Goal: Task Accomplishment & Management: Use online tool/utility

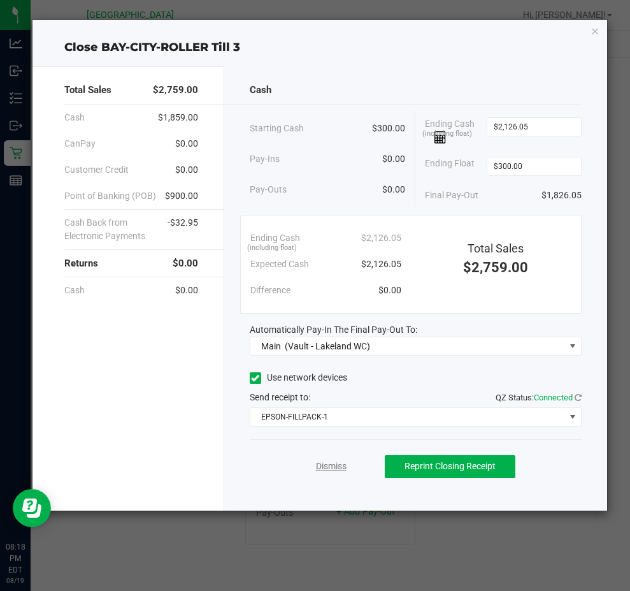
click at [340, 462] on link "Dismiss" at bounding box center [331, 465] width 31 height 13
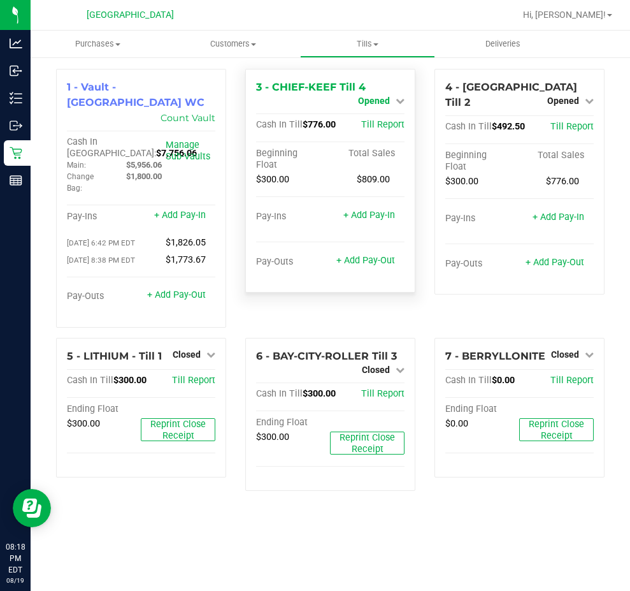
click at [387, 101] on span "Opened" at bounding box center [374, 101] width 32 height 10
click at [387, 114] on link "Close Till" at bounding box center [375, 112] width 34 height 10
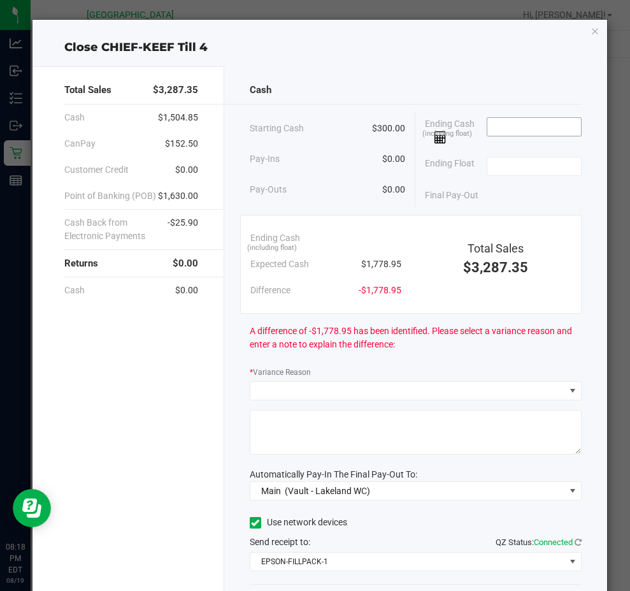
click at [523, 131] on input at bounding box center [534, 127] width 94 height 18
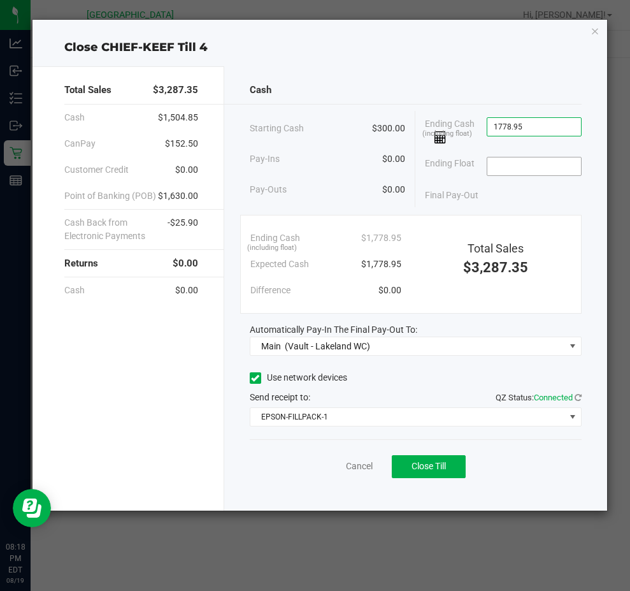
type input "$1,778.95"
click at [533, 162] on input at bounding box center [534, 166] width 94 height 18
type input "$300.00"
click at [509, 195] on div "Final Pay-Out $1,478.95" at bounding box center [503, 195] width 157 height 26
click at [431, 467] on span "Close Till" at bounding box center [429, 466] width 34 height 10
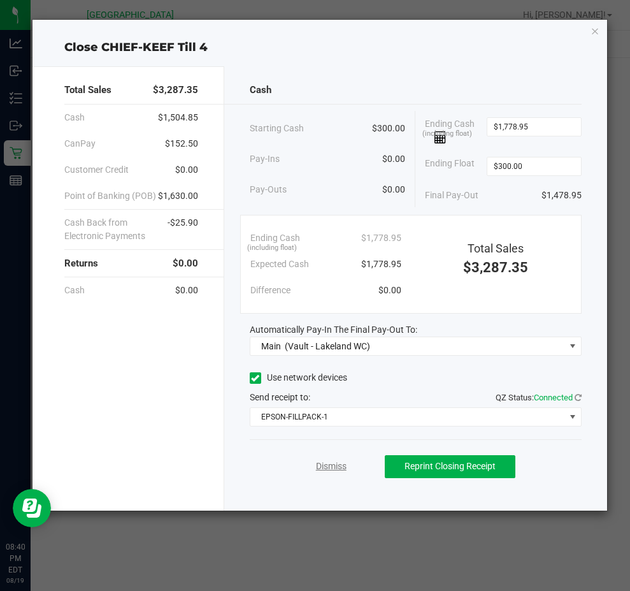
click at [321, 472] on link "Dismiss" at bounding box center [331, 465] width 31 height 13
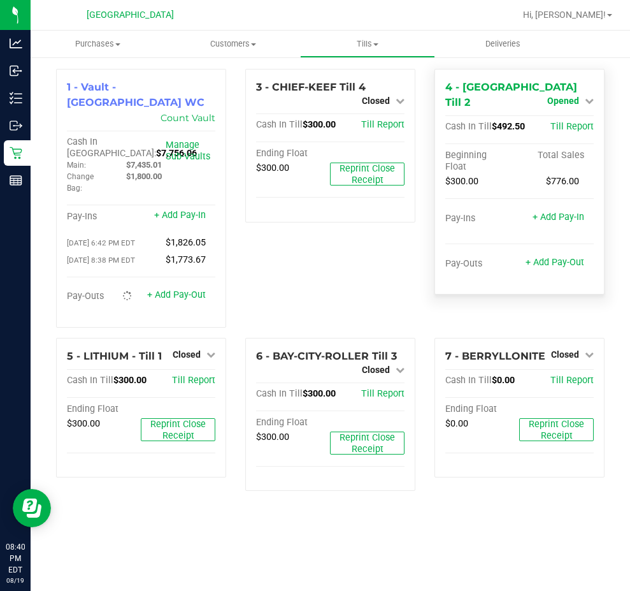
click at [580, 102] on link "Opened" at bounding box center [570, 101] width 47 height 10
click at [571, 122] on link "Close Till" at bounding box center [564, 127] width 34 height 10
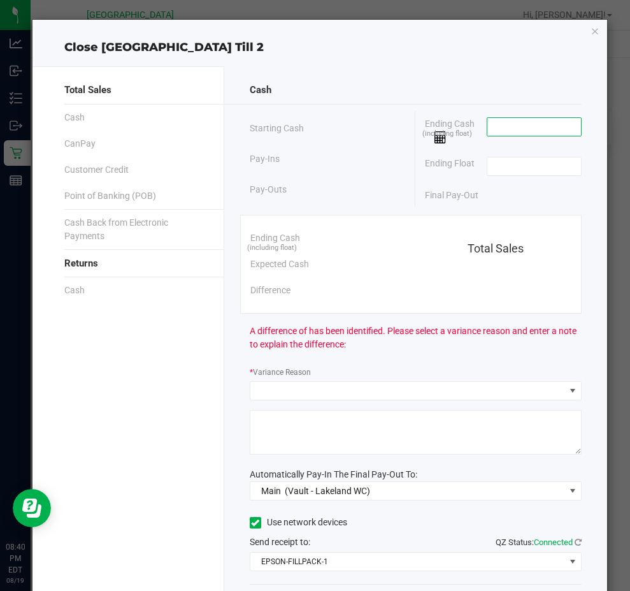
click at [532, 122] on input at bounding box center [534, 127] width 94 height 18
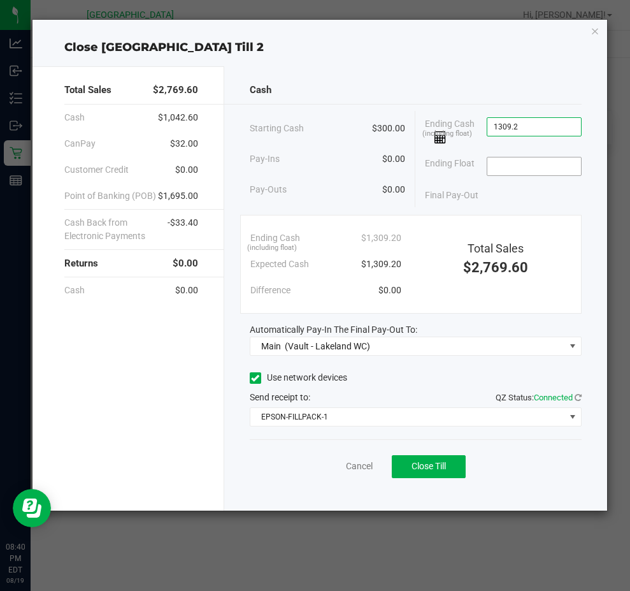
type input "$1,309.20"
click at [524, 172] on input at bounding box center [534, 166] width 94 height 18
type input "$300.00"
click at [522, 187] on div "Final Pay-Out $1,009.20" at bounding box center [503, 195] width 157 height 26
click at [418, 464] on span "Close Till" at bounding box center [429, 466] width 34 height 10
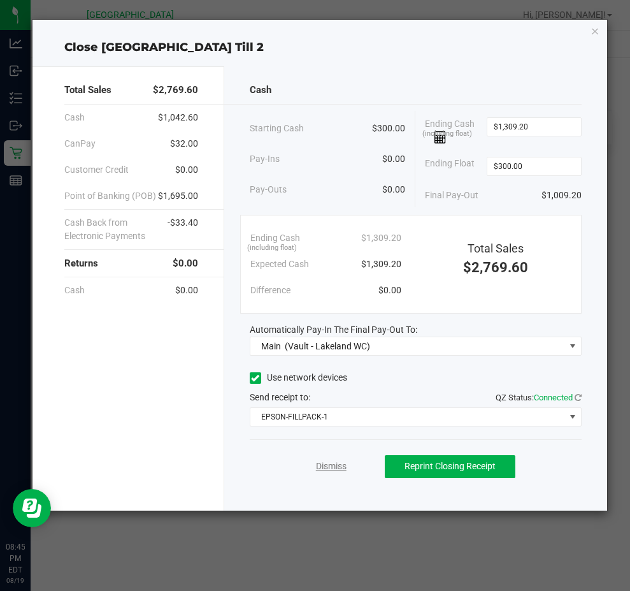
click at [340, 464] on link "Dismiss" at bounding box center [331, 465] width 31 height 13
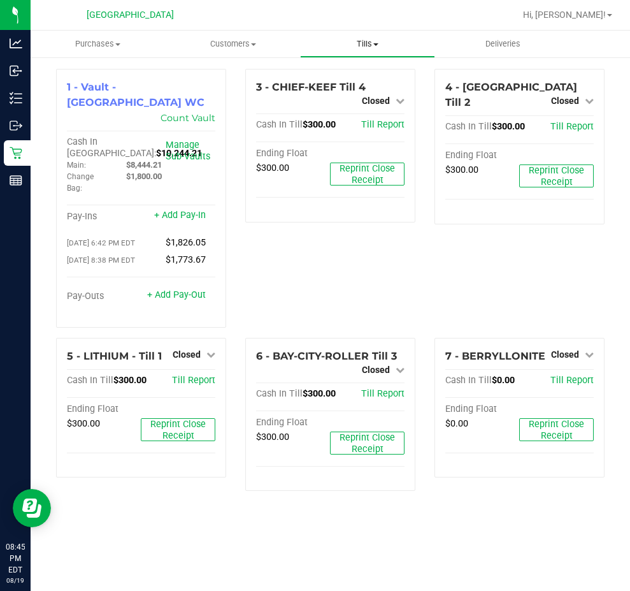
click at [360, 44] on span "Tills" at bounding box center [368, 43] width 134 height 11
click at [353, 90] on span "Reconcile e-payments" at bounding box center [363, 92] width 127 height 11
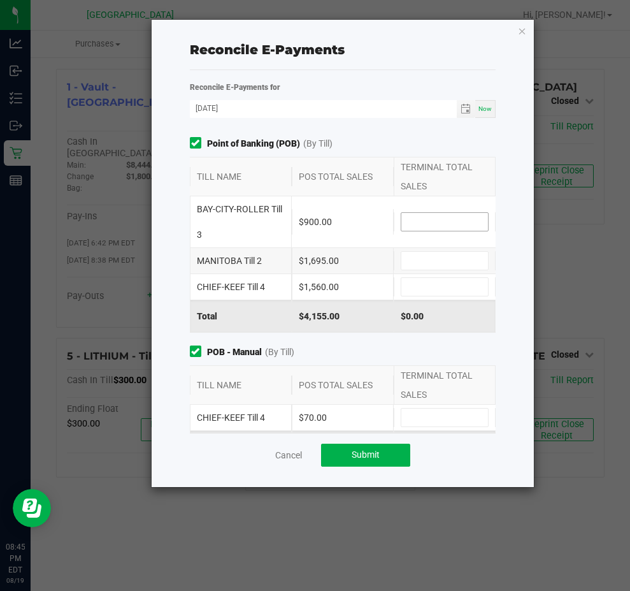
click at [426, 213] on input at bounding box center [444, 222] width 87 height 18
type input "$900.00"
click at [408, 251] on div "MANITOBA Till 2 $1,695.00" at bounding box center [343, 260] width 306 height 25
click at [419, 261] on input at bounding box center [444, 261] width 87 height 18
type input "$1,695.00"
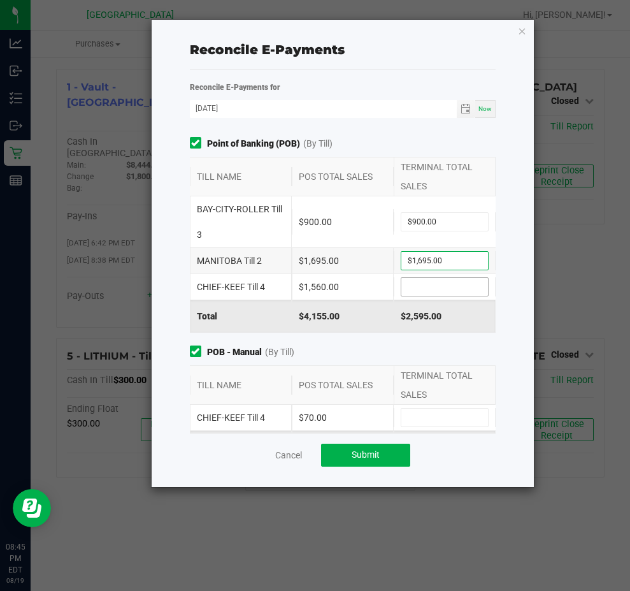
click at [404, 287] on input at bounding box center [444, 287] width 87 height 18
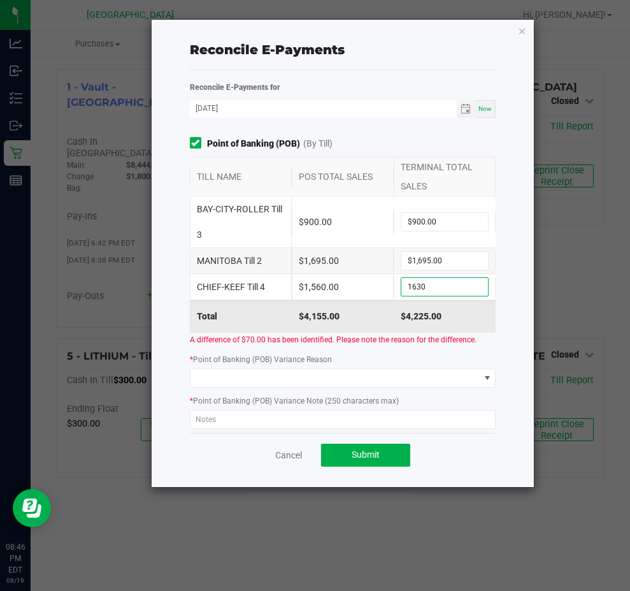
type input "$1,630.00"
click at [372, 295] on div "$1,560.00" at bounding box center [343, 286] width 102 height 25
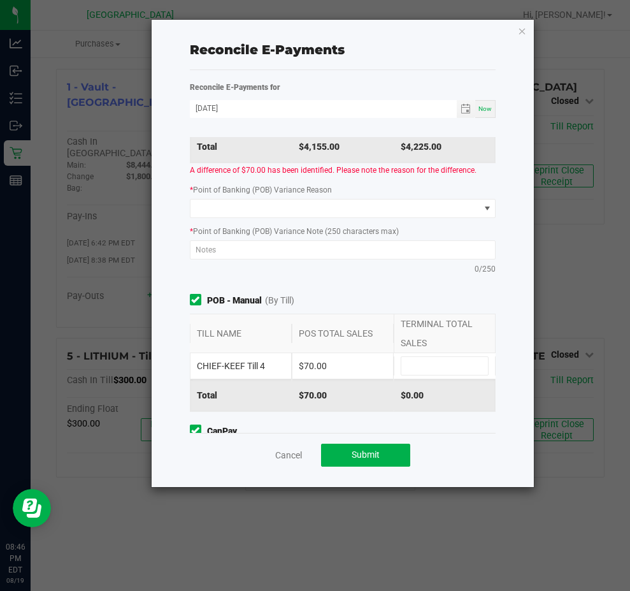
scroll to position [191, 0]
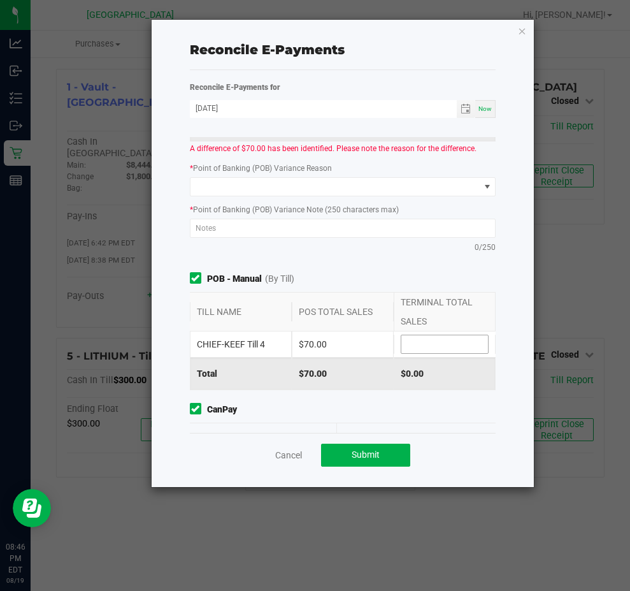
click at [430, 350] on input at bounding box center [444, 344] width 87 height 18
type input "$70.00"
click at [334, 276] on span "POB - Manual (By Till)" at bounding box center [343, 278] width 306 height 13
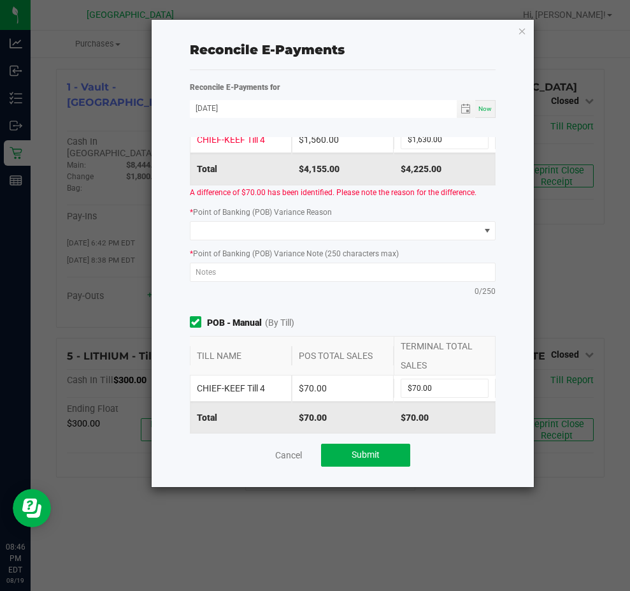
scroll to position [127, 0]
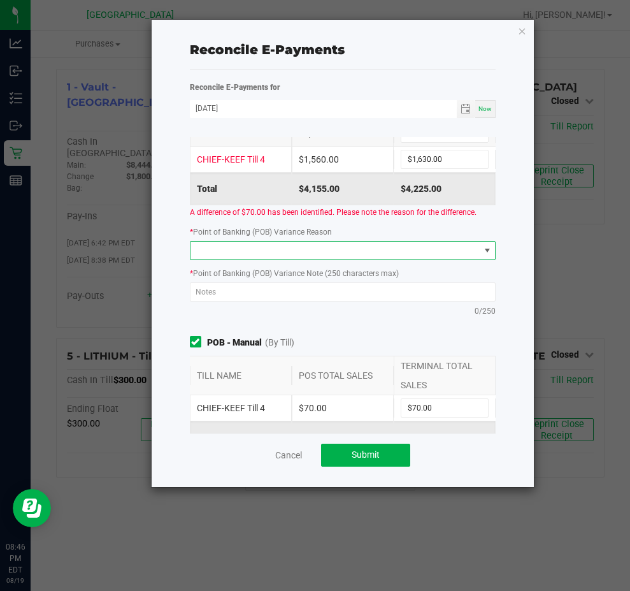
click at [482, 252] on span at bounding box center [487, 250] width 10 height 10
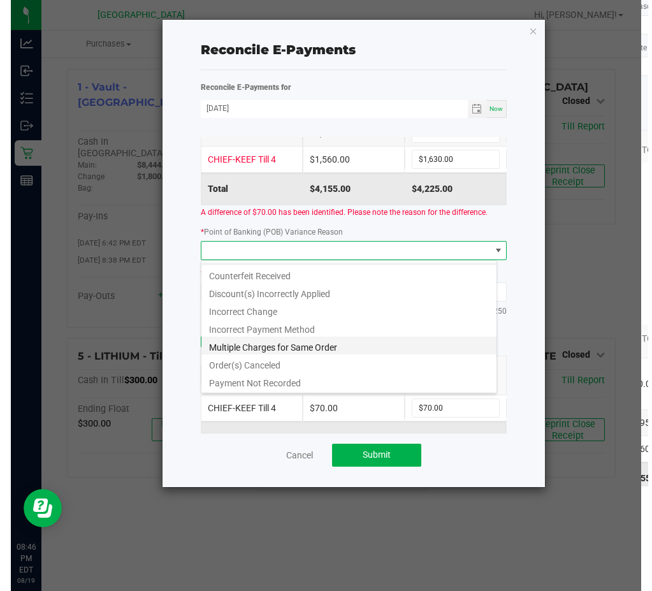
scroll to position [0, 0]
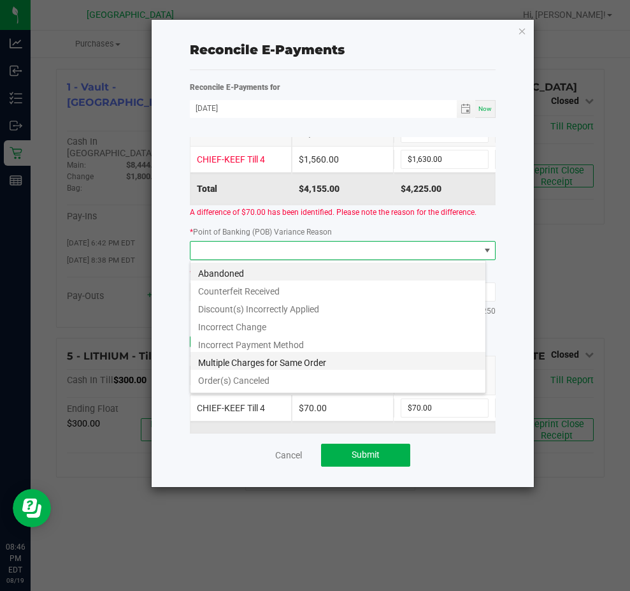
click at [286, 360] on li "Multiple Charges for Same Order" at bounding box center [337, 361] width 295 height 18
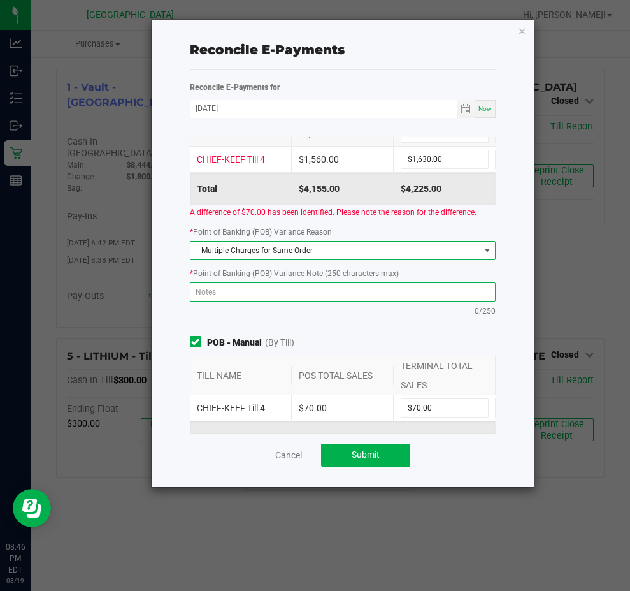
click at [347, 295] on textarea at bounding box center [343, 291] width 306 height 19
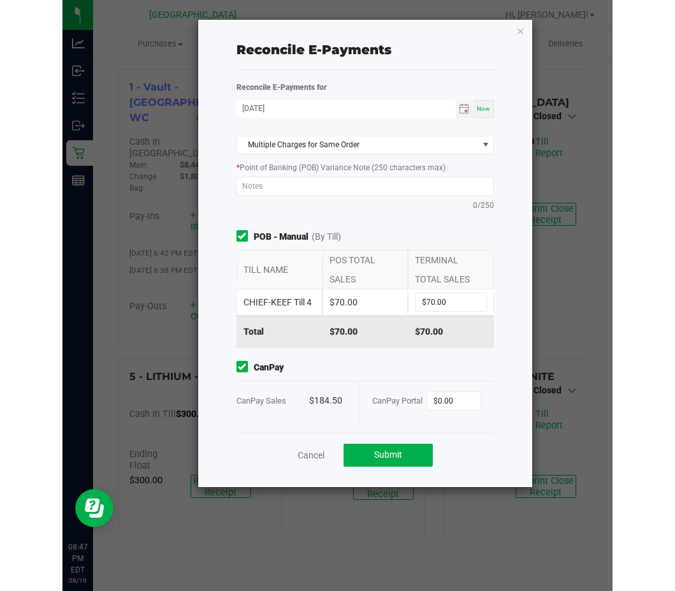
scroll to position [297, 0]
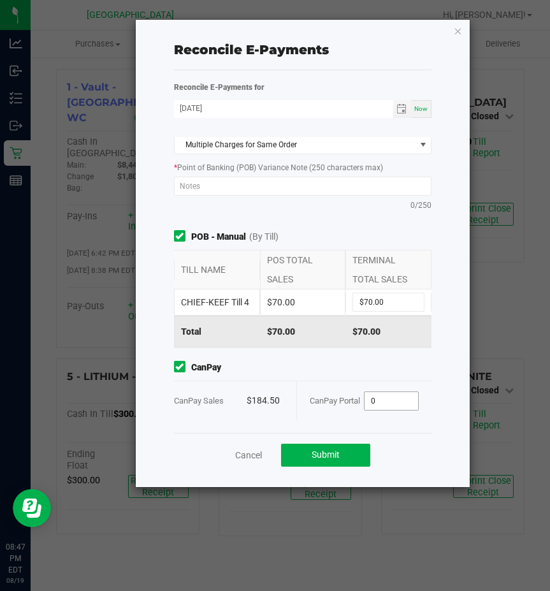
click at [393, 399] on input "0" at bounding box center [391, 401] width 54 height 18
type input "$184.50"
click at [406, 380] on div "CanPay CanPay Sales $184.50 CanPay Portal $184.50" at bounding box center [302, 390] width 277 height 59
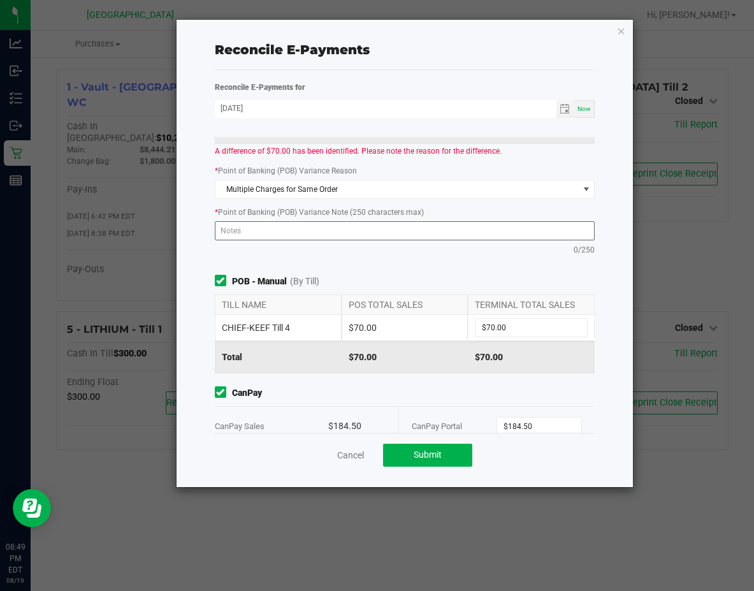
scroll to position [105, 0]
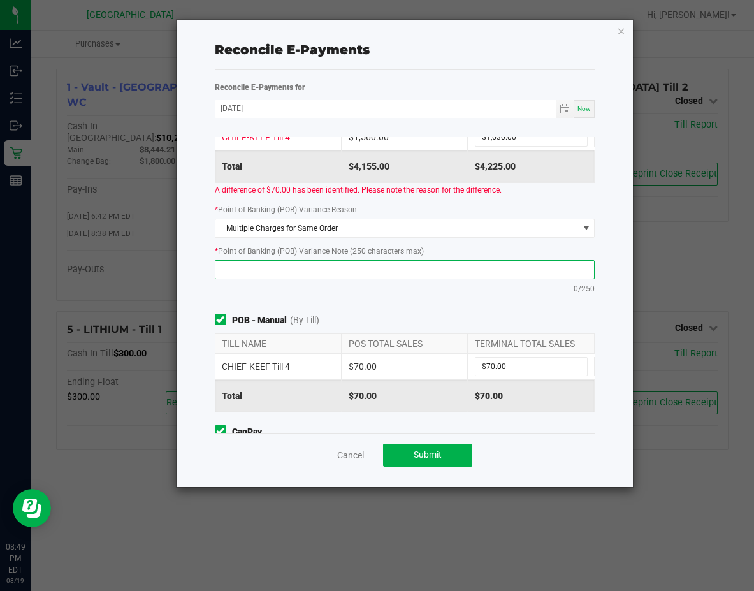
click at [311, 275] on textarea at bounding box center [405, 269] width 380 height 19
type textarea "snip will be attached in the MOD COMs chat, it shows that it in fact was not do…"
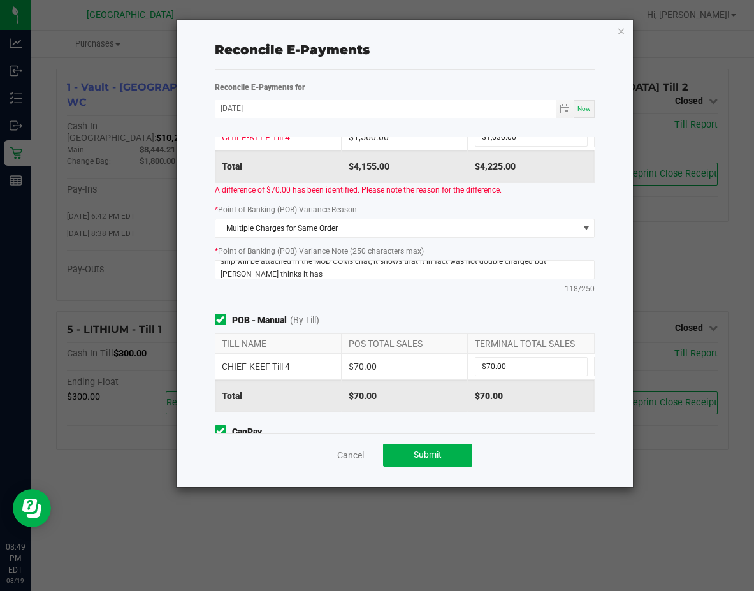
click at [358, 295] on div "Point of Banking (POB) (By Till) TILL NAME POS TOTAL SALES TERMINAL TOTAL SALES…" at bounding box center [404, 166] width 399 height 269
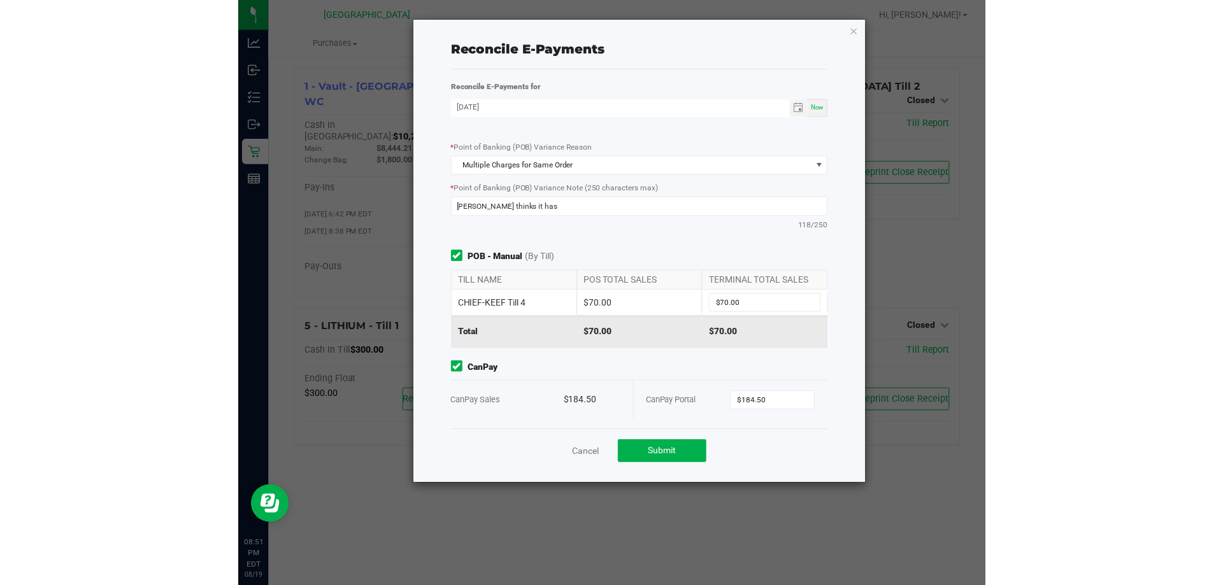
scroll to position [169, 0]
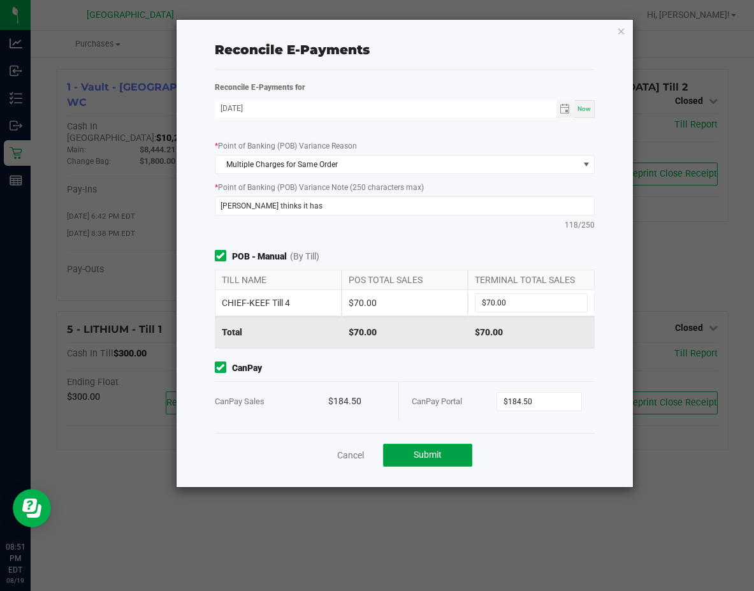
click at [445, 455] on button "Submit" at bounding box center [427, 454] width 89 height 23
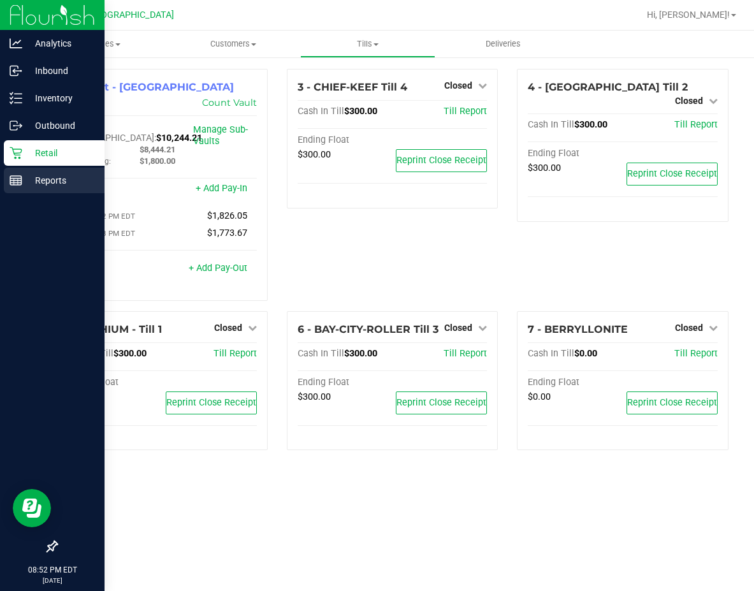
click at [29, 185] on p "Reports" at bounding box center [60, 180] width 76 height 15
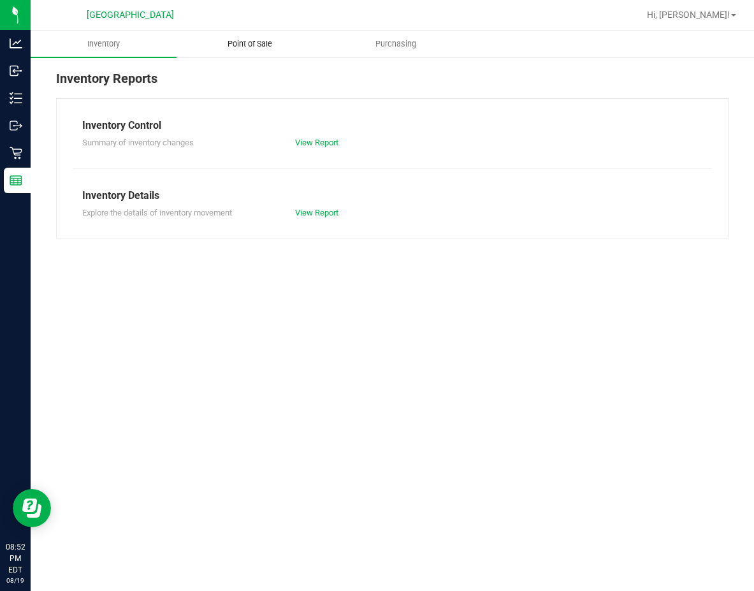
click at [226, 47] on span "Point of Sale" at bounding box center [249, 43] width 79 height 11
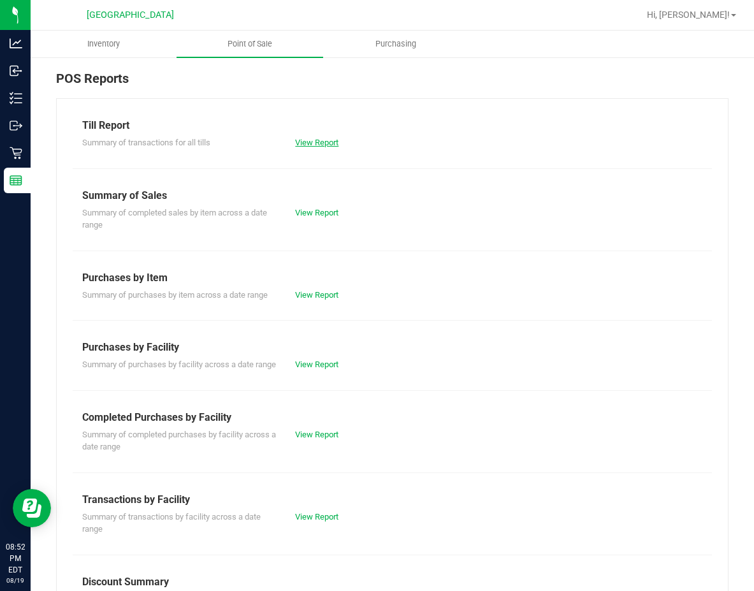
click at [316, 146] on link "View Report" at bounding box center [316, 143] width 43 height 10
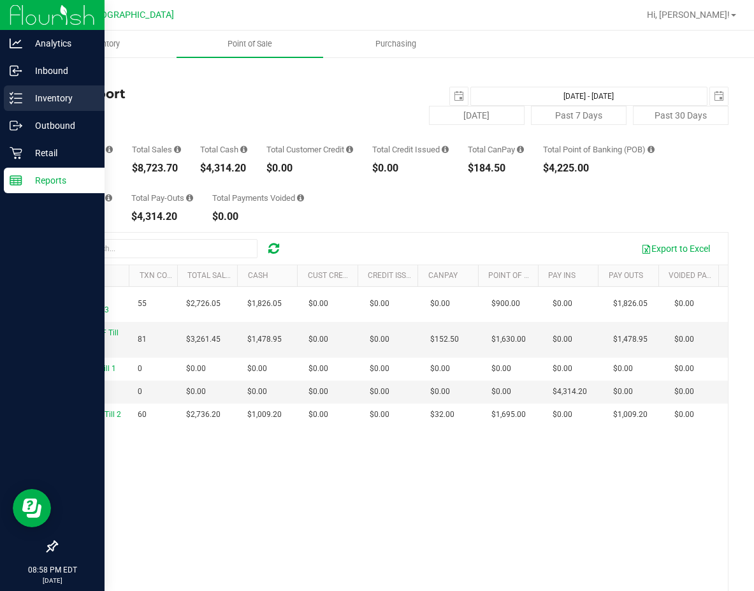
click at [34, 91] on p "Inventory" at bounding box center [60, 97] width 76 height 15
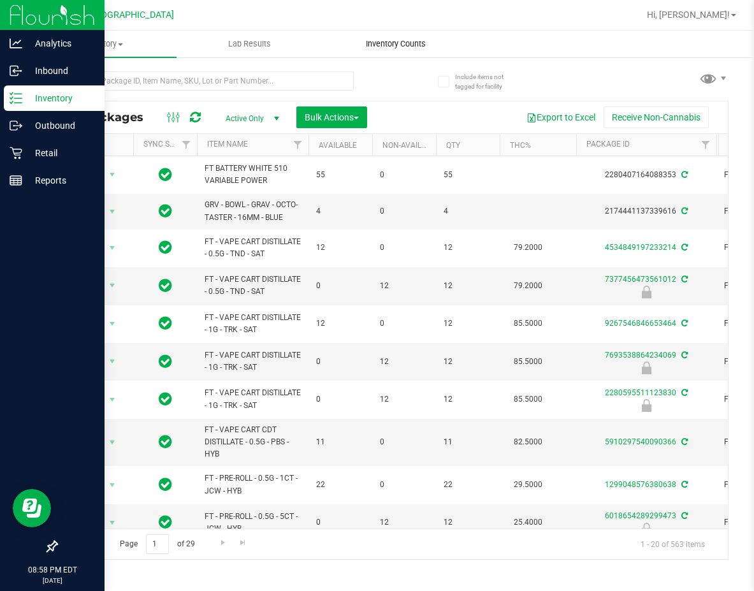
click at [375, 43] on span "Inventory Counts" at bounding box center [395, 43] width 94 height 11
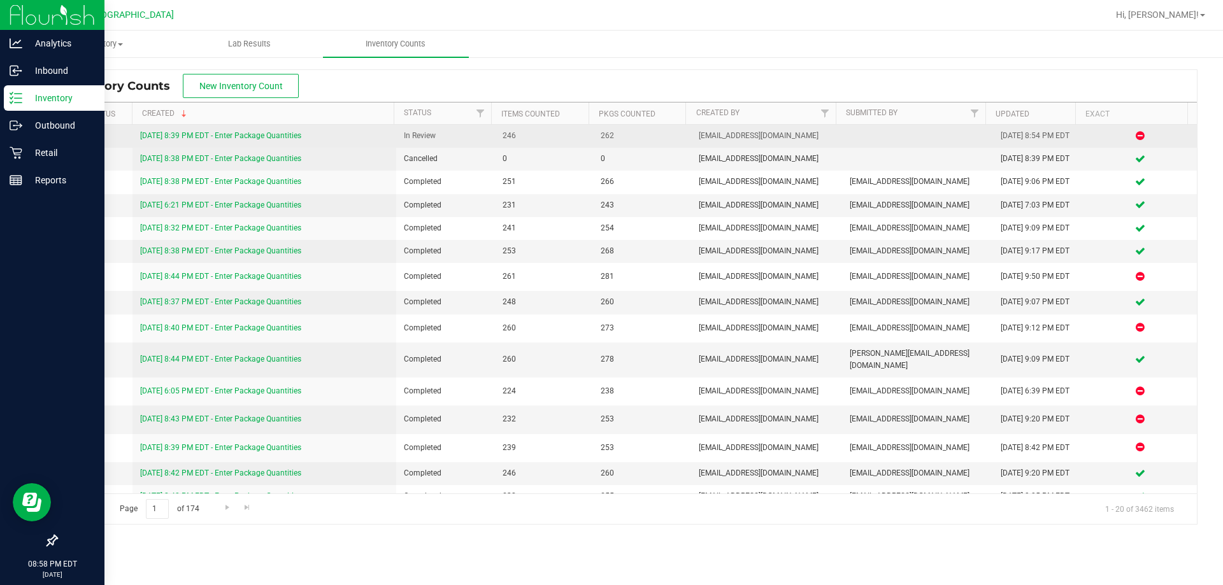
click at [204, 137] on link "8/19/25 8:39 PM EDT - Enter Package Quantities" at bounding box center [220, 135] width 161 height 9
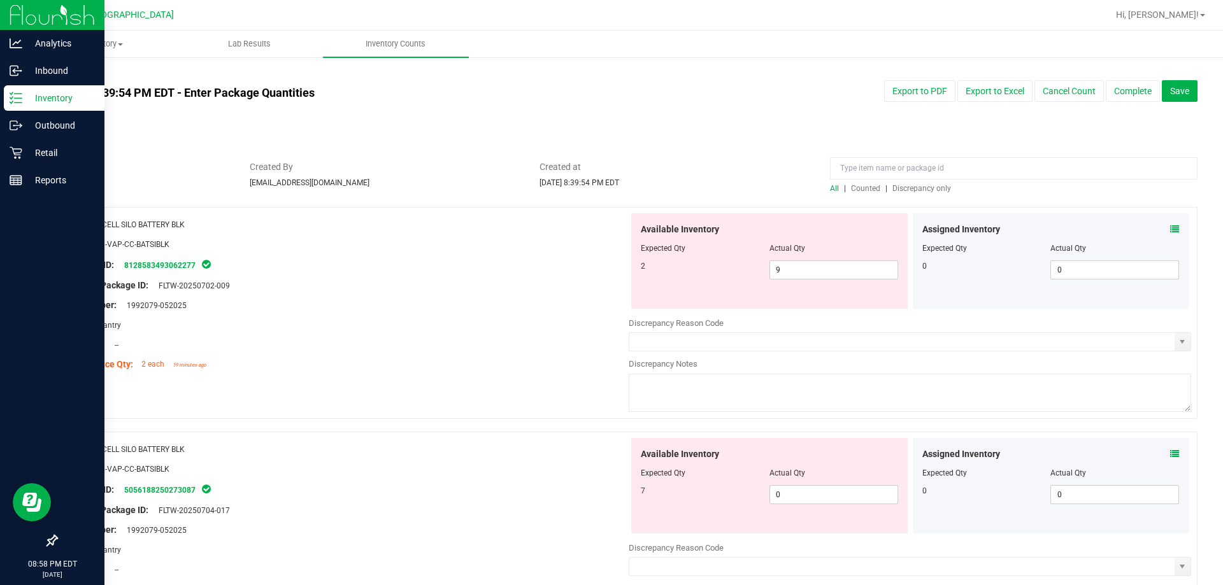
click at [629, 186] on span "Discrepancy only" at bounding box center [921, 188] width 59 height 9
click at [629, 270] on span "0 0" at bounding box center [834, 270] width 129 height 19
click at [629, 270] on input "0" at bounding box center [833, 270] width 127 height 18
type input "7"
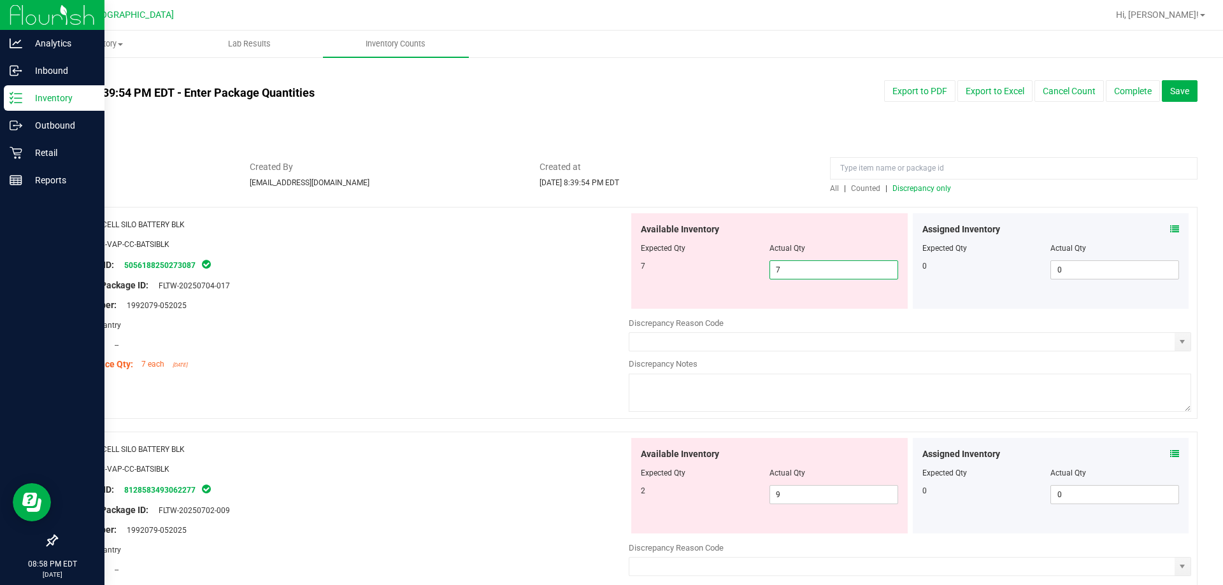
click at [554, 302] on div "Lot Number: 1992079-052025" at bounding box center [347, 305] width 563 height 13
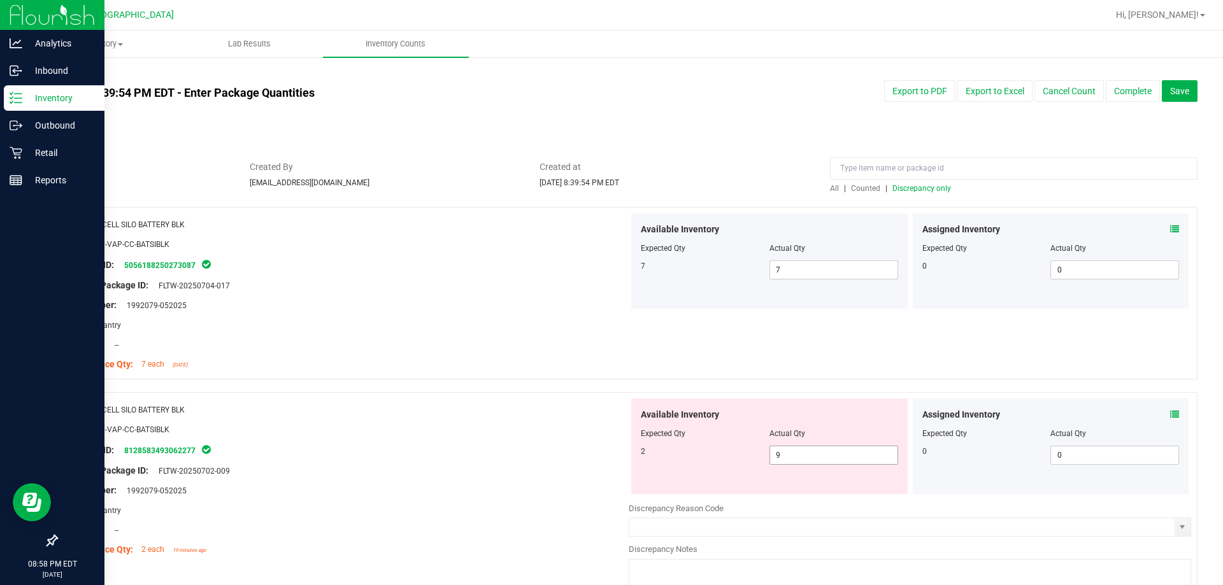
click at [629, 454] on span "9 9" at bounding box center [834, 455] width 129 height 19
click at [629, 454] on input "9" at bounding box center [833, 456] width 127 height 18
type input "2"
click at [458, 410] on div "Name: CCELL SILO BATTERY BLK" at bounding box center [347, 409] width 563 height 13
type input "2"
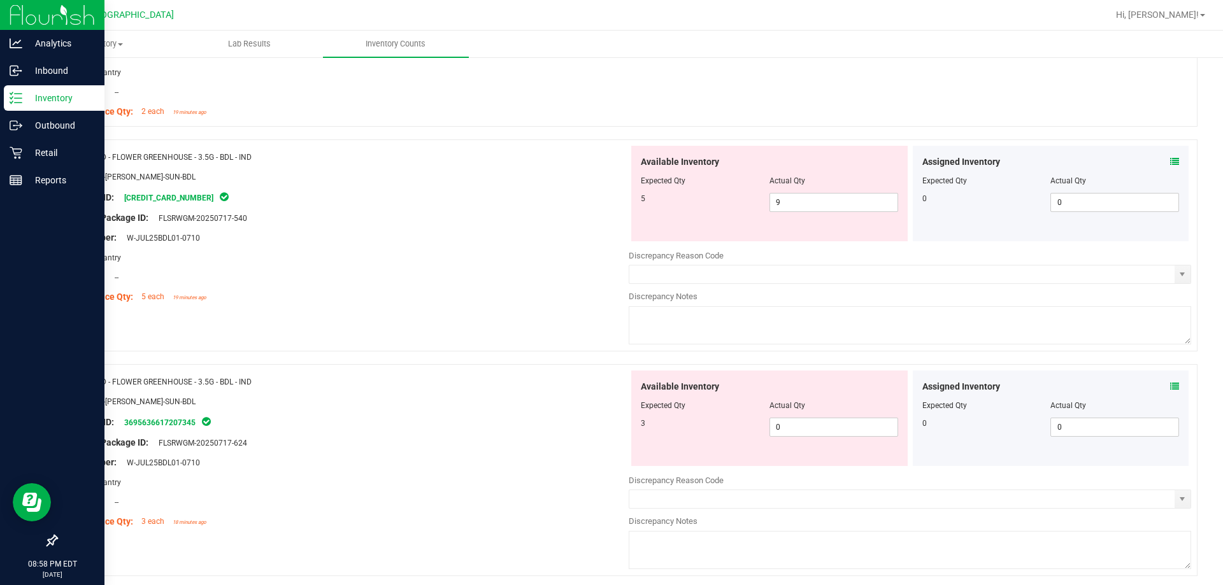
scroll to position [446, 0]
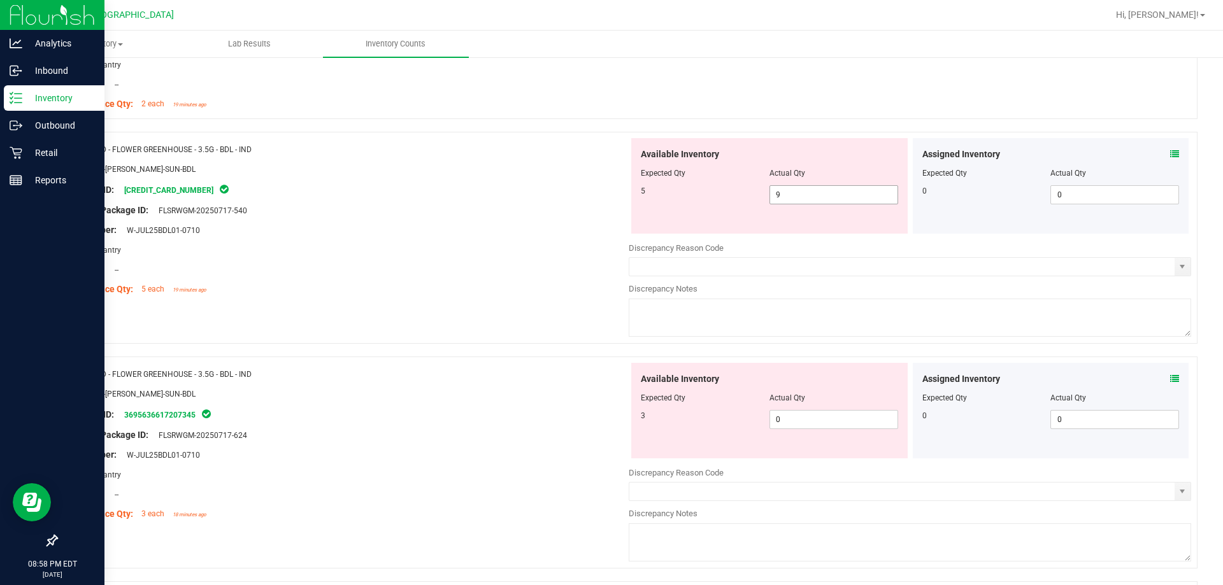
click at [629, 199] on span "9 9" at bounding box center [834, 194] width 129 height 19
click at [629, 199] on input "9" at bounding box center [833, 195] width 127 height 18
type input "5"
click at [524, 227] on div "Lot Number: W-JUL25BDL01-0710" at bounding box center [347, 230] width 563 height 13
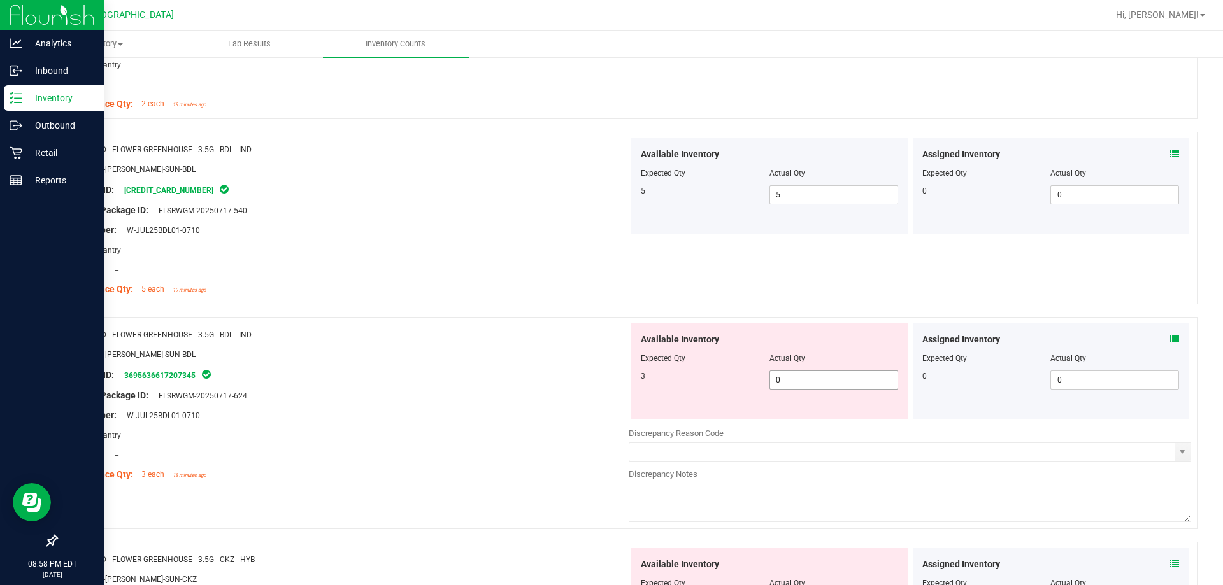
click at [629, 378] on span "0 0" at bounding box center [834, 380] width 129 height 19
click at [629, 378] on input "0" at bounding box center [833, 380] width 127 height 18
type input "3"
click at [492, 330] on div "Name: FD - FLOWER GREENHOUSE - 3.5G - BDL - IND" at bounding box center [347, 334] width 563 height 13
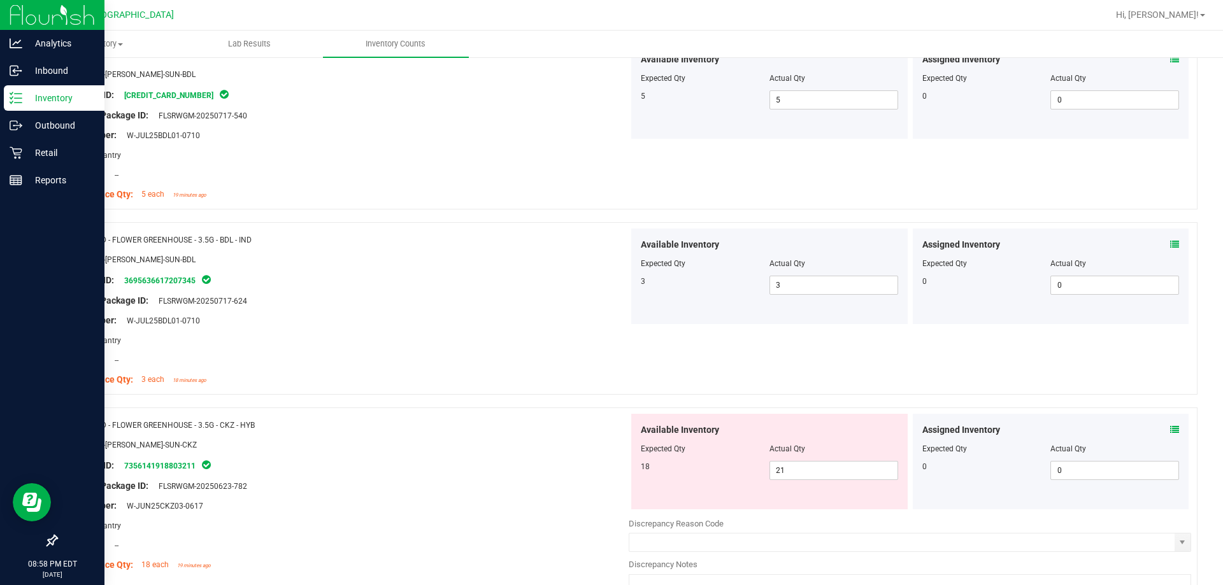
scroll to position [701, 0]
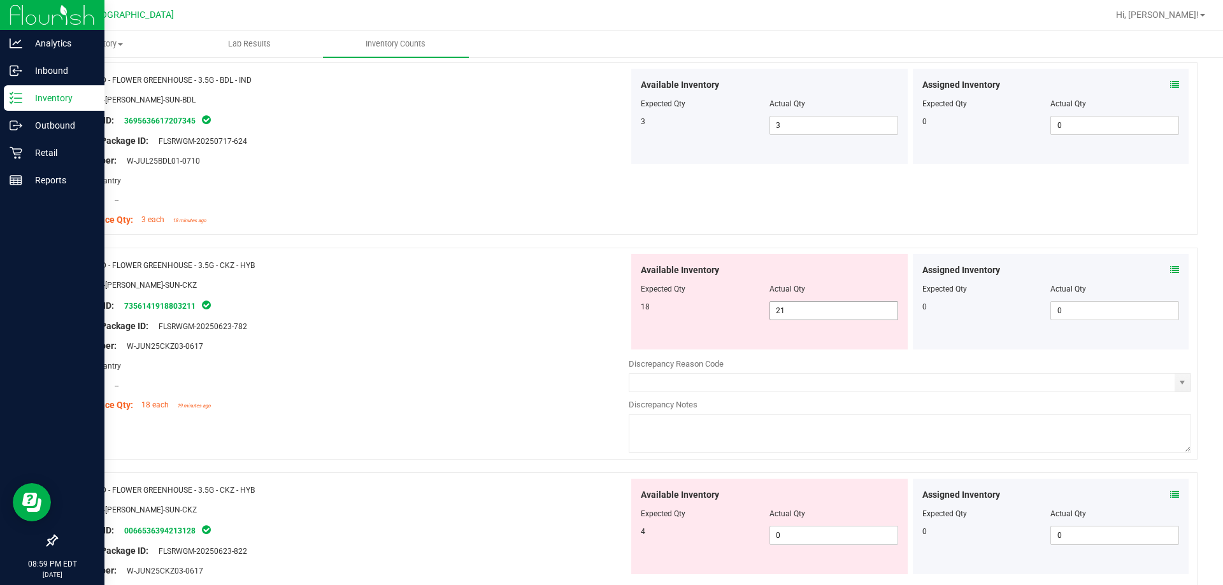
click at [629, 308] on span "21 21" at bounding box center [834, 310] width 129 height 19
click at [629, 308] on input "21" at bounding box center [833, 311] width 127 height 18
type input "18"
drag, startPoint x: 438, startPoint y: 327, endPoint x: 453, endPoint y: 332, distance: 16.1
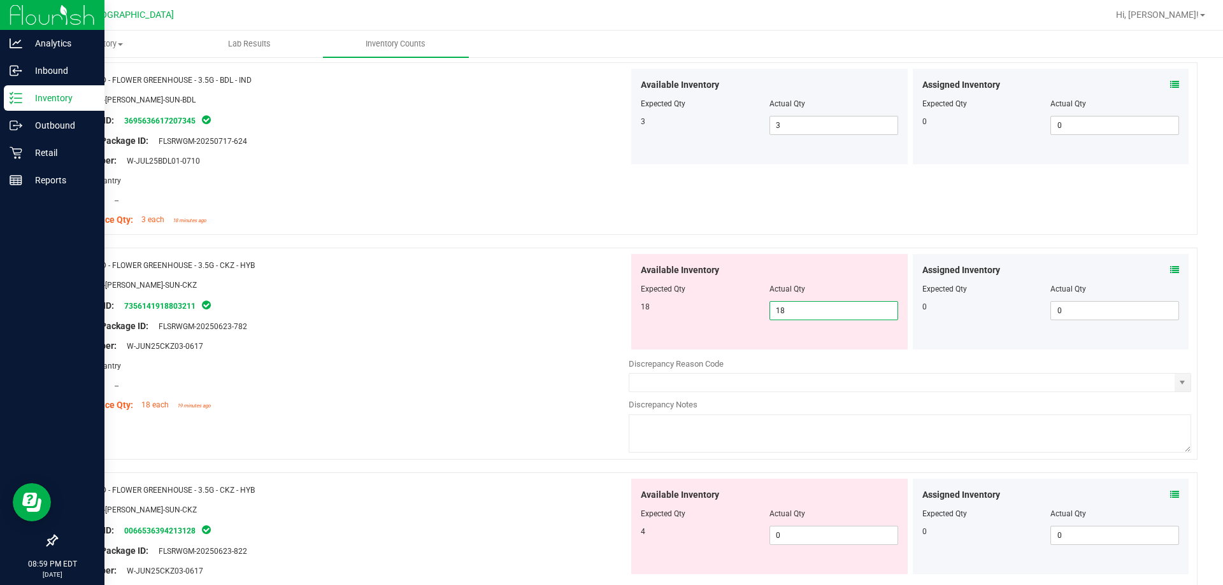
click at [438, 328] on div "Original Package ID: FLSRWGM-20250623-782" at bounding box center [347, 326] width 563 height 13
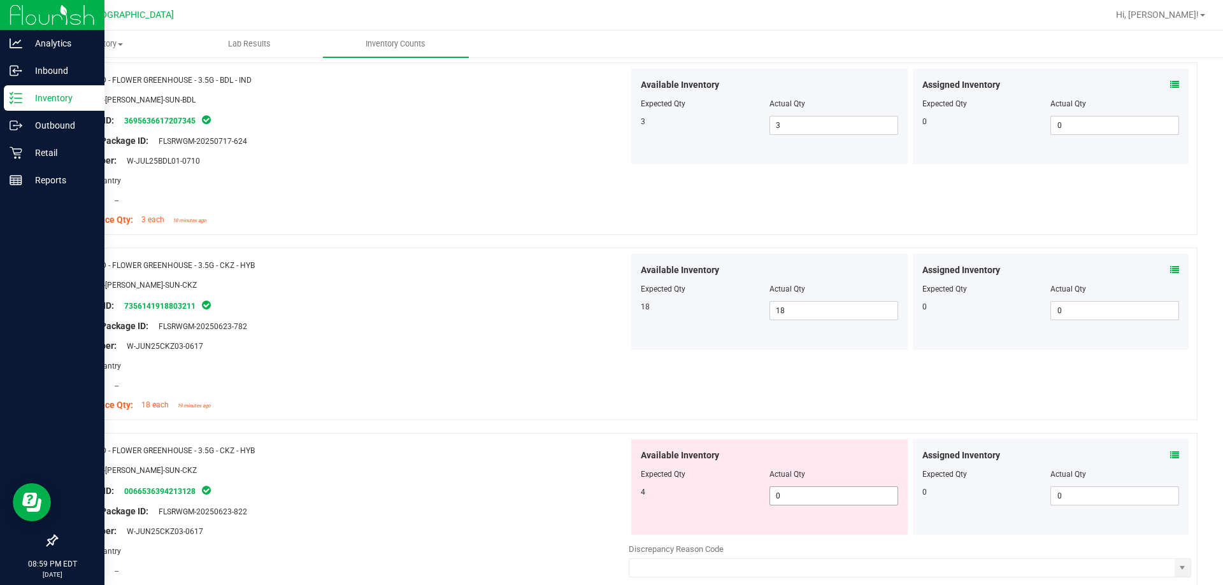
click at [629, 491] on span "0 0" at bounding box center [834, 496] width 129 height 19
click at [629, 491] on input "0" at bounding box center [833, 496] width 127 height 18
type input "4"
click at [408, 416] on div "Name: FD - FLOWER GREENHOUSE - 3.5G - CKZ - HYB SKU: FLO-BUD-FD-SUN-CKZ Package…" at bounding box center [347, 335] width 563 height 162
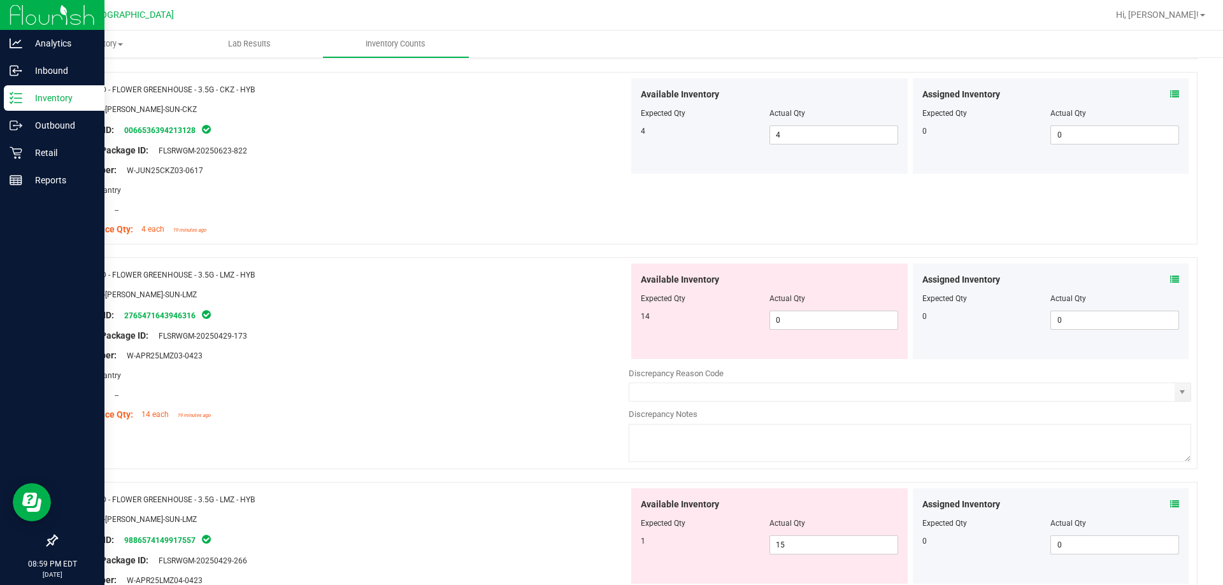
scroll to position [1083, 0]
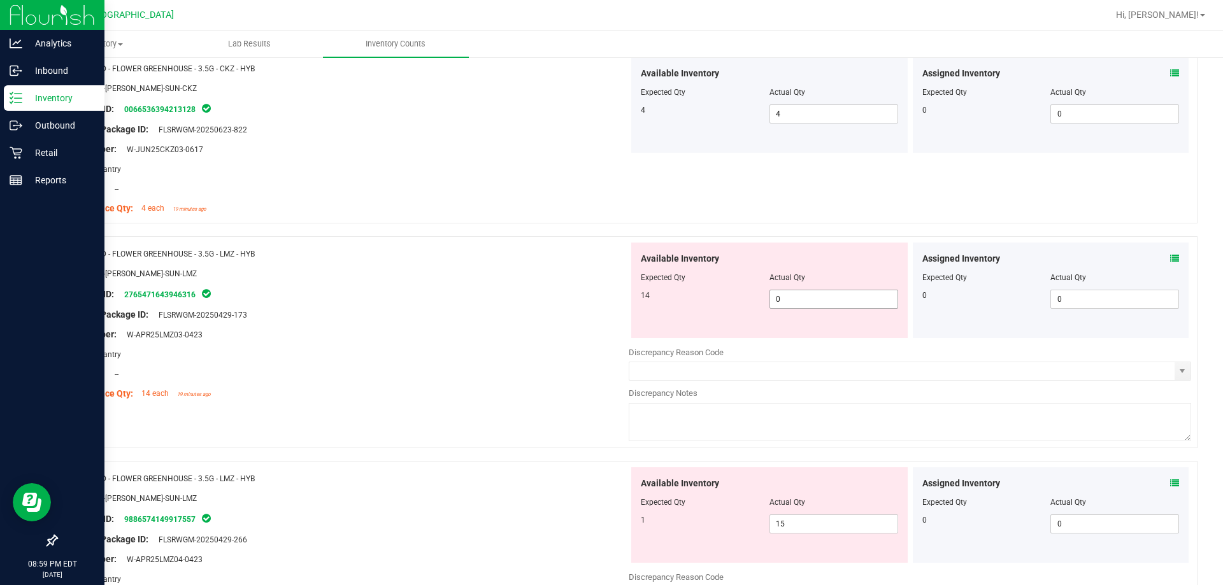
click at [629, 300] on span "0 0" at bounding box center [834, 299] width 129 height 19
click at [629, 300] on input "0" at bounding box center [833, 299] width 127 height 18
type input "14"
click at [579, 305] on div at bounding box center [347, 305] width 563 height 6
type input "14"
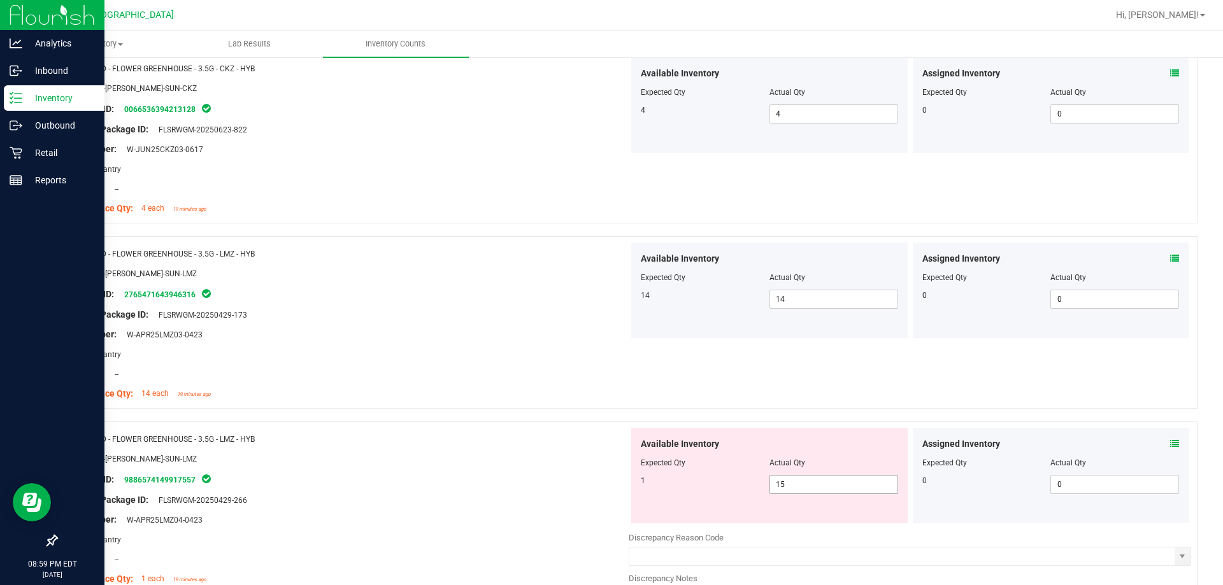
click at [629, 487] on span "15 15" at bounding box center [834, 484] width 129 height 19
click at [629, 487] on input "15" at bounding box center [833, 485] width 127 height 18
type input "1"
click at [570, 454] on div "SKU: FLO-BUD-FD-SUN-LMZ" at bounding box center [347, 458] width 563 height 13
type input "1"
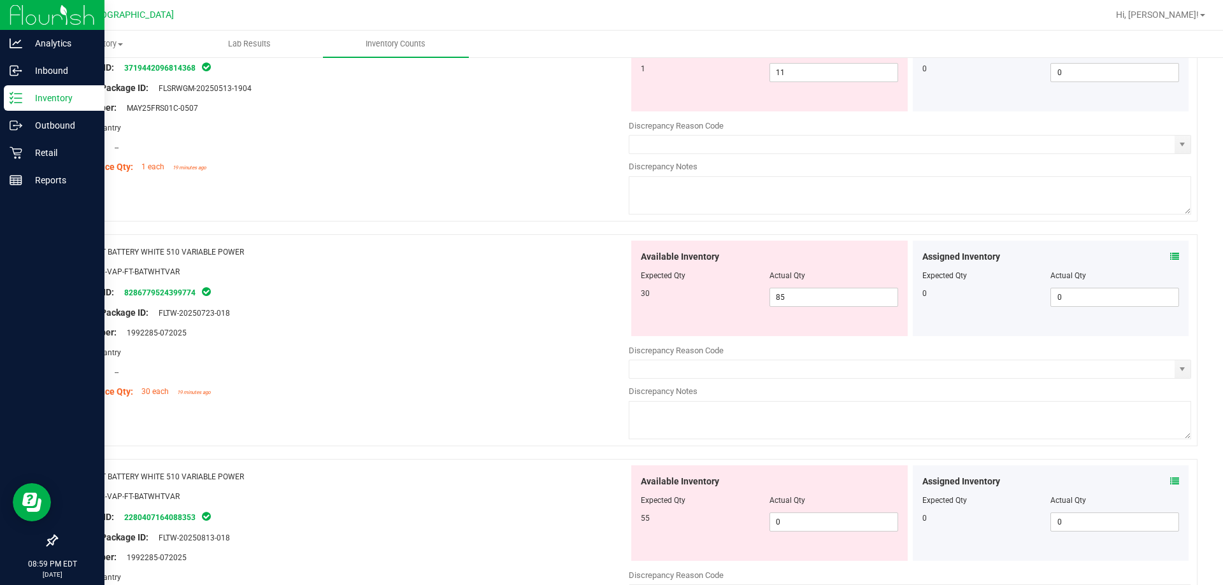
scroll to position [2612, 0]
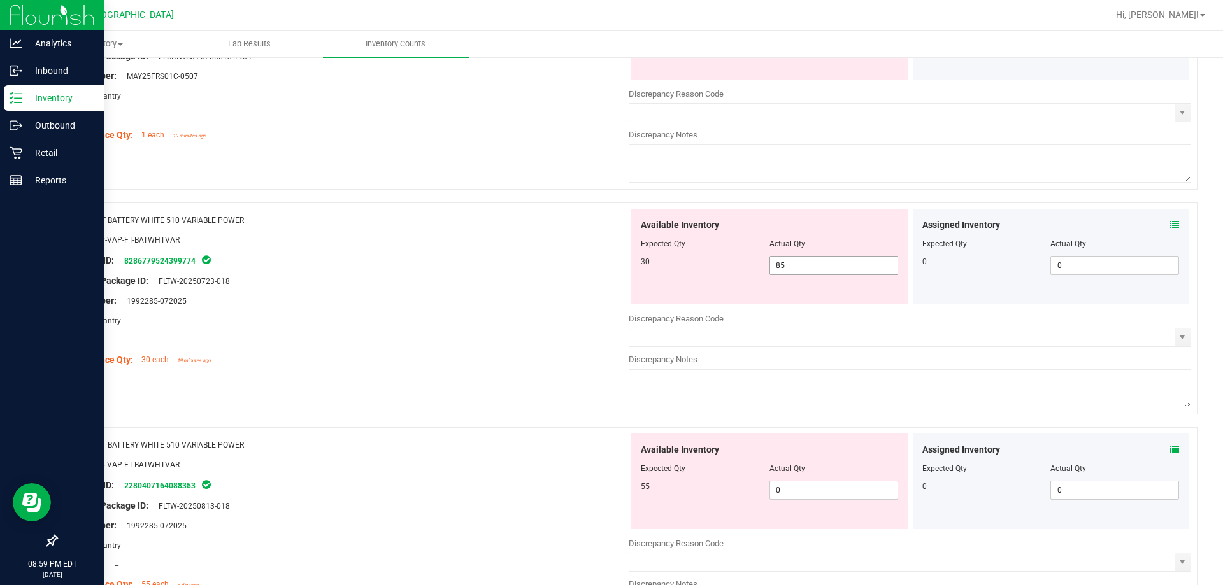
click at [629, 266] on span "85 85" at bounding box center [834, 265] width 129 height 19
click at [629, 266] on input "85" at bounding box center [833, 266] width 127 height 18
type input "30"
drag, startPoint x: 597, startPoint y: 325, endPoint x: 655, endPoint y: 388, distance: 85.7
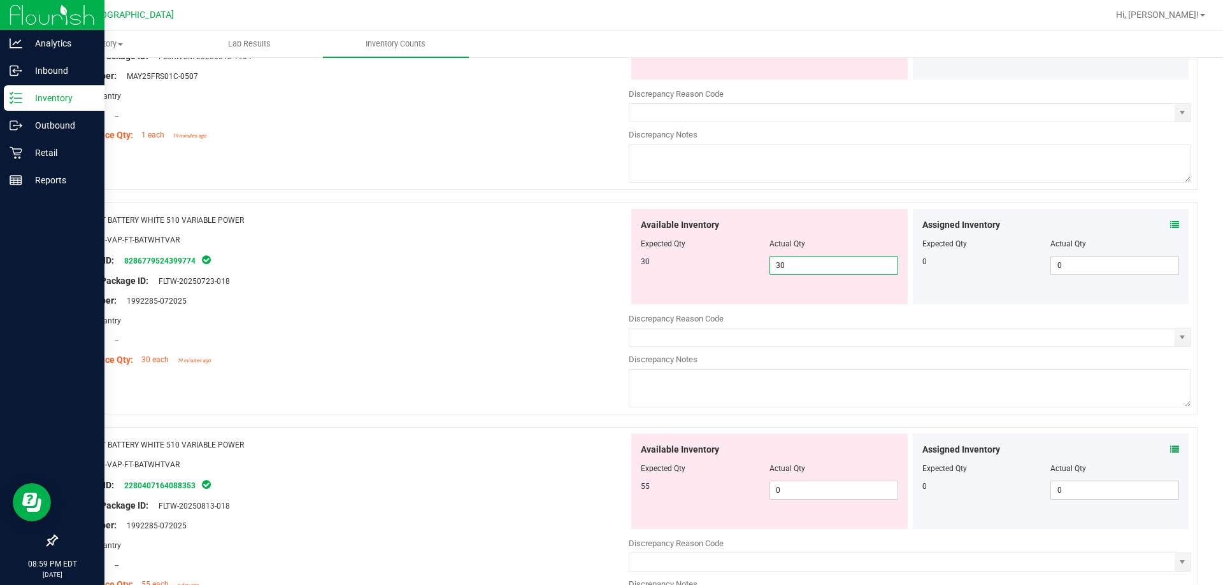
click at [596, 326] on div "Area: Pantry" at bounding box center [347, 320] width 563 height 13
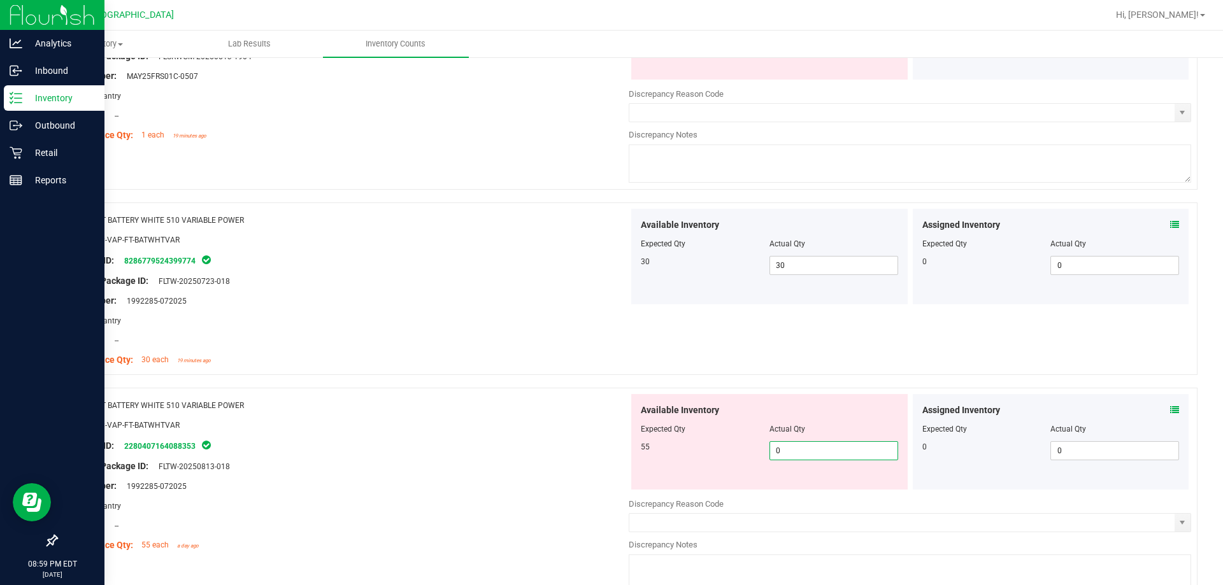
click at [629, 455] on span "0 0" at bounding box center [834, 450] width 129 height 19
click at [629, 455] on input "0" at bounding box center [833, 451] width 127 height 18
type input "55"
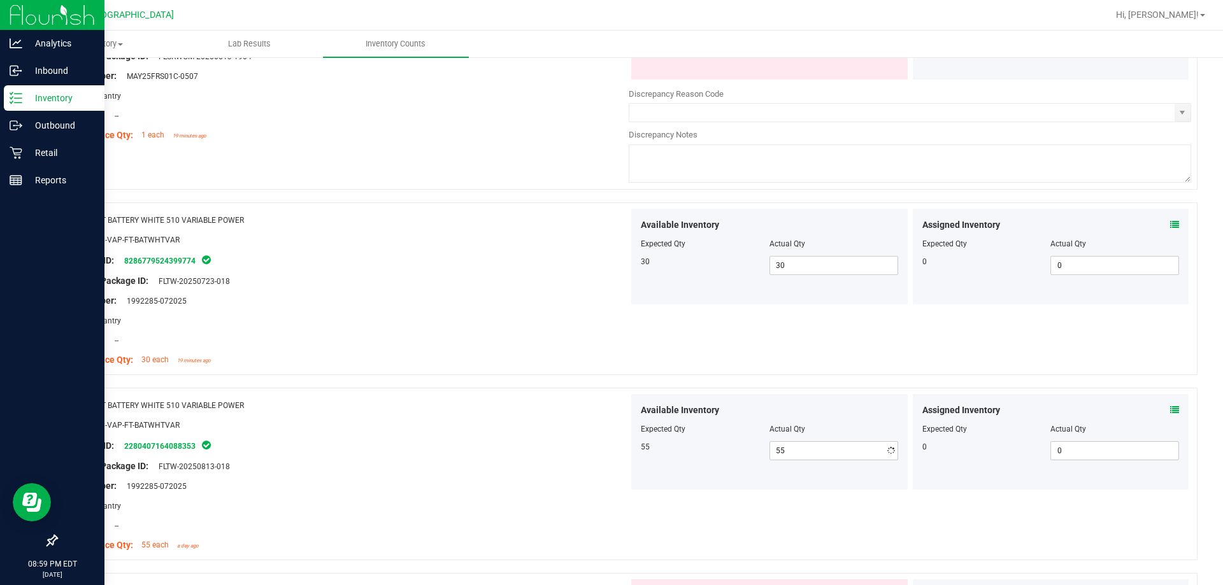
click at [460, 402] on div "Name: FT BATTERY WHITE 510 VARIABLE POWER" at bounding box center [347, 405] width 563 height 13
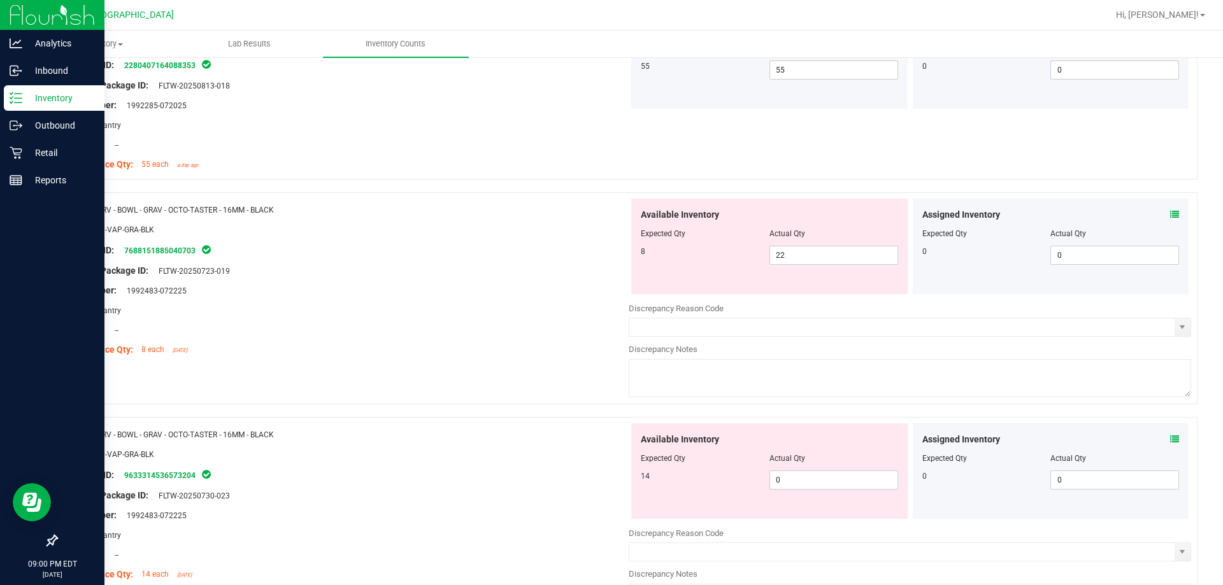
scroll to position [2994, 0]
click at [629, 254] on span "22 22" at bounding box center [834, 254] width 129 height 19
click at [0, 0] on input "22" at bounding box center [0, 0] width 0 height 0
type input "8"
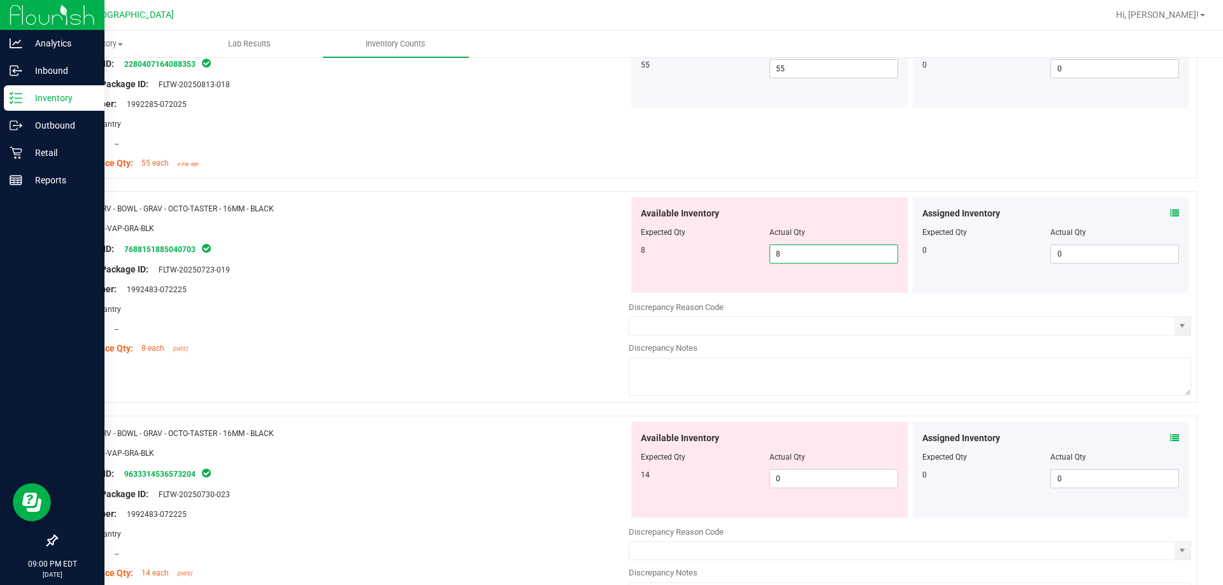
click at [498, 289] on div "Lot Number: 1992483-072225" at bounding box center [347, 289] width 563 height 13
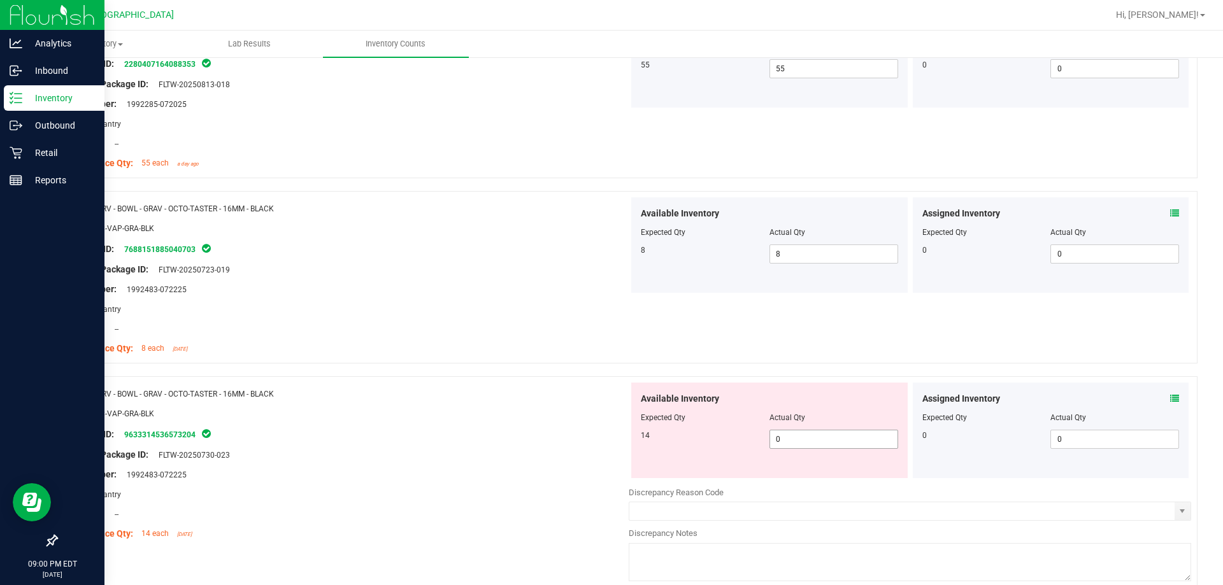
click at [629, 444] on span "0 0" at bounding box center [834, 439] width 129 height 19
click at [629, 444] on input "0" at bounding box center [833, 440] width 127 height 18
type input "14"
click at [555, 424] on div at bounding box center [347, 423] width 563 height 6
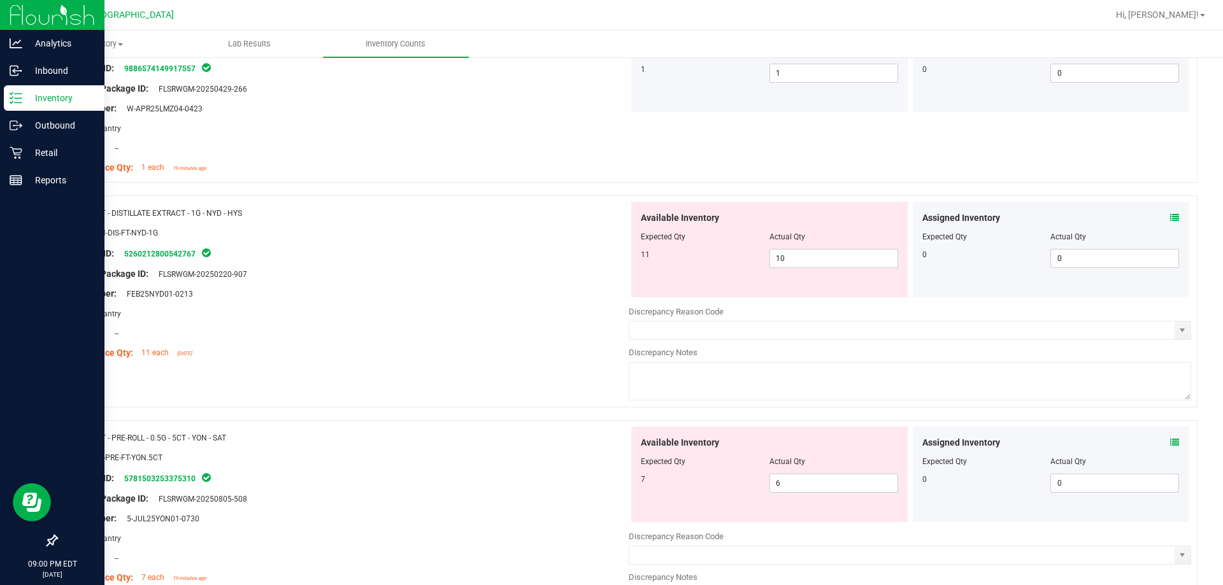
scroll to position [1338, 0]
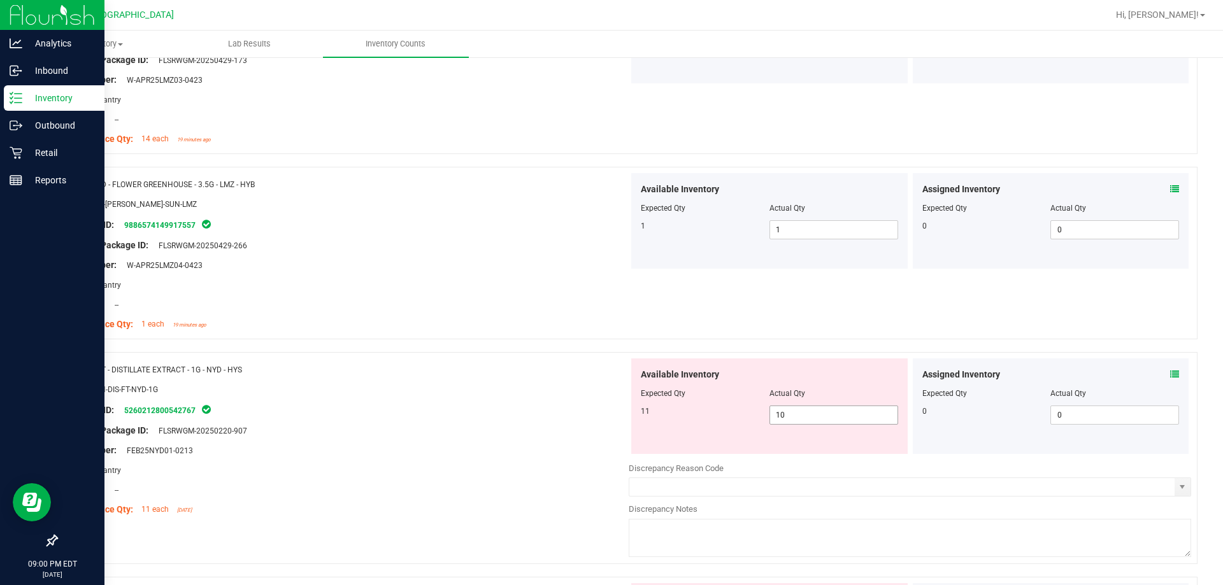
click at [629, 413] on span "10 10" at bounding box center [834, 415] width 129 height 19
click at [629, 413] on input "10" at bounding box center [833, 415] width 127 height 18
type input "11"
click at [443, 459] on div at bounding box center [347, 460] width 563 height 6
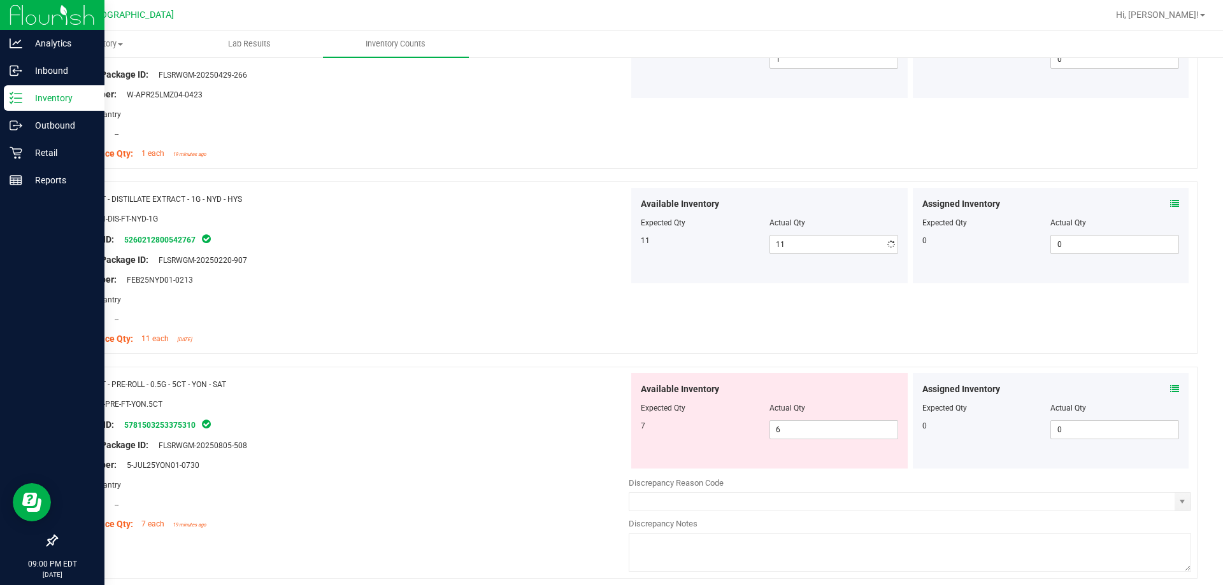
scroll to position [1593, 0]
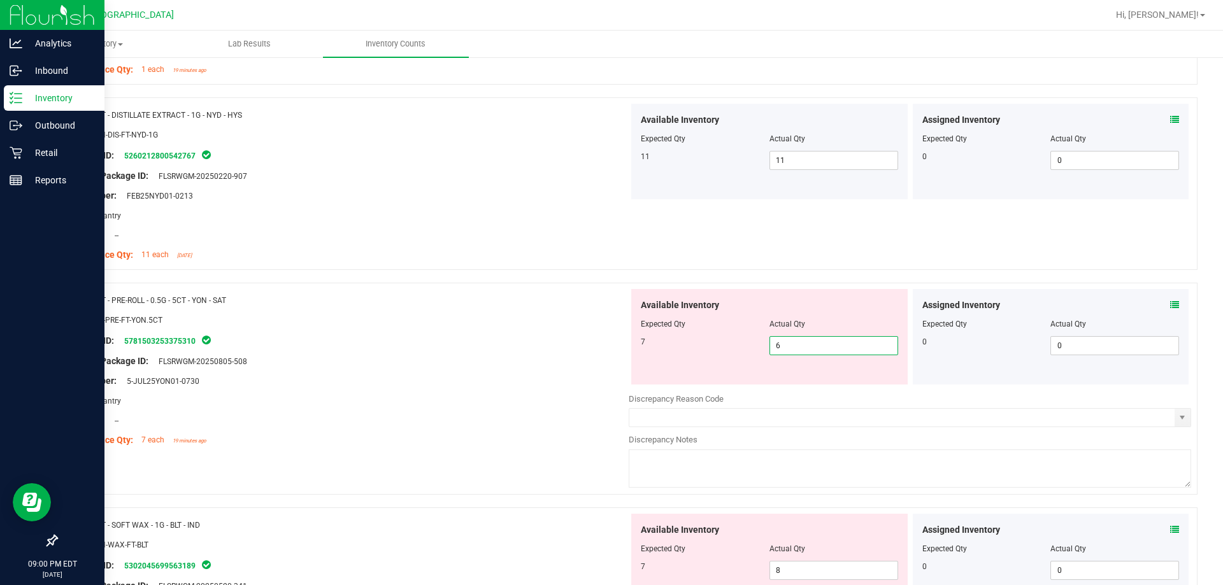
click at [629, 350] on span "6 6" at bounding box center [834, 345] width 129 height 19
click at [629, 350] on input "6" at bounding box center [833, 346] width 127 height 18
type input "7"
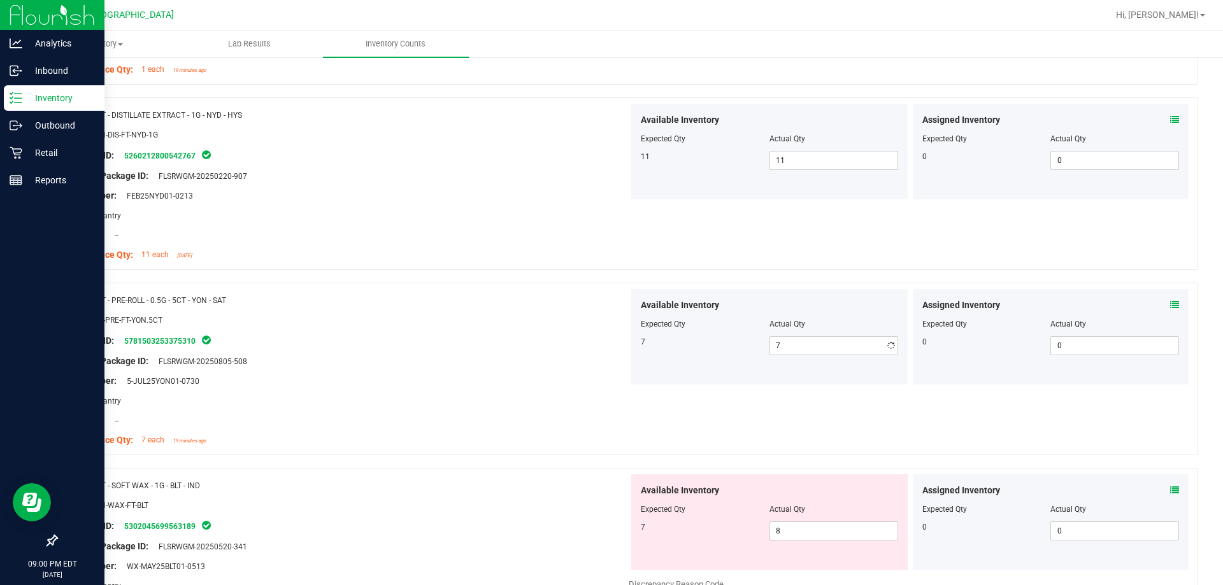
click at [525, 363] on div "Original Package ID: FLSRWGM-20250805-508" at bounding box center [347, 361] width 563 height 13
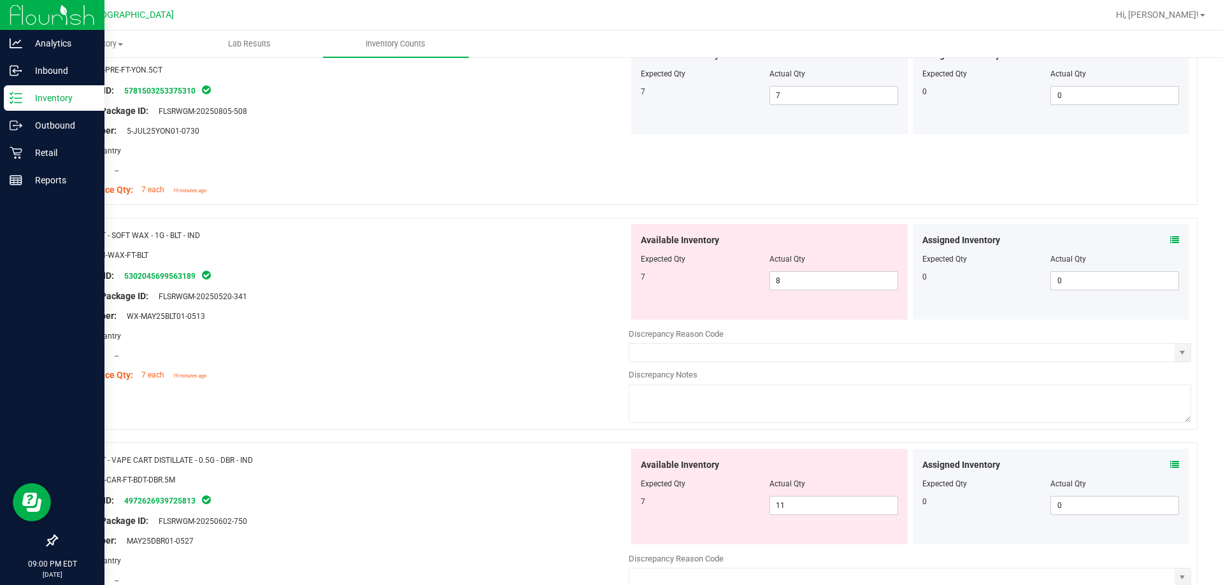
scroll to position [1847, 0]
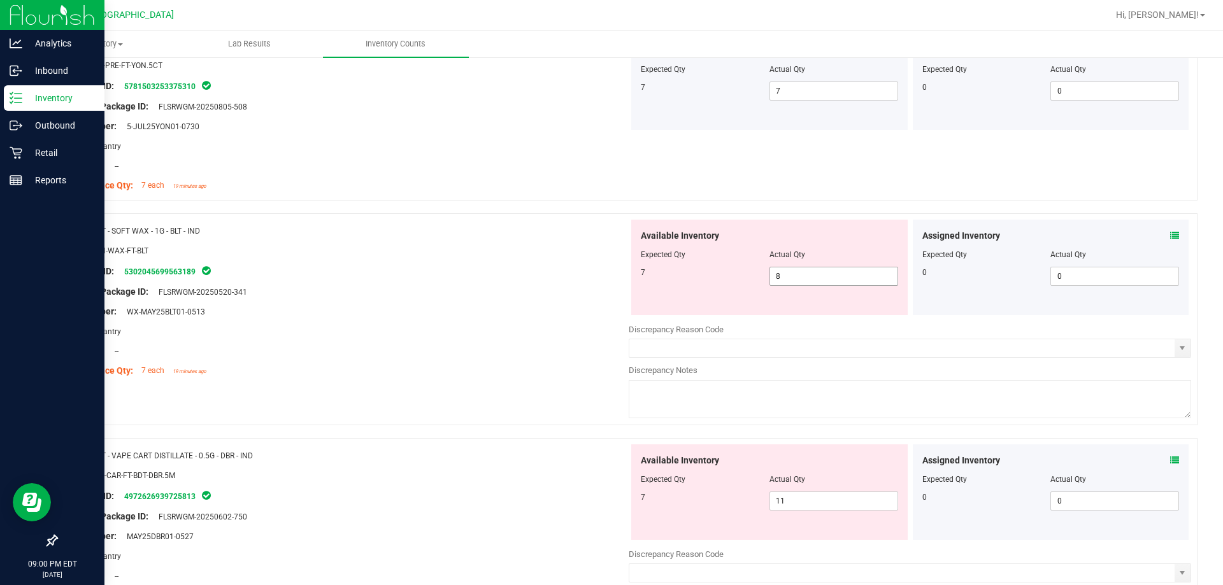
click at [629, 274] on span "8 8" at bounding box center [834, 276] width 129 height 19
click at [629, 274] on input "8" at bounding box center [833, 277] width 127 height 18
type input "7"
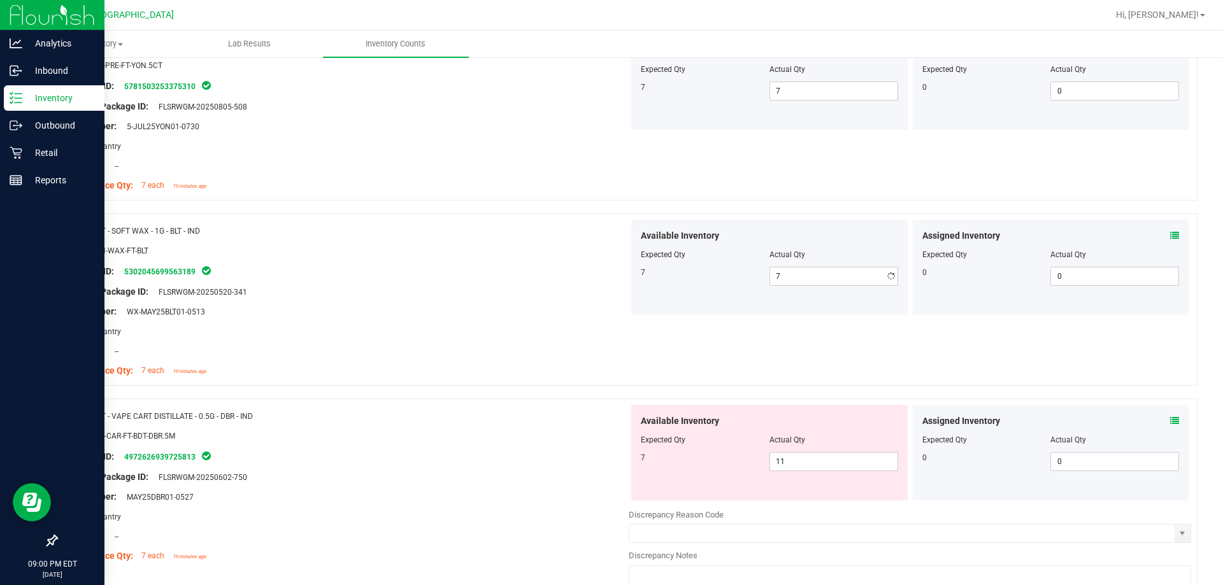
click at [380, 340] on div at bounding box center [347, 341] width 563 height 6
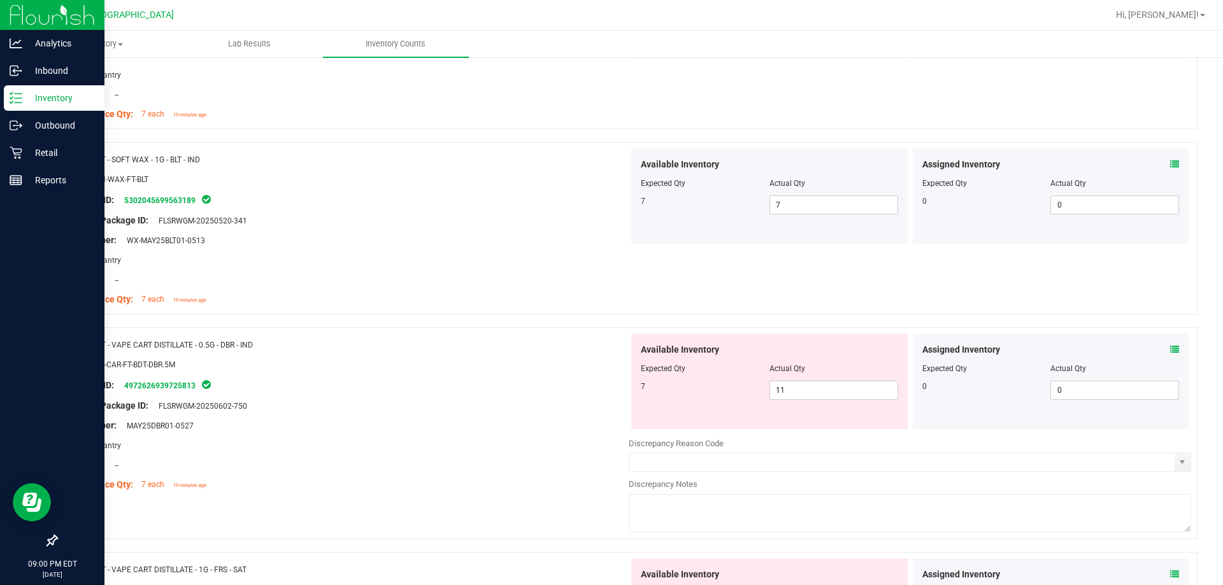
scroll to position [2102, 0]
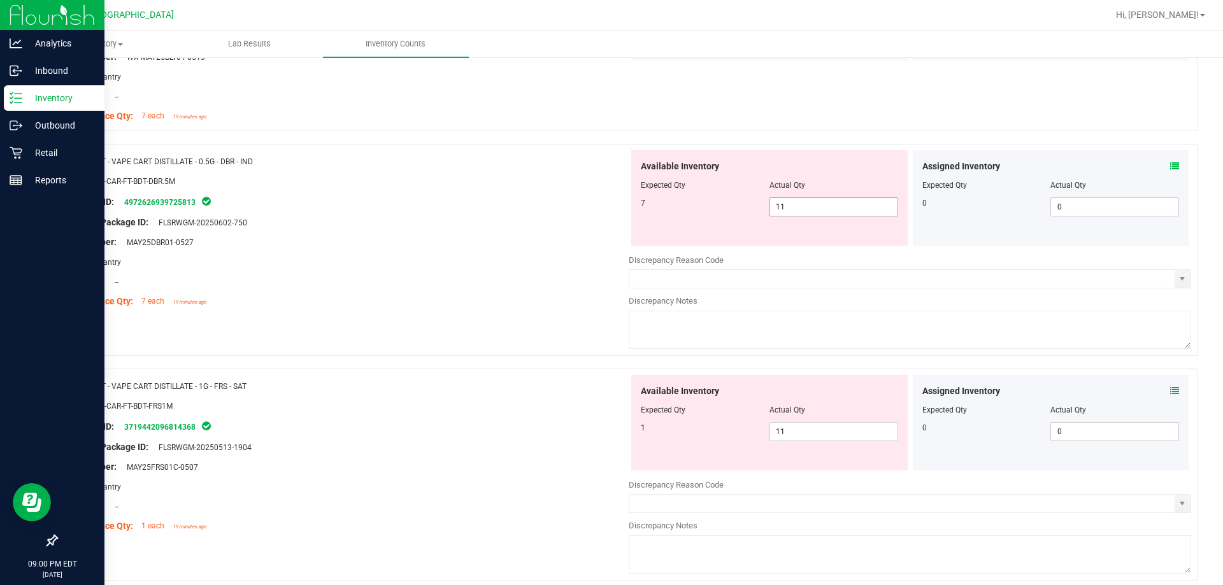
click at [629, 210] on span "11 11" at bounding box center [834, 206] width 129 height 19
click at [0, 0] on input "11" at bounding box center [0, 0] width 0 height 0
type input "7"
click at [547, 246] on div "Lot Number: MAY25DBR01-0527" at bounding box center [347, 242] width 563 height 13
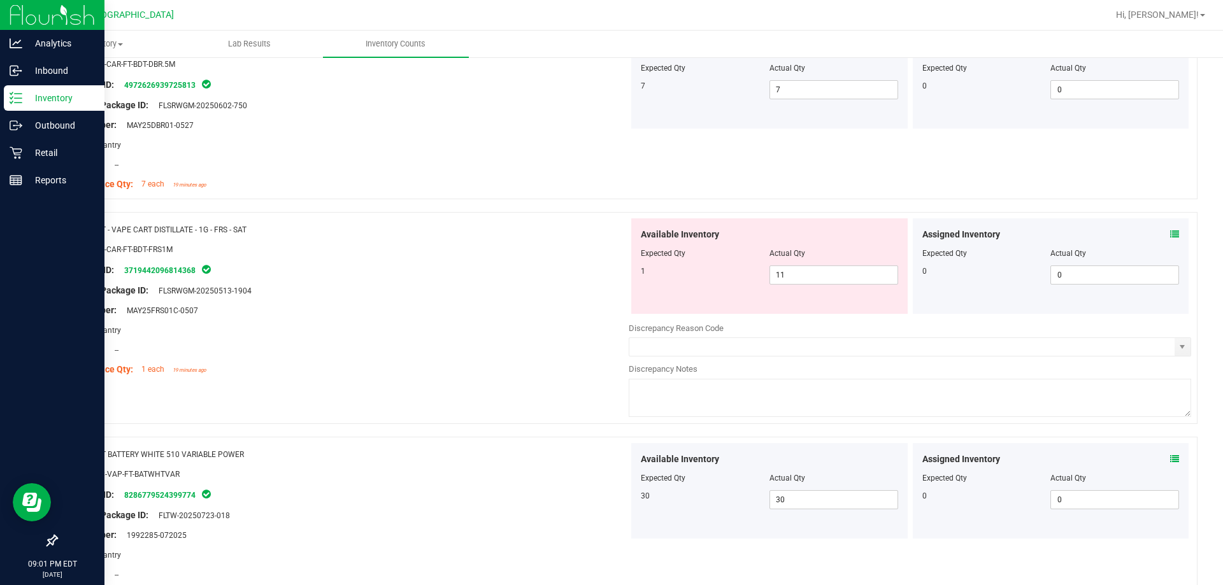
scroll to position [2230, 0]
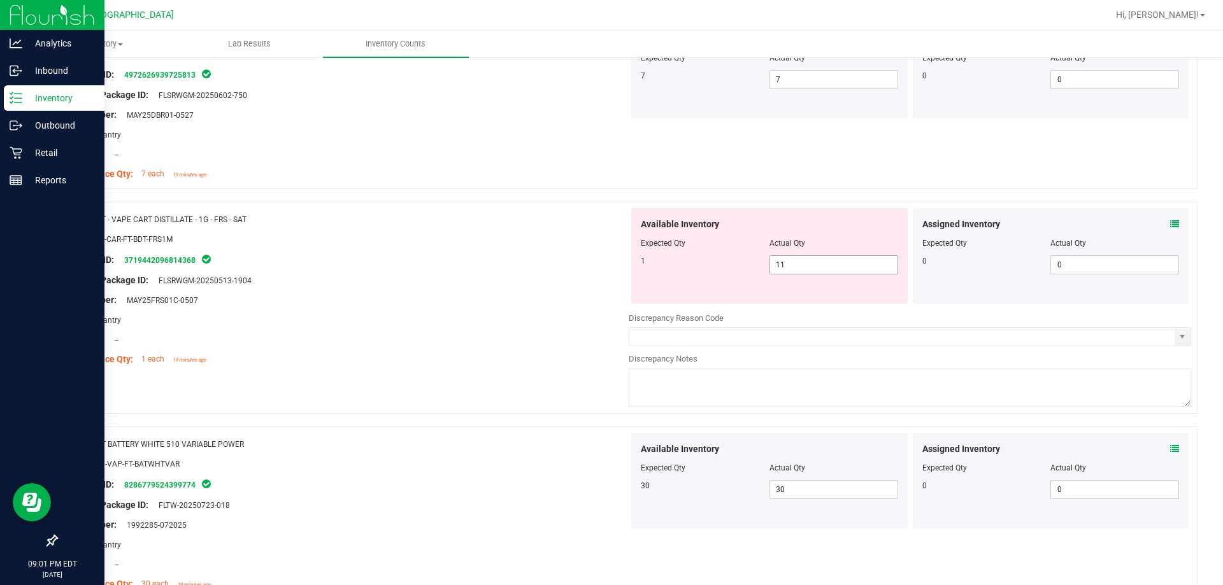
click at [629, 264] on span "11 11" at bounding box center [834, 264] width 129 height 19
click at [629, 264] on input "11" at bounding box center [833, 265] width 127 height 18
type input "1"
click at [498, 301] on div "Lot Number: MAY25FRS01C-0507" at bounding box center [347, 300] width 563 height 13
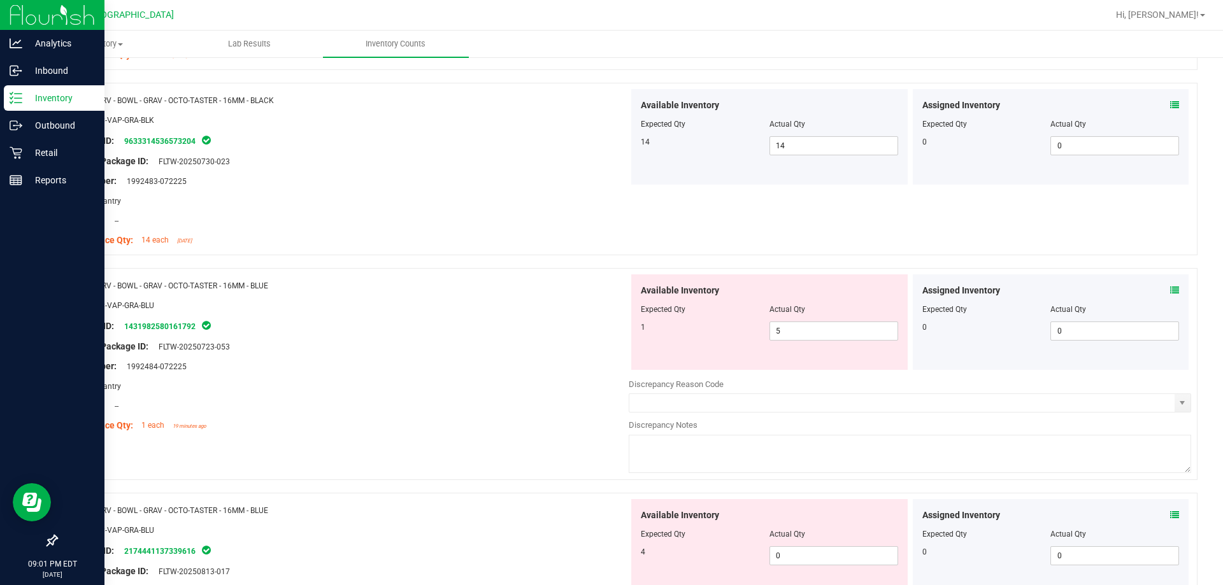
scroll to position [3185, 0]
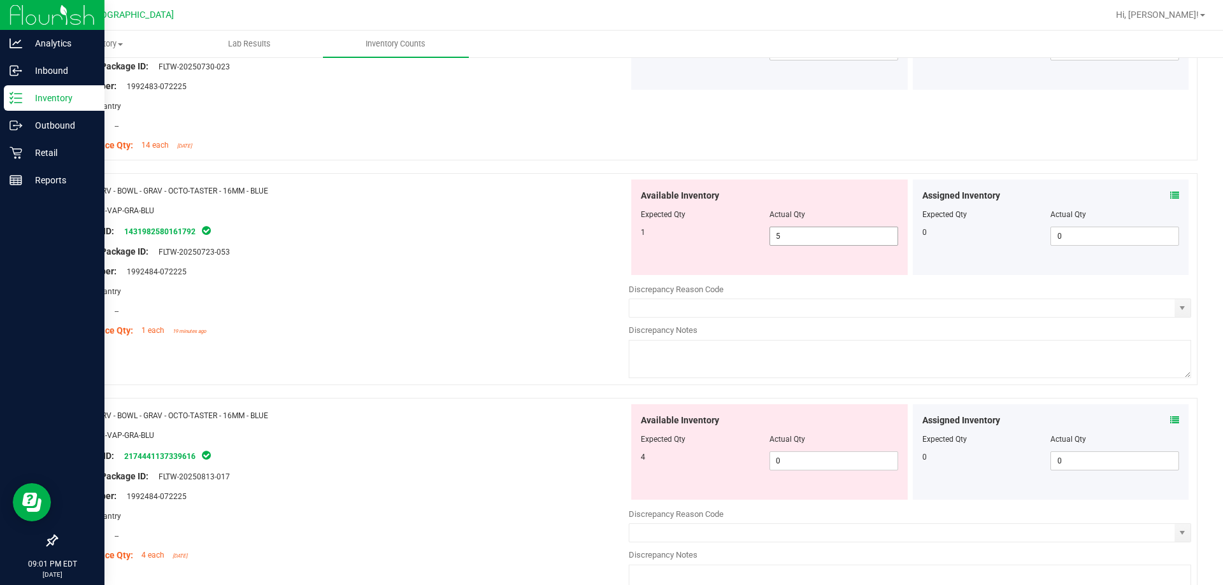
click at [629, 244] on span "5 5" at bounding box center [834, 236] width 129 height 19
click at [629, 244] on input "5" at bounding box center [833, 236] width 127 height 18
type input "1"
drag, startPoint x: 489, startPoint y: 280, endPoint x: 576, endPoint y: 390, distance: 140.2
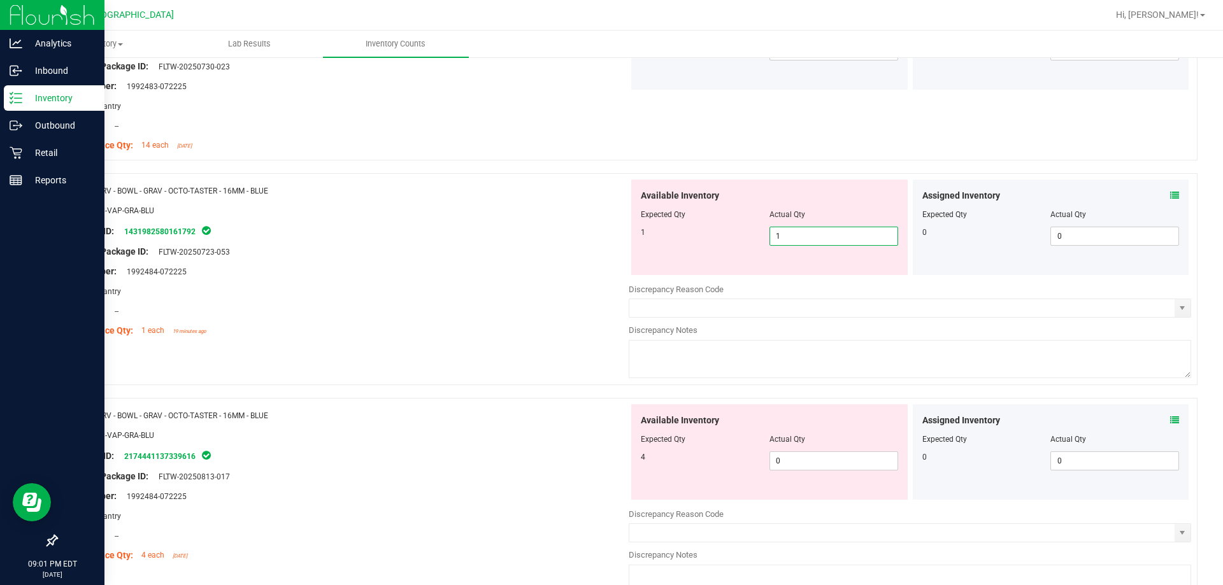
click at [489, 280] on div at bounding box center [347, 281] width 563 height 6
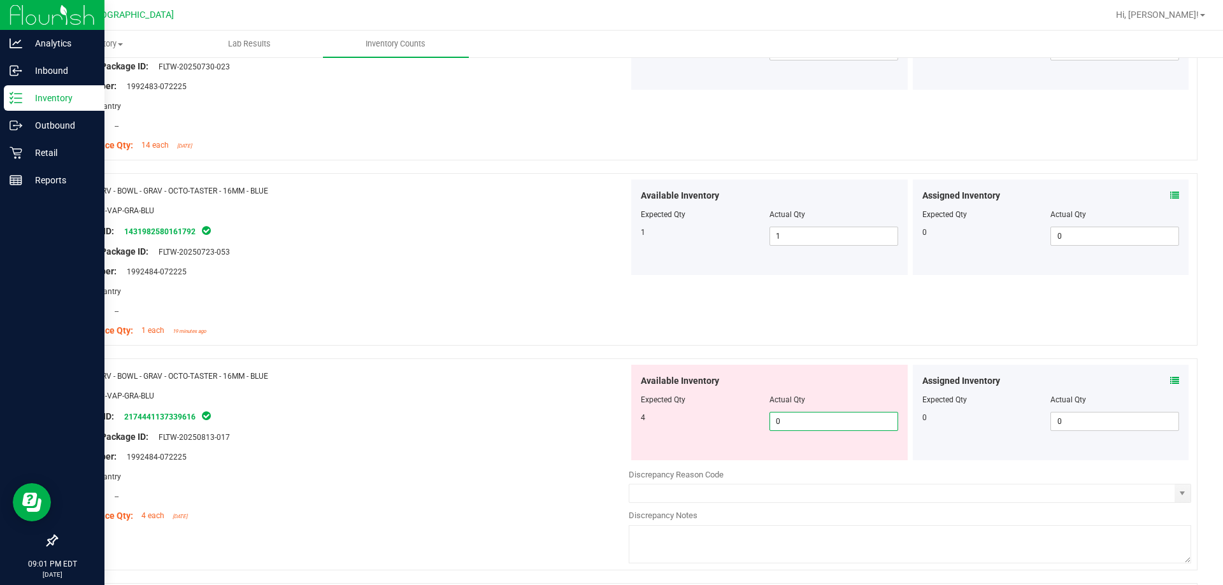
click at [629, 422] on span "0 0" at bounding box center [834, 421] width 129 height 19
click at [629, 422] on input "0" at bounding box center [833, 422] width 127 height 18
type input "4"
click at [487, 421] on div "Package ID: 2174441137339616" at bounding box center [347, 416] width 563 height 15
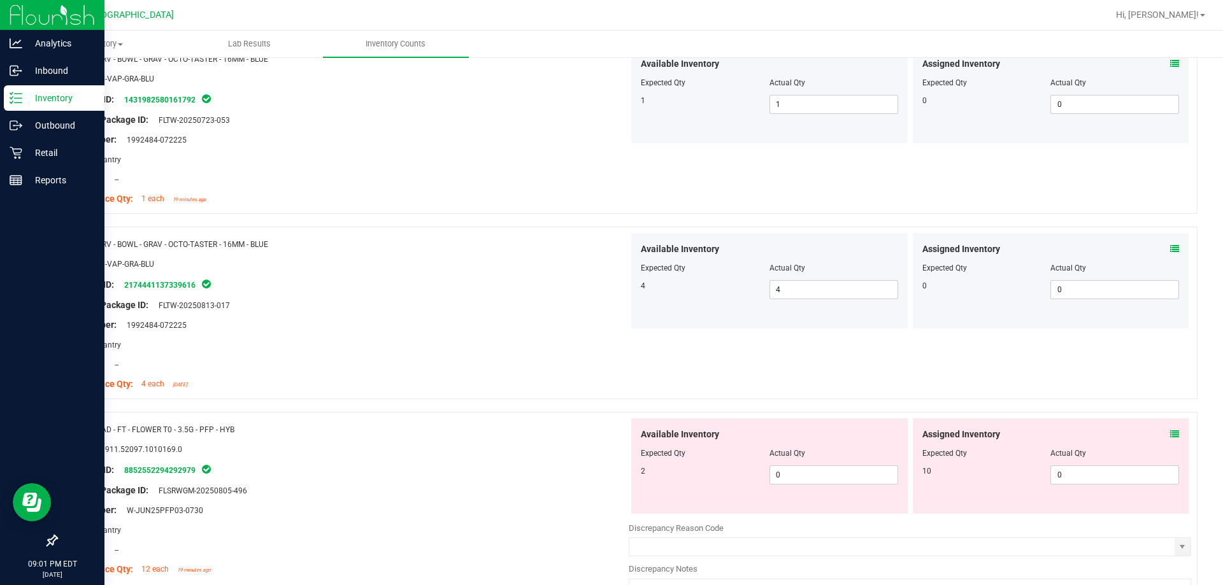
scroll to position [3412, 0]
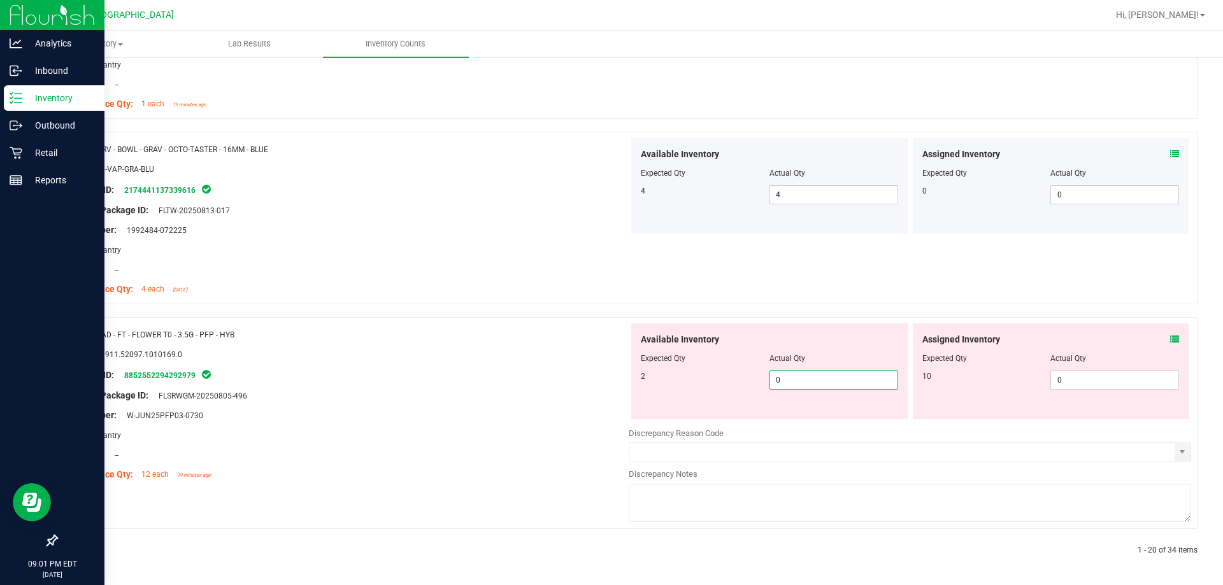
click at [629, 386] on span "0 0" at bounding box center [834, 380] width 129 height 19
click at [629, 386] on input "0" at bounding box center [833, 380] width 127 height 18
type input "2"
drag, startPoint x: 499, startPoint y: 390, endPoint x: 789, endPoint y: 403, distance: 290.8
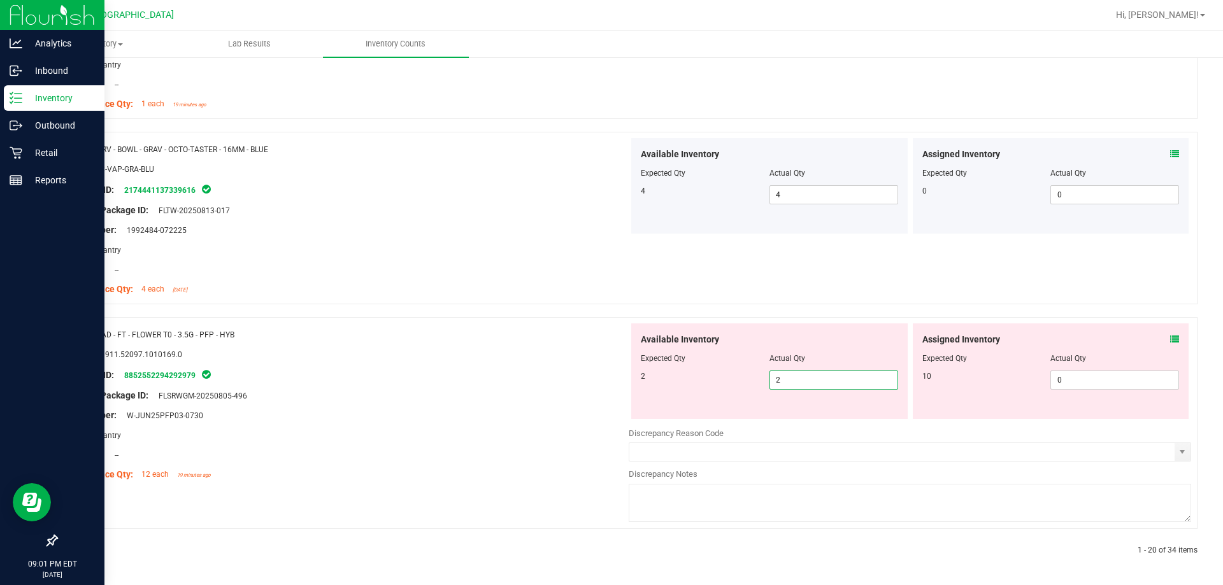
click at [503, 391] on div "Original Package ID: FLSRWGM-20250805-496" at bounding box center [347, 395] width 563 height 13
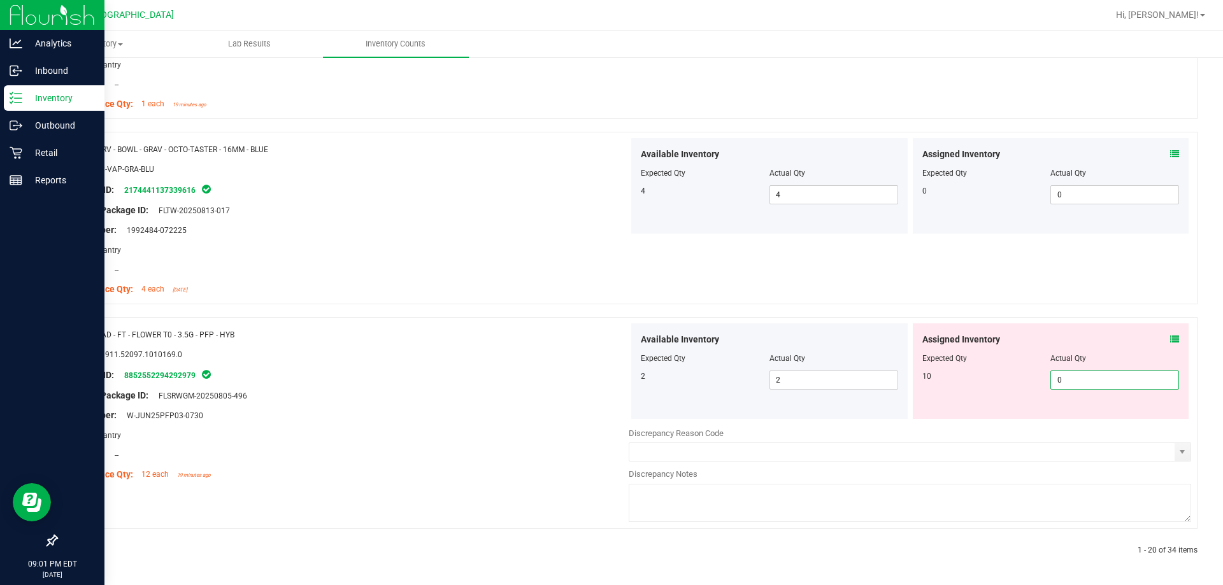
click at [629, 380] on span "0 0" at bounding box center [1114, 380] width 129 height 19
click at [629, 380] on input "0" at bounding box center [1114, 380] width 127 height 18
type input "10"
click at [452, 380] on div "Name: RAD - FT - FLOWER T0 - 3.5G - PFP - HYB SKU: 1.51911.52097.1010169.0 Pack…" at bounding box center [347, 405] width 563 height 162
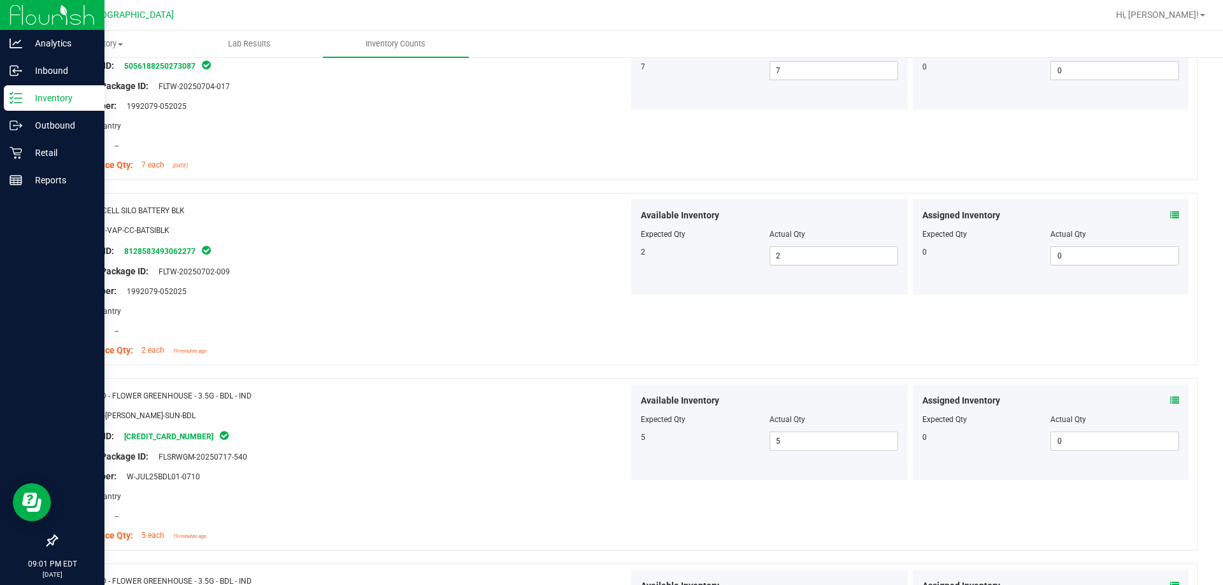
scroll to position [0, 0]
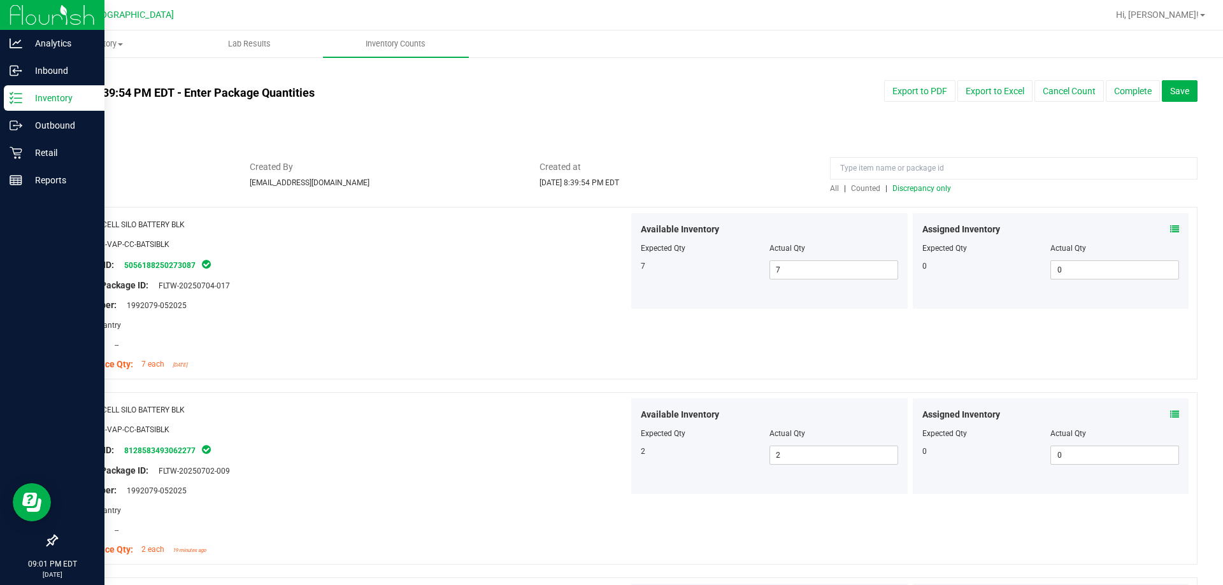
drag, startPoint x: 484, startPoint y: 433, endPoint x: 487, endPoint y: 267, distance: 165.7
click at [629, 189] on span "All" at bounding box center [834, 188] width 9 height 9
click at [629, 186] on span "Discrepancy only" at bounding box center [921, 188] width 59 height 9
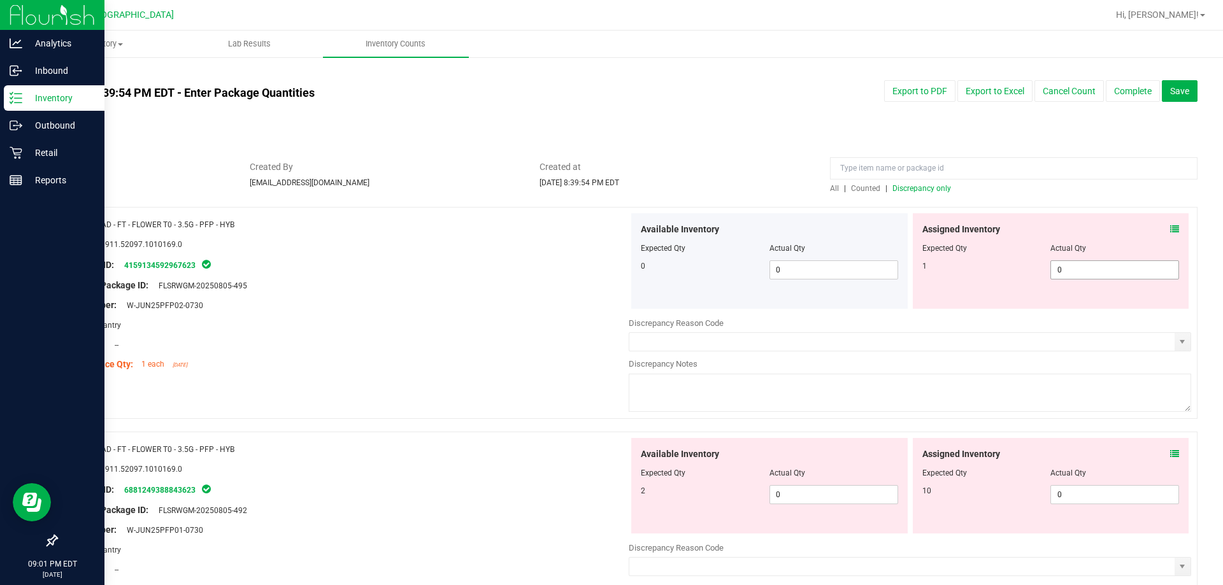
click at [629, 271] on span "0 0" at bounding box center [1114, 270] width 129 height 19
click at [629, 271] on input "0" at bounding box center [1114, 270] width 127 height 18
click at [386, 319] on div "Area: Pantry" at bounding box center [347, 325] width 563 height 13
click at [629, 271] on span "0 0" at bounding box center [1114, 270] width 129 height 19
click at [0, 0] on input "0" at bounding box center [0, 0] width 0 height 0
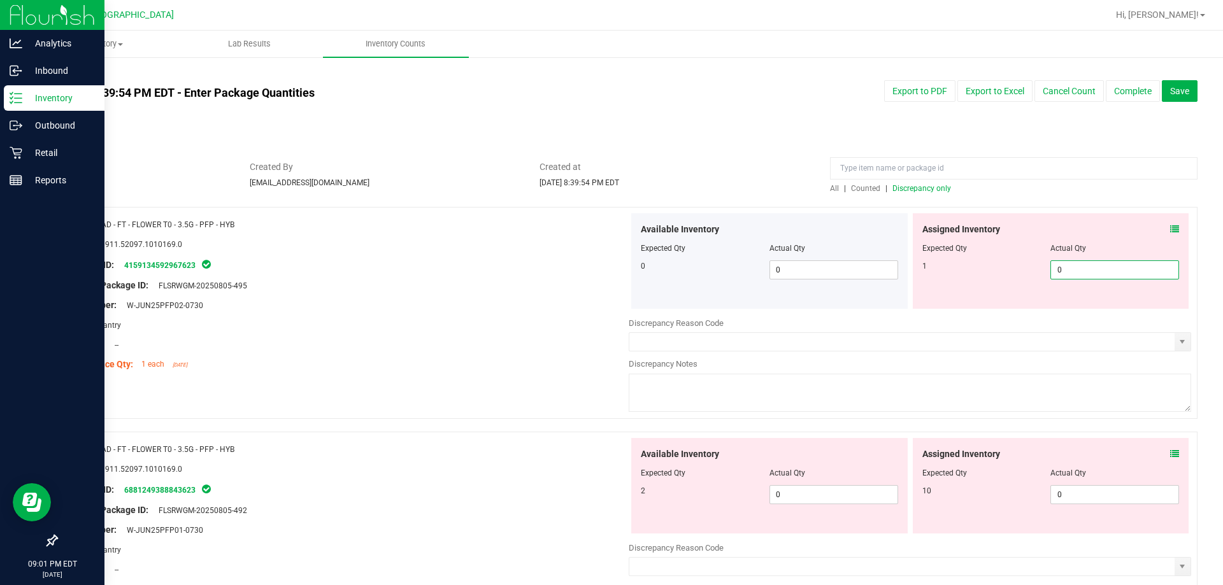
type input "1"
drag, startPoint x: 505, startPoint y: 314, endPoint x: 522, endPoint y: 318, distance: 17.6
click at [503, 314] on div at bounding box center [347, 315] width 563 height 6
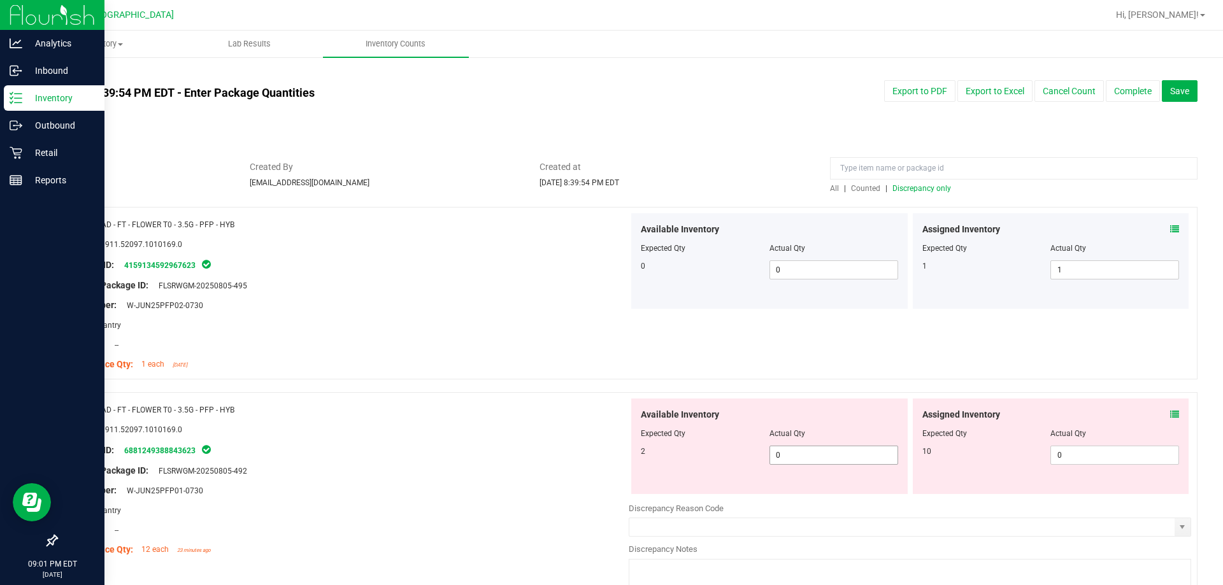
click at [629, 458] on span "0 0" at bounding box center [834, 455] width 129 height 19
click at [629, 458] on input "0" at bounding box center [833, 456] width 127 height 18
type input "2"
click at [531, 455] on div "Package ID: 6881249388843623" at bounding box center [347, 450] width 563 height 15
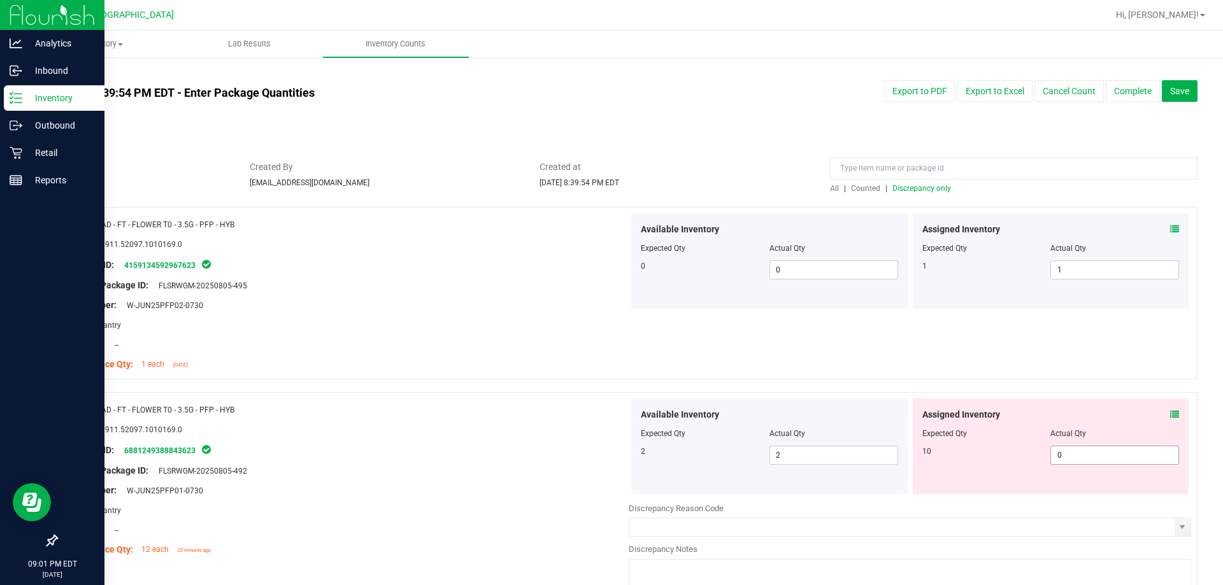
click at [629, 450] on span "0 0" at bounding box center [1114, 455] width 129 height 19
click at [629, 450] on input "0" at bounding box center [1114, 456] width 127 height 18
type input "10"
click at [555, 443] on div "Package ID: 6881249388843623" at bounding box center [347, 450] width 563 height 15
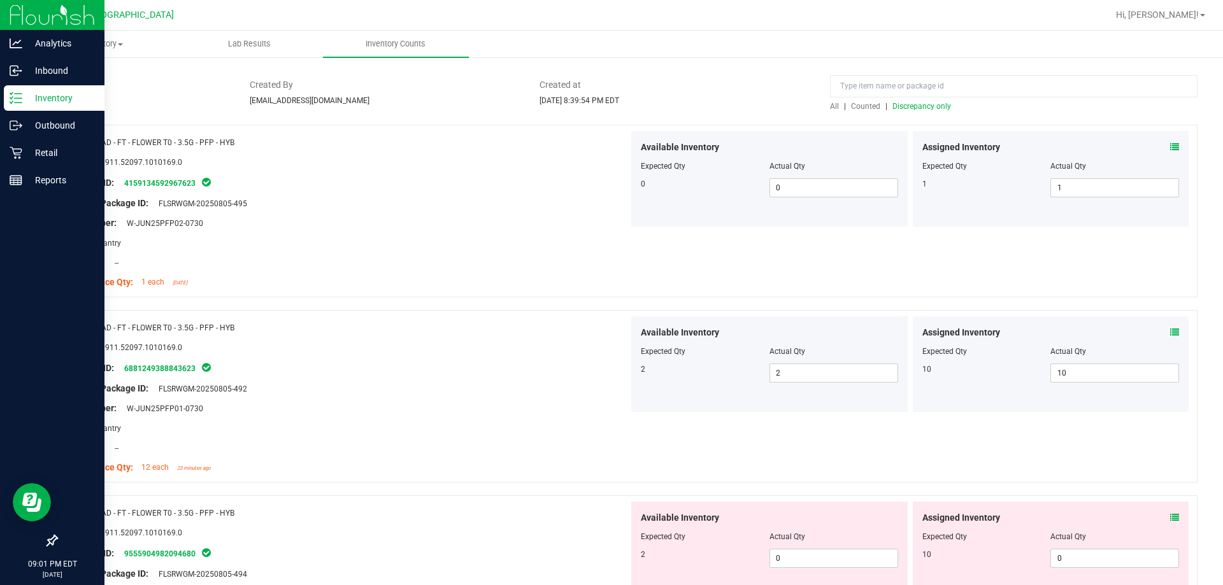
scroll to position [255, 0]
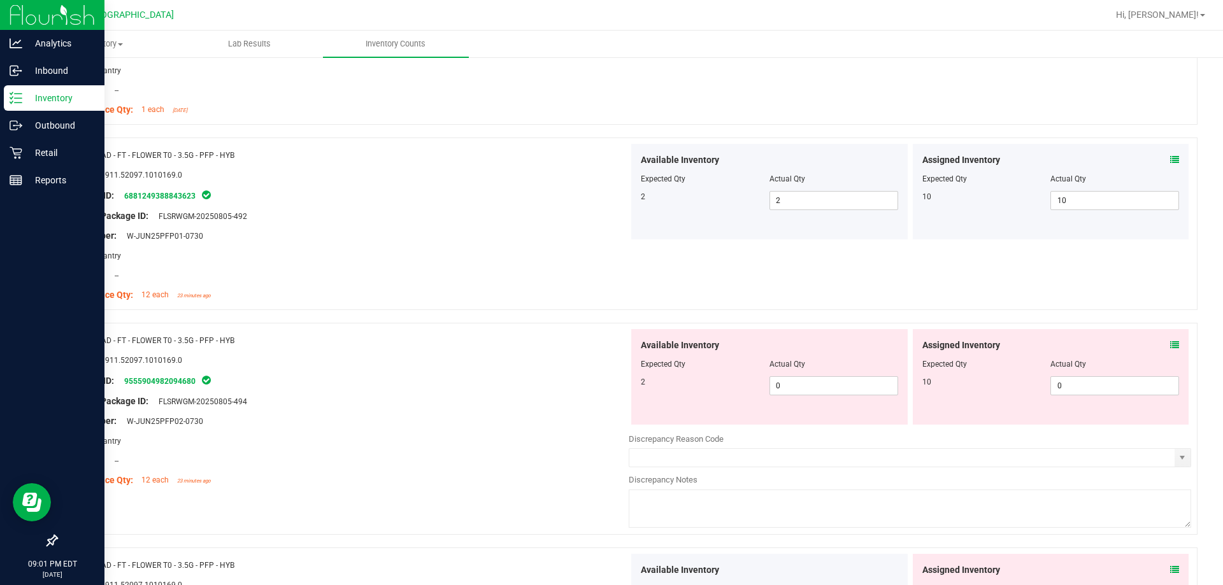
click at [629, 396] on div "Available Inventory Expected Qty Actual Qty 2 0 0" at bounding box center [769, 377] width 276 height 96
click at [629, 388] on span "0 0" at bounding box center [834, 385] width 129 height 19
click at [629, 388] on input "0" at bounding box center [833, 386] width 127 height 18
type input "2"
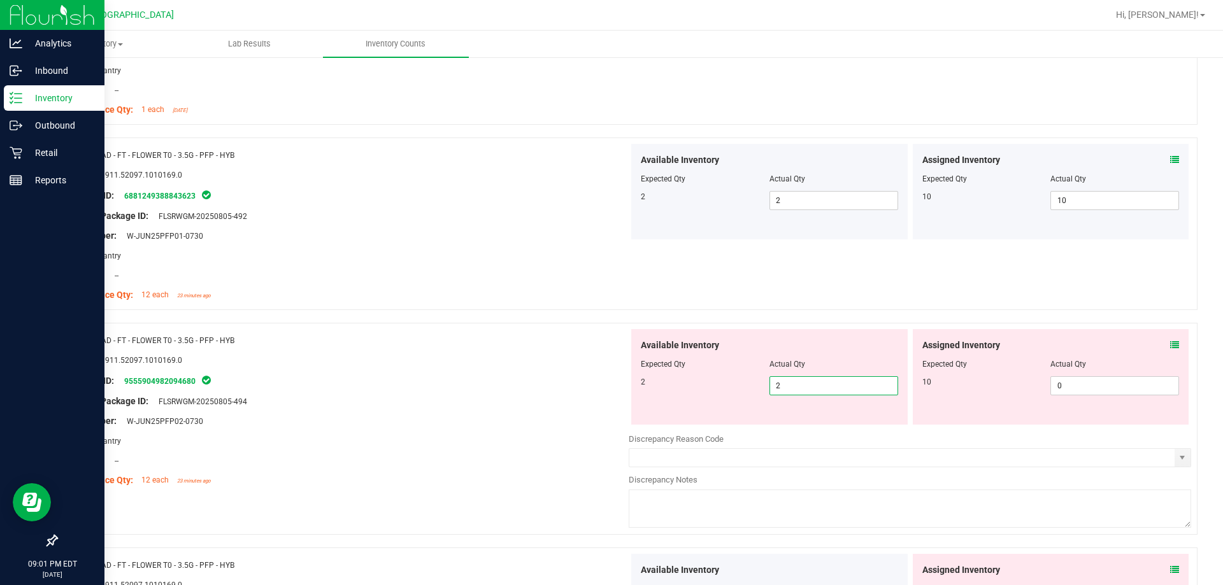
click at [486, 390] on div at bounding box center [347, 392] width 563 height 6
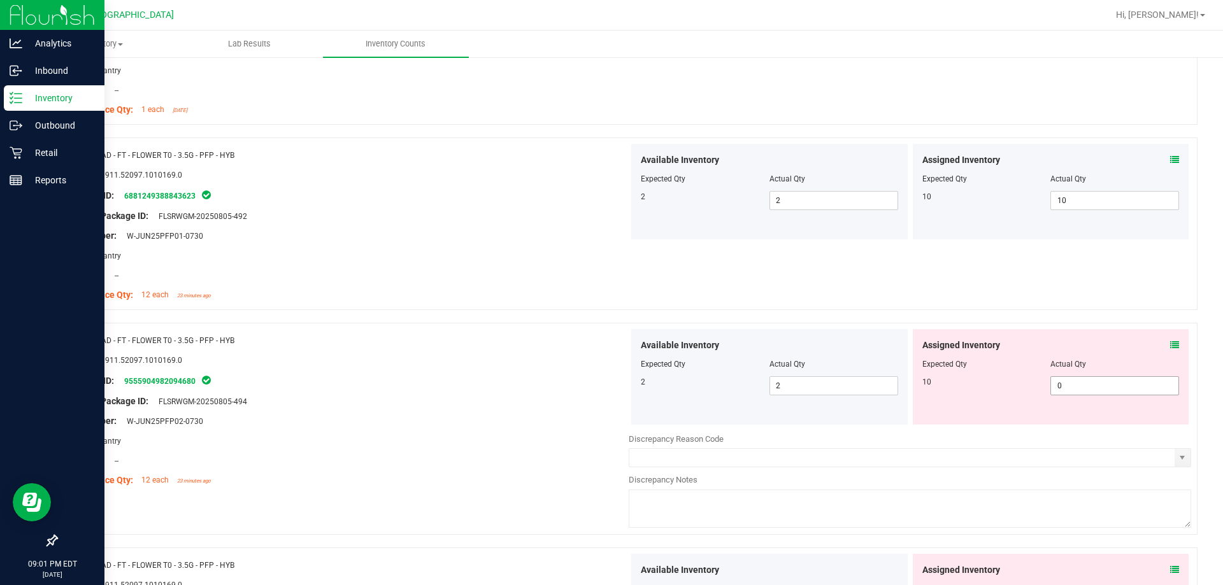
click at [629, 385] on span "0 0" at bounding box center [1114, 385] width 129 height 19
click at [0, 0] on input "0" at bounding box center [0, 0] width 0 height 0
type input "10"
click at [423, 387] on div "Package ID: 9555904982094680" at bounding box center [347, 380] width 563 height 15
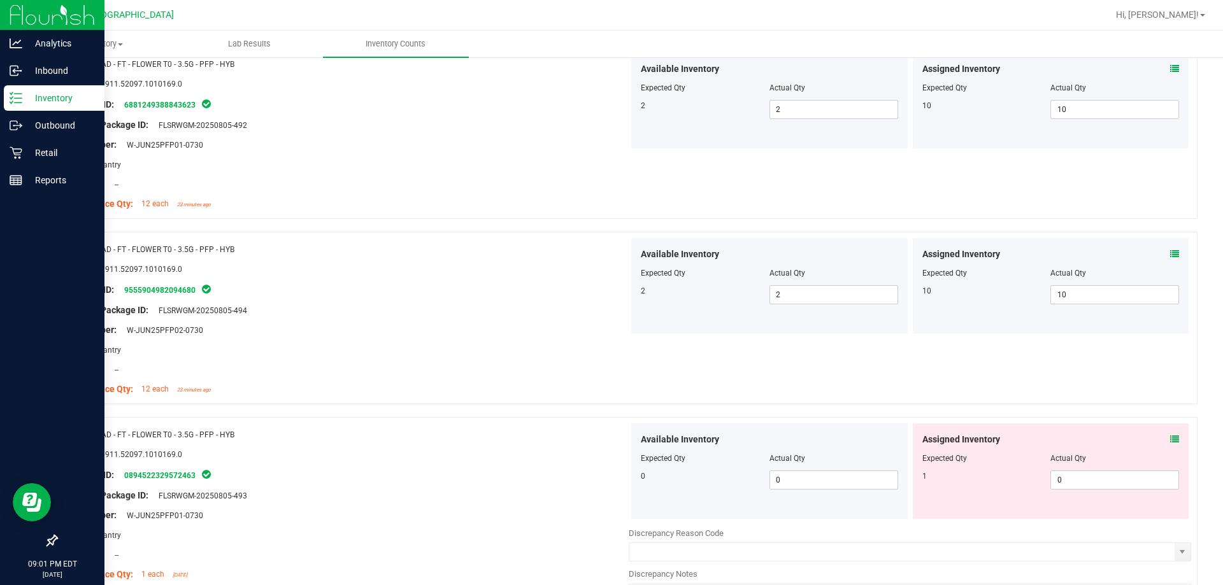
scroll to position [510, 0]
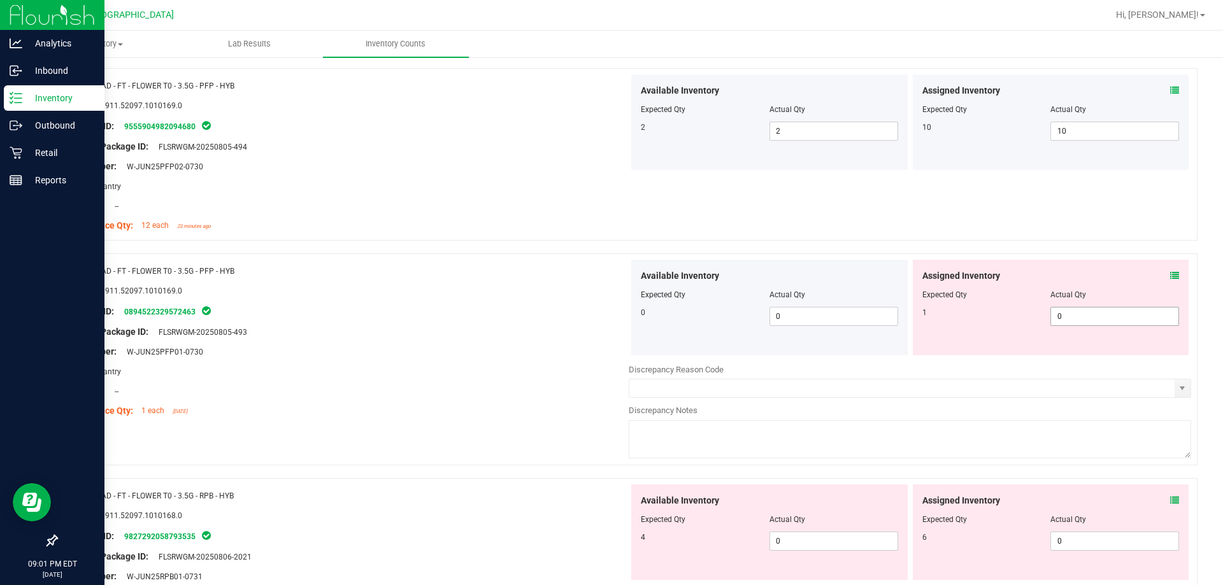
click at [629, 314] on span "0 0" at bounding box center [1114, 316] width 129 height 19
click at [0, 0] on input "0" at bounding box center [0, 0] width 0 height 0
type input "1"
click at [452, 331] on div "Original Package ID: FLSRWGM-20250805-493" at bounding box center [347, 332] width 563 height 13
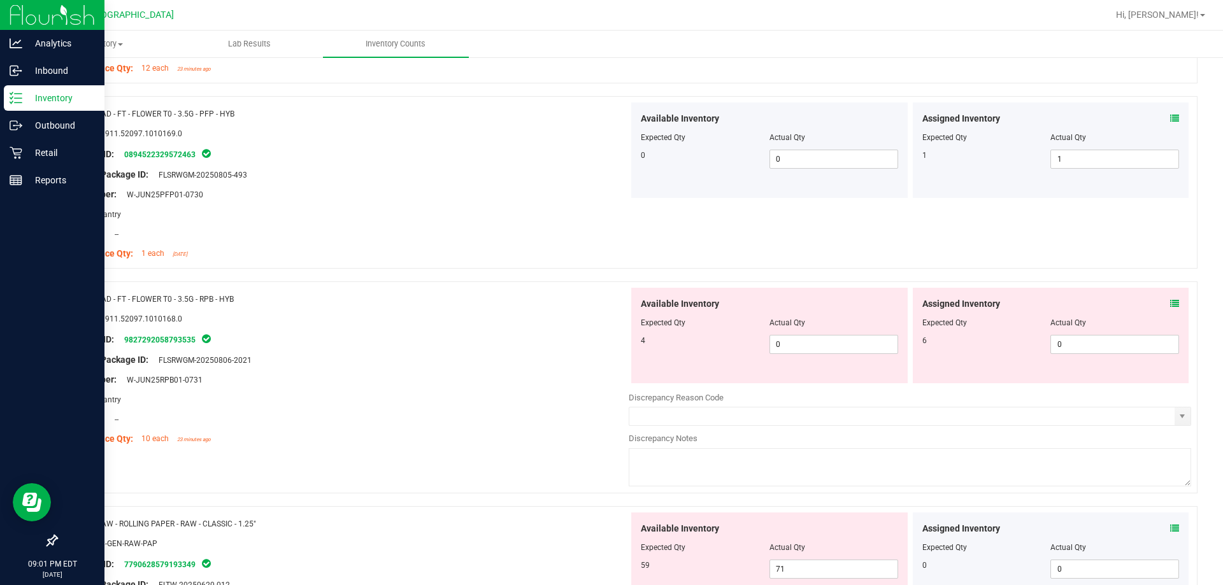
scroll to position [701, 0]
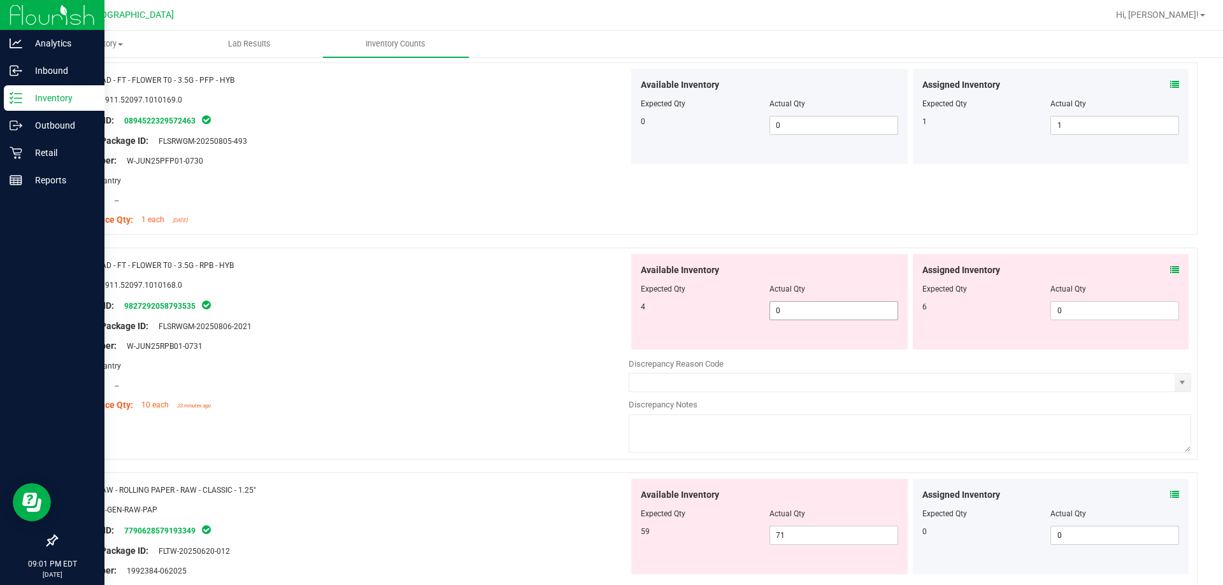
click at [629, 312] on span "0 0" at bounding box center [834, 310] width 129 height 19
click at [629, 312] on input "0" at bounding box center [833, 311] width 127 height 18
type input "4"
drag, startPoint x: 472, startPoint y: 318, endPoint x: 588, endPoint y: 326, distance: 116.2
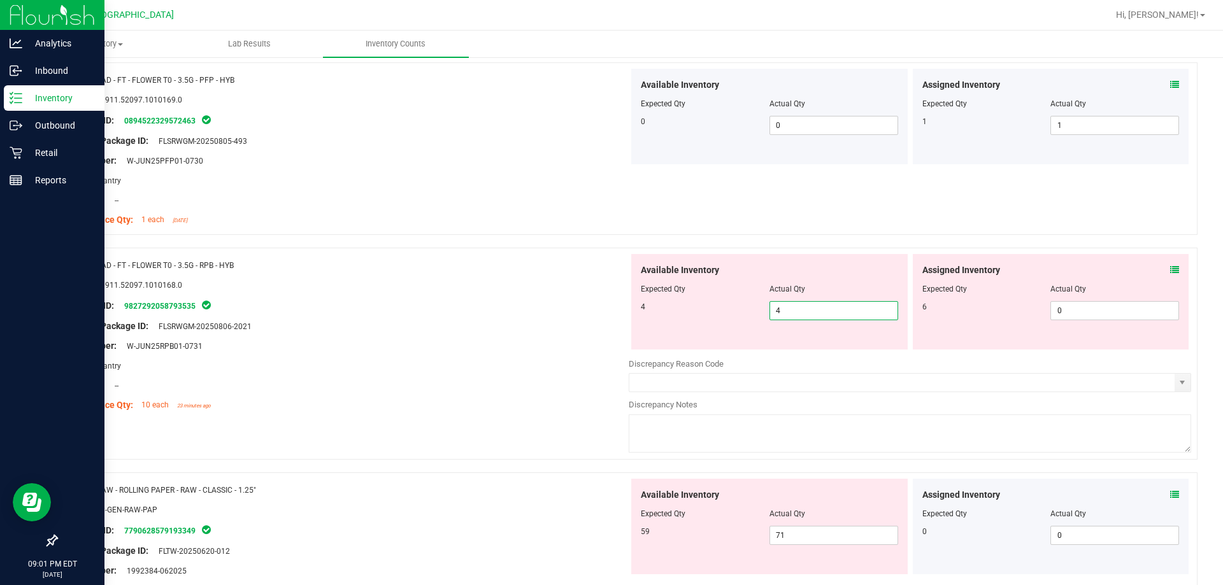
click at [473, 319] on div at bounding box center [347, 316] width 563 height 6
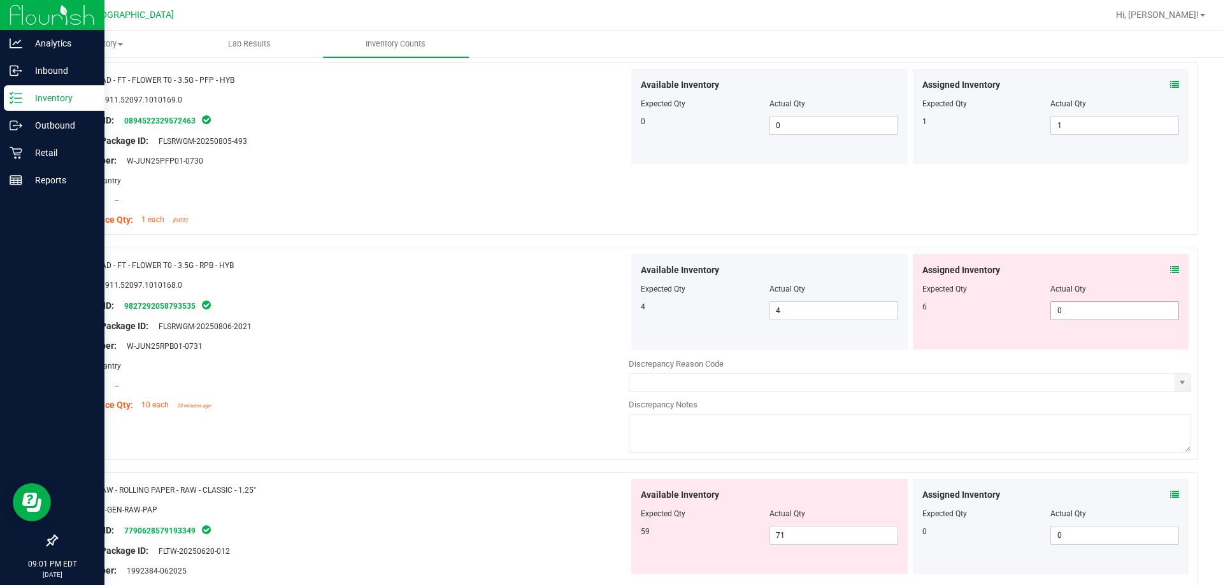
click at [629, 308] on span "0 0" at bounding box center [1114, 310] width 129 height 19
click at [0, 0] on input "0" at bounding box center [0, 0] width 0 height 0
type input "6"
drag, startPoint x: 511, startPoint y: 287, endPoint x: 508, endPoint y: 296, distance: 9.9
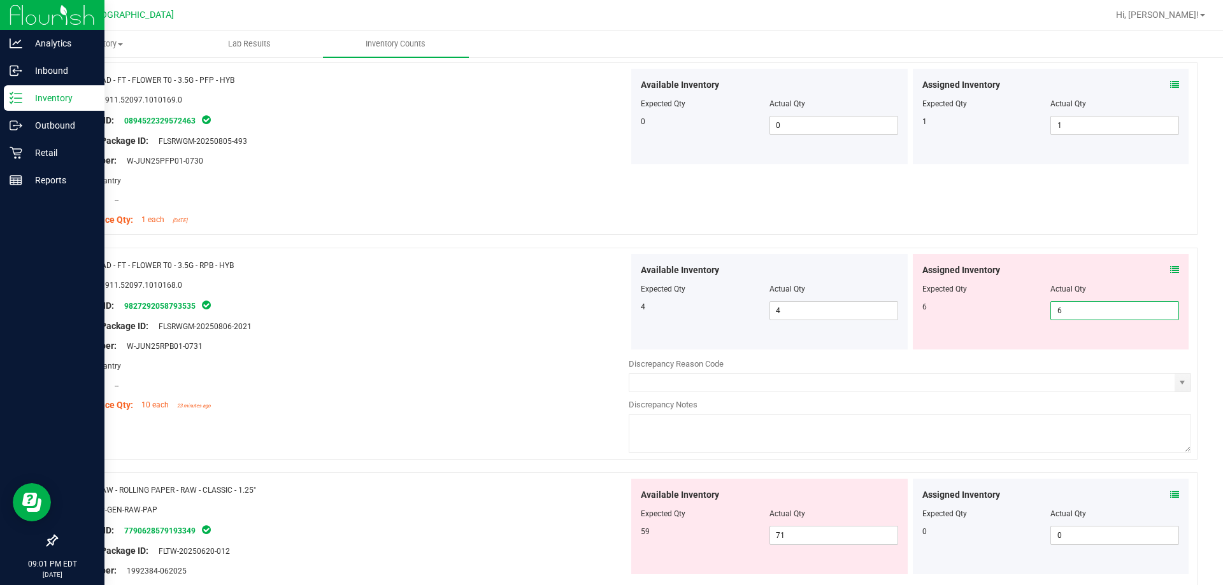
click at [509, 291] on ng-container "SKU: 1.51911.52097.1010168.0" at bounding box center [347, 288] width 563 height 20
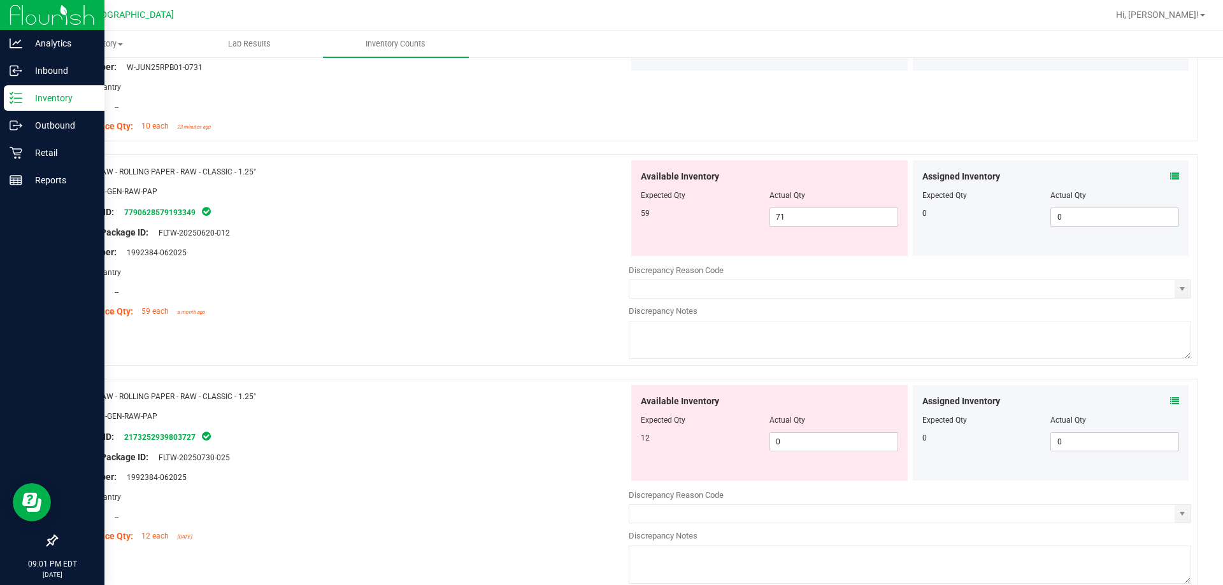
scroll to position [1019, 0]
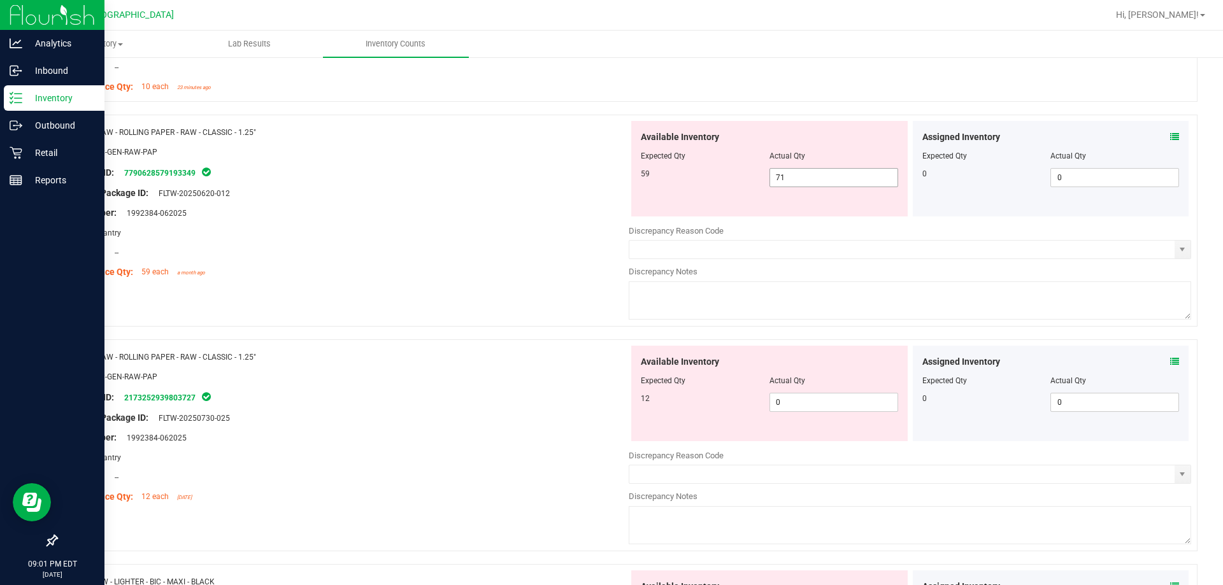
click at [629, 180] on span "71 71" at bounding box center [834, 177] width 129 height 19
click at [629, 180] on input "71" at bounding box center [833, 178] width 127 height 18
type input "59"
drag, startPoint x: 545, startPoint y: 278, endPoint x: 559, endPoint y: 283, distance: 15.5
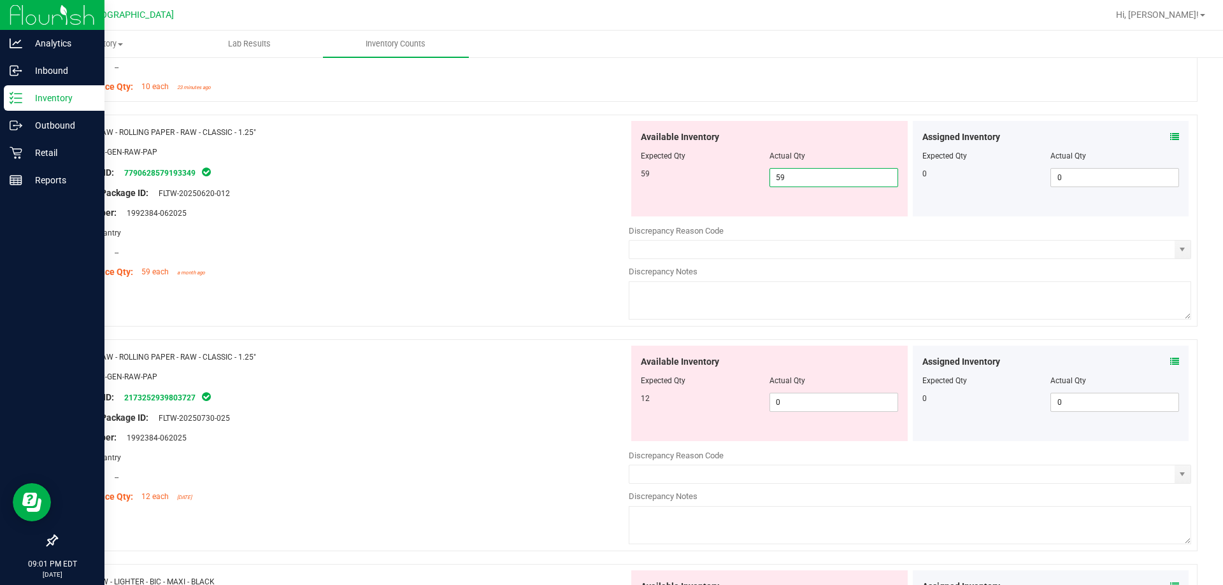
click at [545, 278] on div "Compliance Qty: 59 each a month ago" at bounding box center [347, 272] width 563 height 13
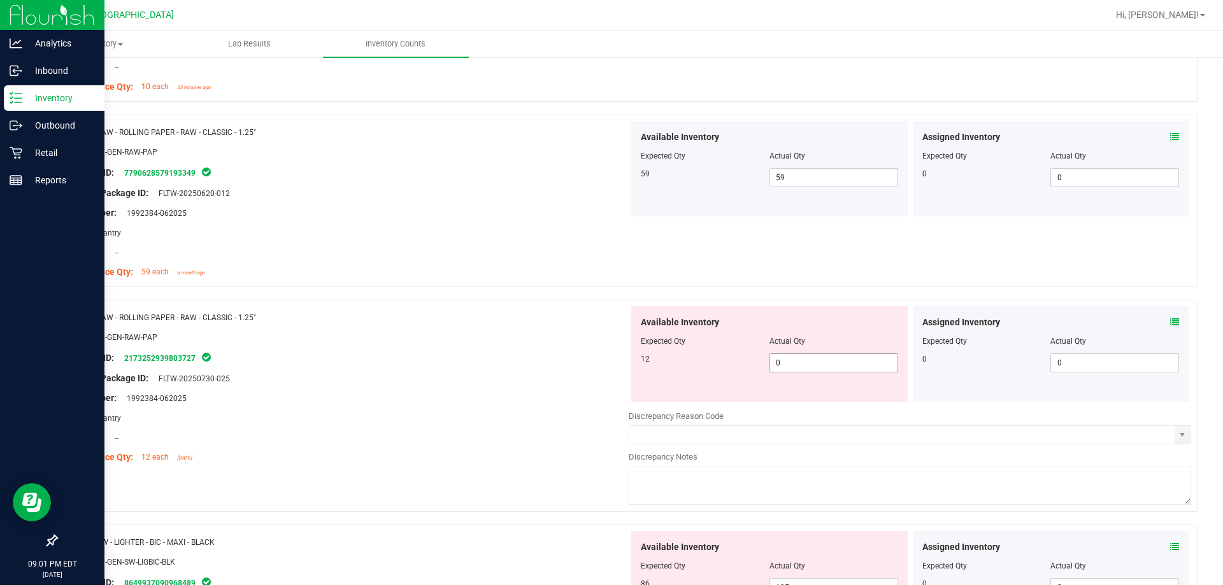
click at [629, 364] on span "0 0" at bounding box center [834, 363] width 129 height 19
click at [629, 364] on input "0" at bounding box center [833, 363] width 127 height 18
type input "12"
click at [510, 364] on div "Package ID: 2173252939803727" at bounding box center [347, 357] width 563 height 15
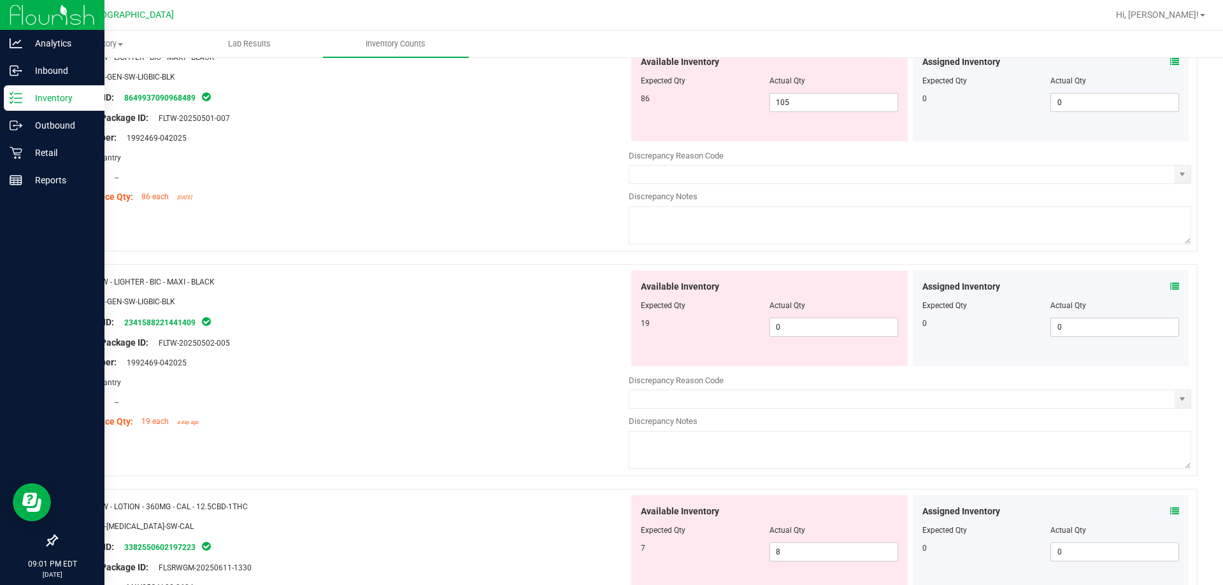
scroll to position [1401, 0]
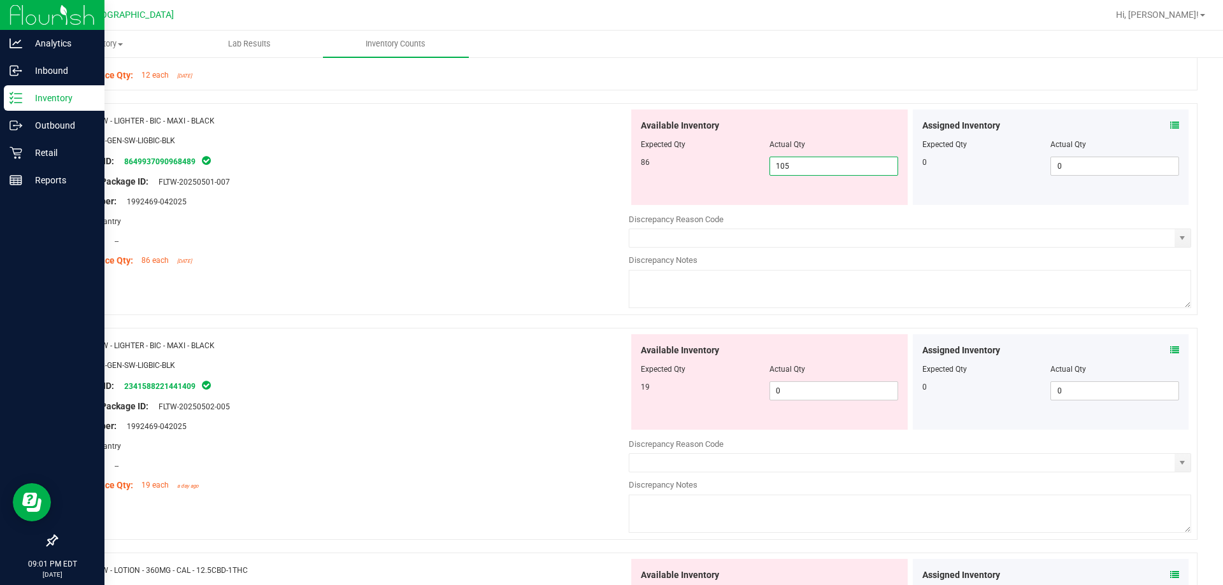
click at [629, 168] on span "105 105" at bounding box center [834, 166] width 129 height 19
click at [629, 168] on input "105" at bounding box center [833, 166] width 127 height 18
type input "86"
drag, startPoint x: 520, startPoint y: 247, endPoint x: 539, endPoint y: 259, distance: 22.6
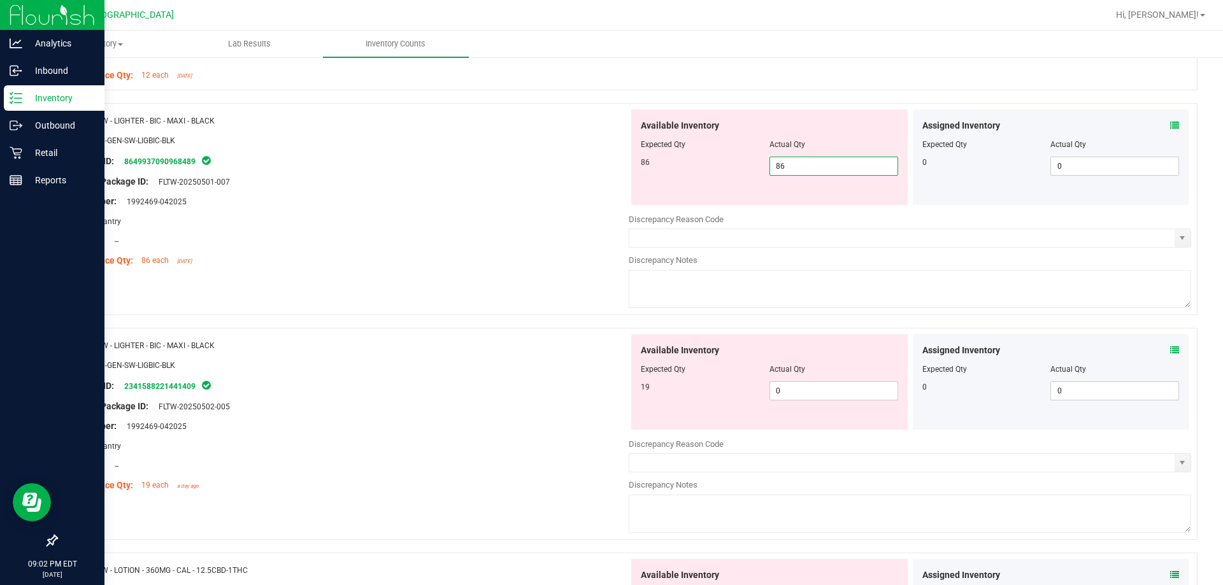
click at [523, 250] on div at bounding box center [347, 251] width 563 height 6
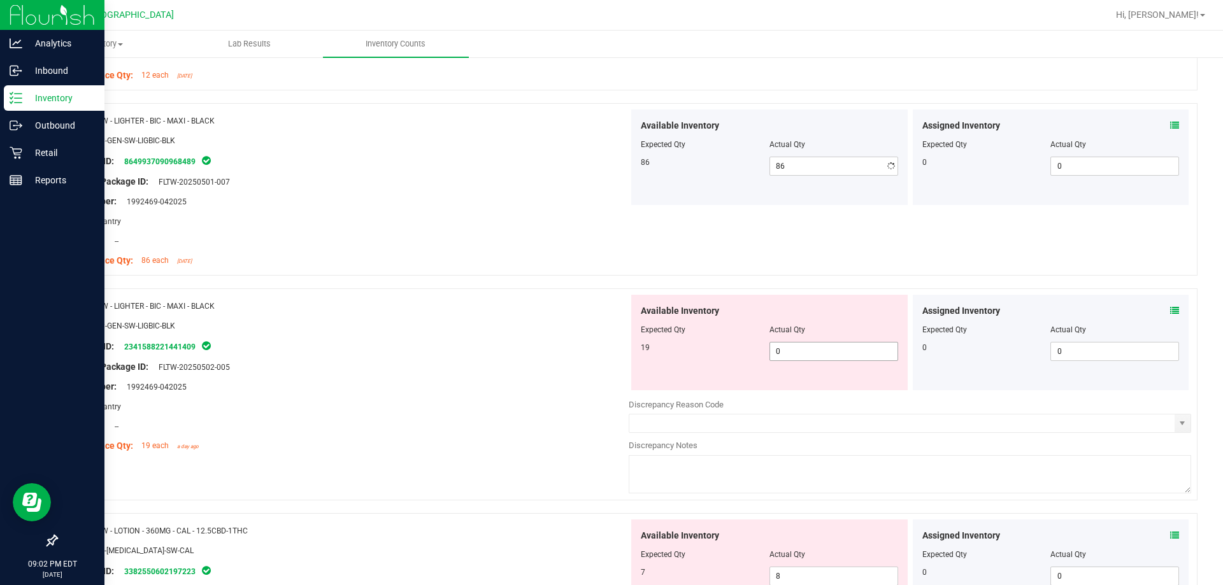
click at [629, 347] on span "0 0" at bounding box center [834, 351] width 129 height 19
click at [629, 347] on input "0" at bounding box center [833, 352] width 127 height 18
type input "19"
click at [264, 358] on div at bounding box center [347, 357] width 563 height 6
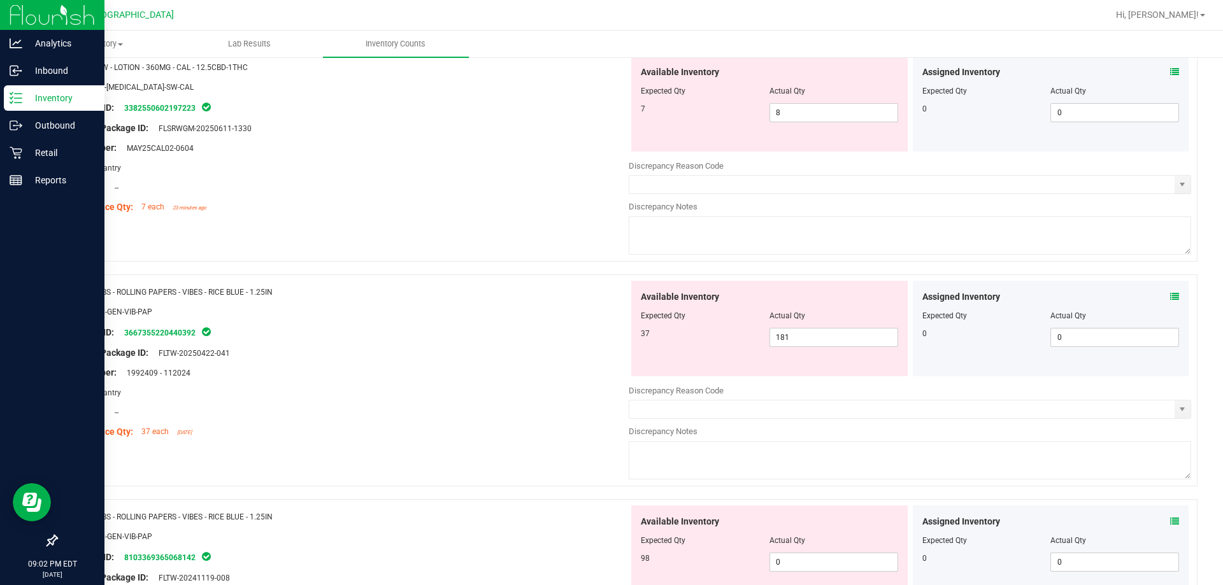
scroll to position [1720, 0]
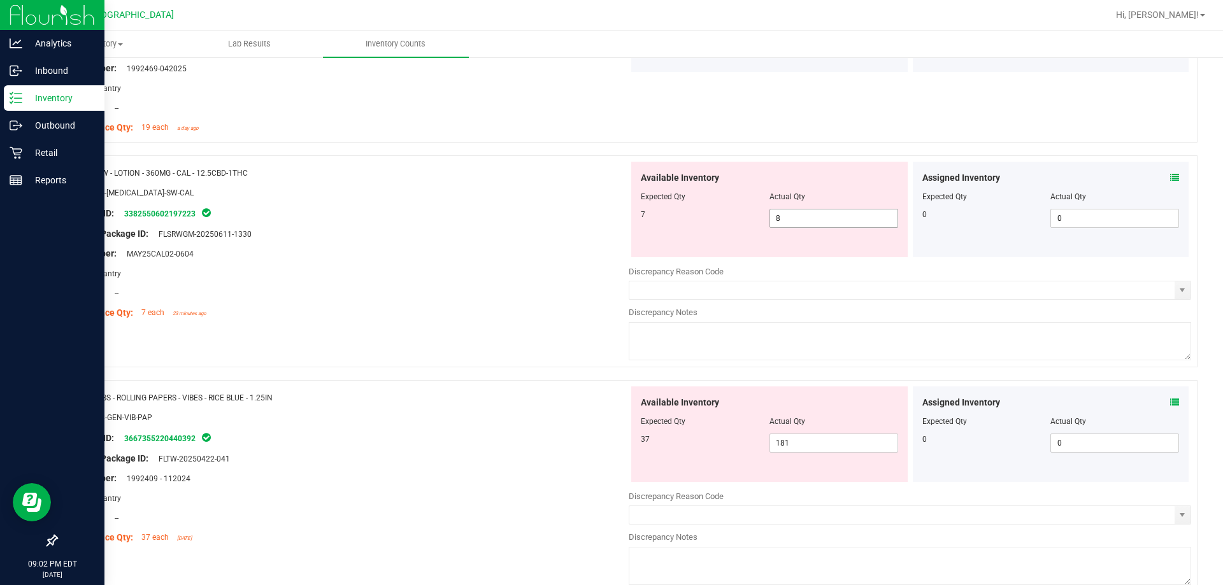
click at [629, 211] on span "8 8" at bounding box center [834, 218] width 129 height 19
click at [629, 211] on input "8" at bounding box center [833, 219] width 127 height 18
type input "7"
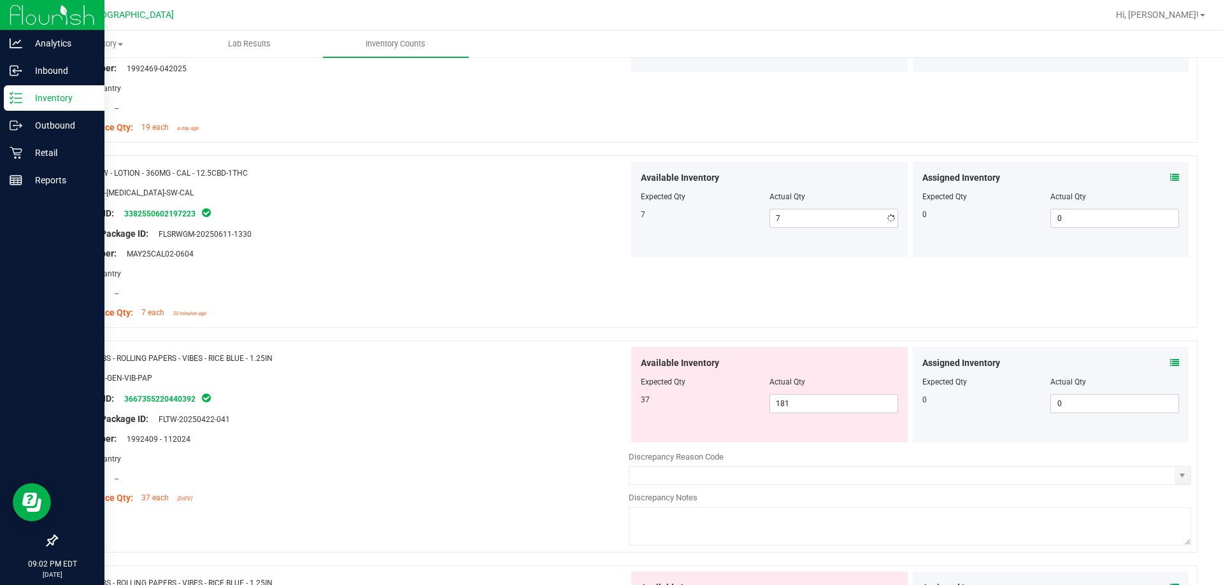
click at [528, 262] on div "Name: SW - LOTION - 360MG - CAL - 12.5CBD-1THC SKU: TOP-BAL-SW-CAL Package ID: …" at bounding box center [347, 243] width 563 height 162
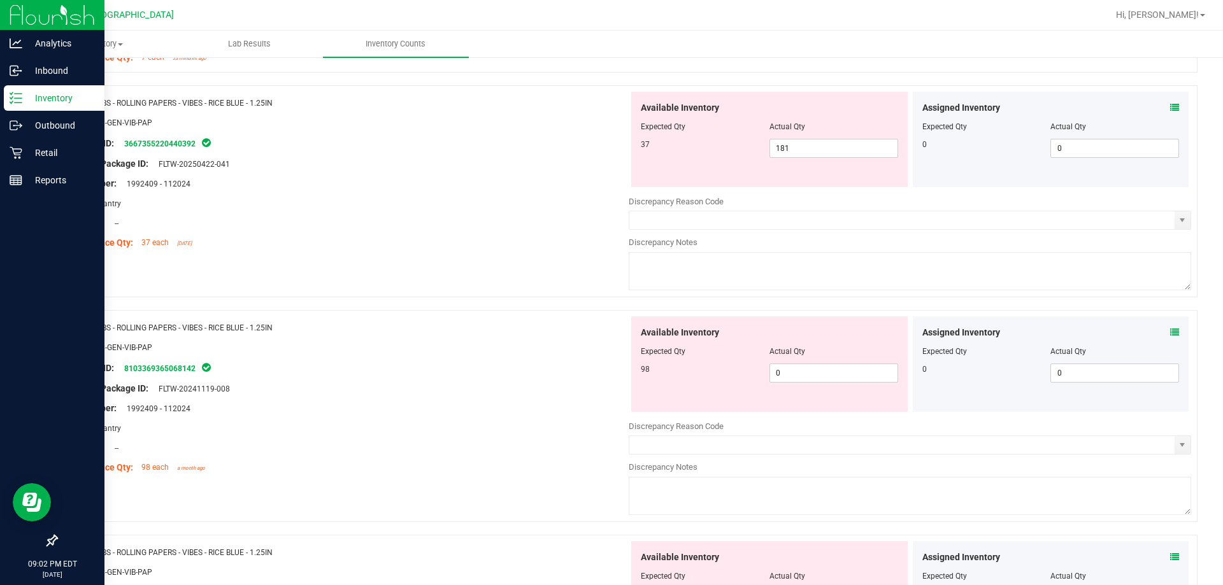
scroll to position [1972, 0]
click at [629, 153] on span "181 181" at bounding box center [834, 151] width 129 height 19
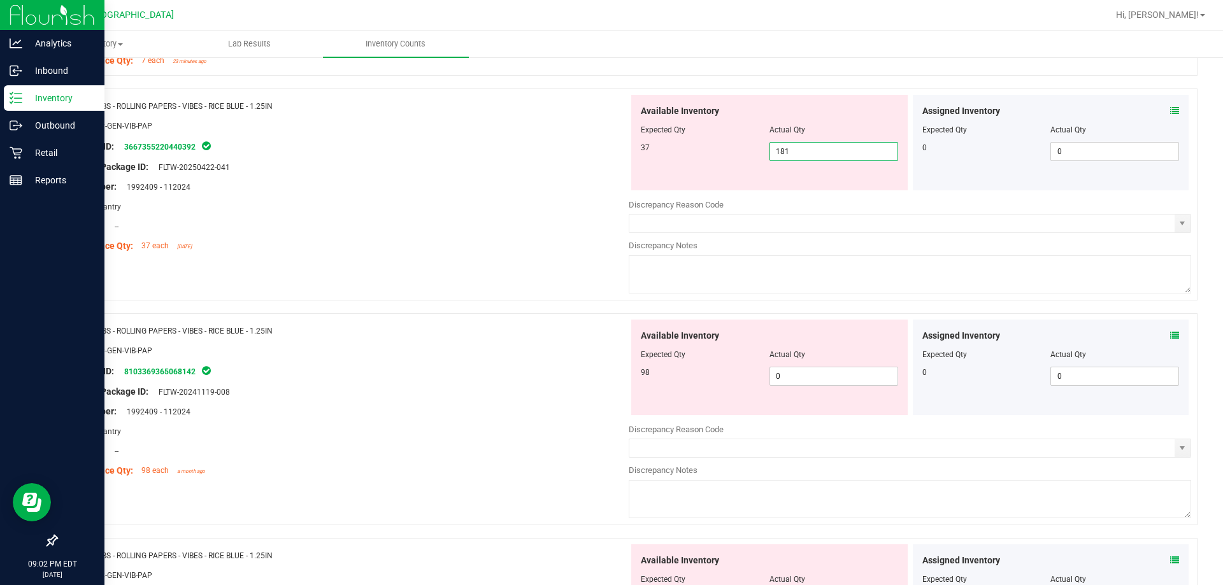
click at [629, 153] on input "181" at bounding box center [833, 152] width 127 height 18
type input "37"
click at [569, 218] on div at bounding box center [347, 216] width 563 height 6
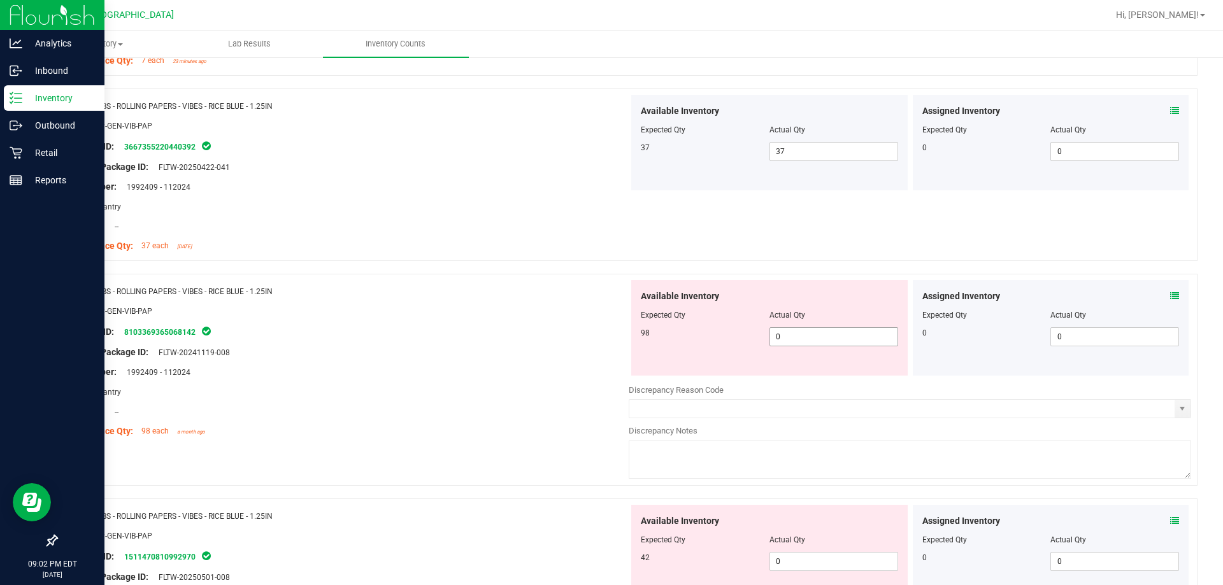
click at [629, 335] on span "0 0" at bounding box center [834, 336] width 129 height 19
click at [629, 335] on input "0" at bounding box center [833, 337] width 127 height 18
type input "98"
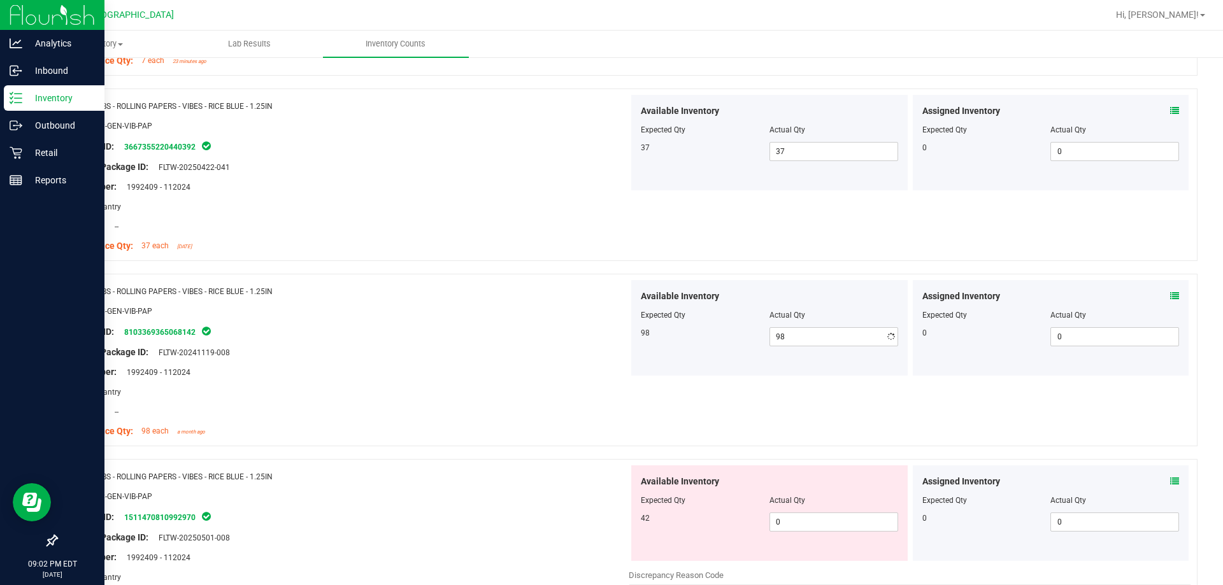
drag, startPoint x: 603, startPoint y: 334, endPoint x: 580, endPoint y: 364, distance: 37.7
click at [600, 336] on div "Package ID: 8103369365068142" at bounding box center [347, 331] width 563 height 15
click at [629, 522] on span "0 0" at bounding box center [834, 522] width 129 height 19
click at [0, 0] on input "0" at bounding box center [0, 0] width 0 height 0
type input "42"
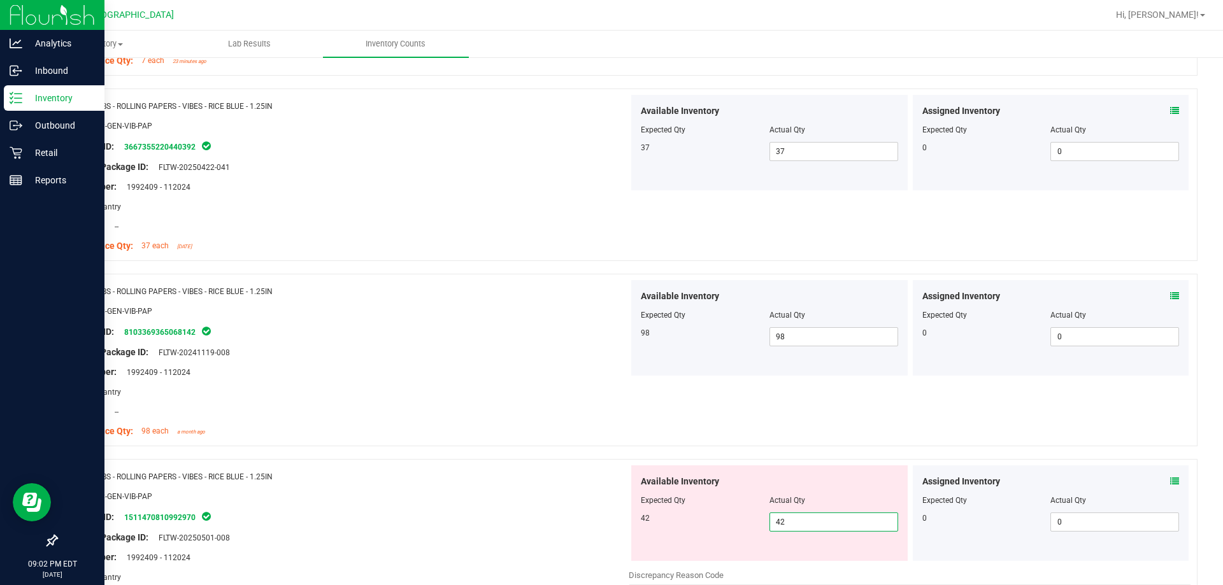
type input "42"
click at [495, 473] on div "Name: VBS - ROLLING PAPERS - VIBES - RICE BLUE - 1.25IN" at bounding box center [347, 476] width 563 height 13
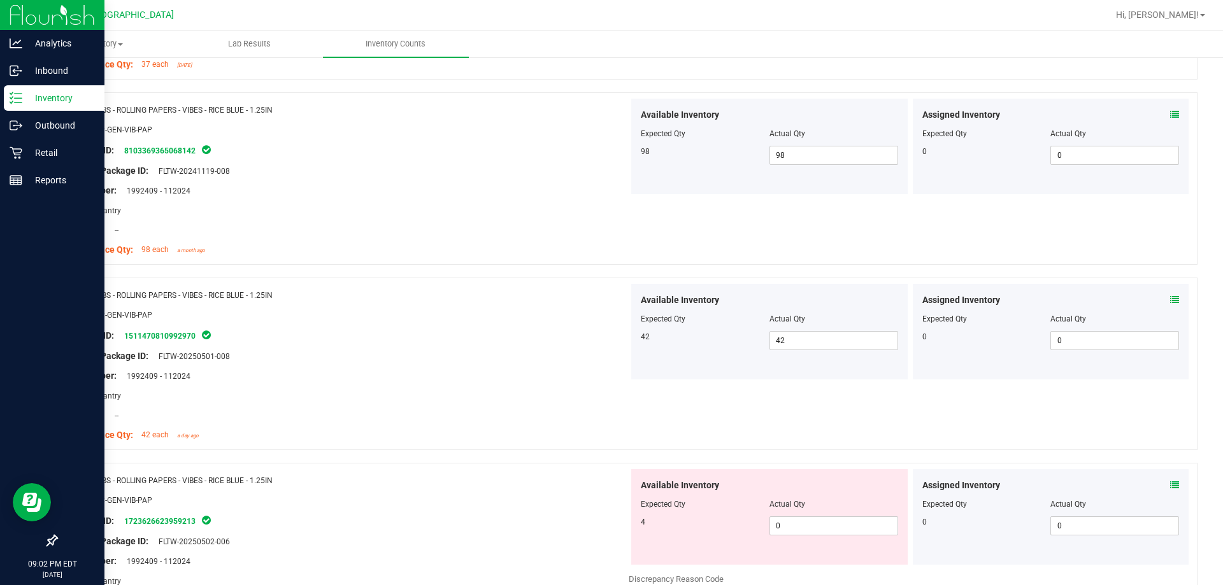
scroll to position [2291, 0]
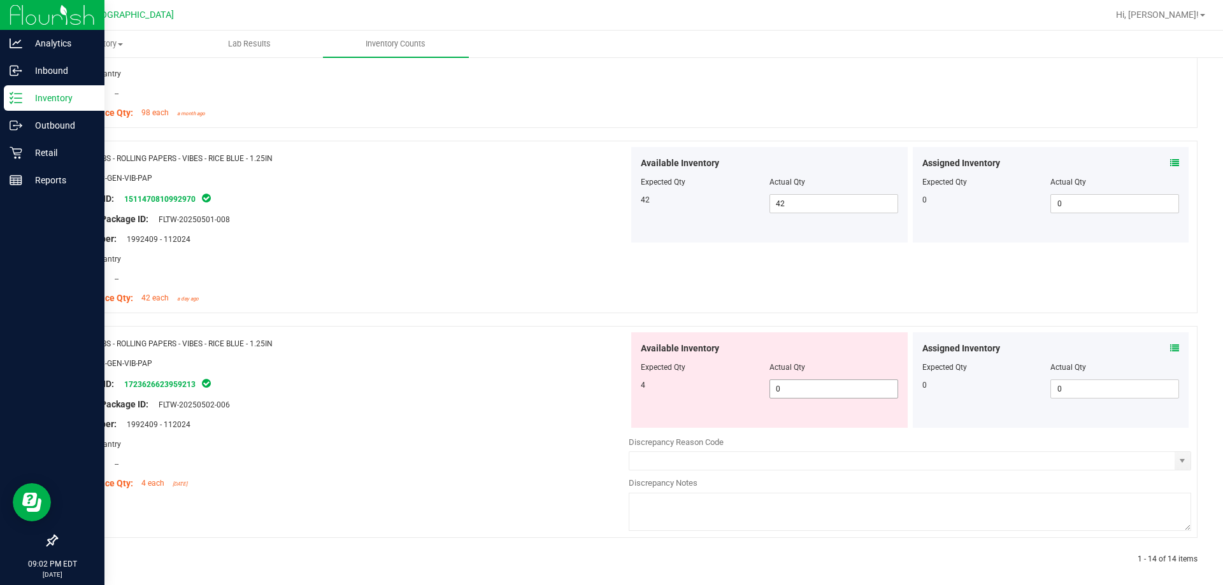
click at [629, 394] on span "0 0" at bounding box center [834, 389] width 129 height 19
click at [0, 0] on input "0" at bounding box center [0, 0] width 0 height 0
type input "4"
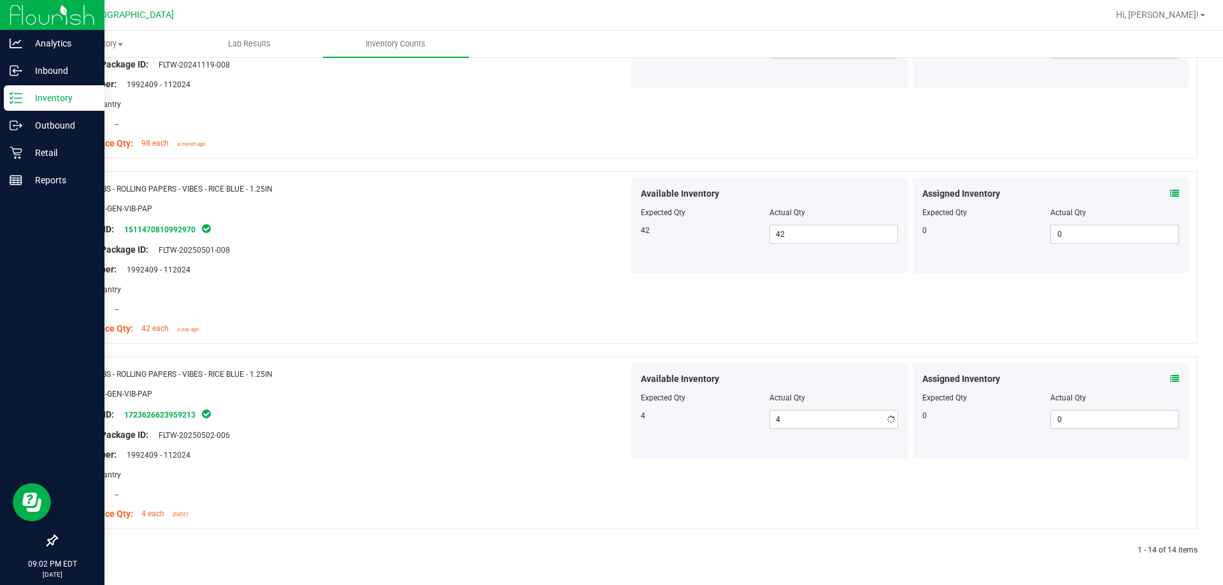
click at [568, 392] on div "Name: VBS - ROLLING PAPERS - VIBES - RICE BLUE - 1.25IN SKU: ACC-GEN-VIB-PAP Pa…" at bounding box center [347, 444] width 563 height 162
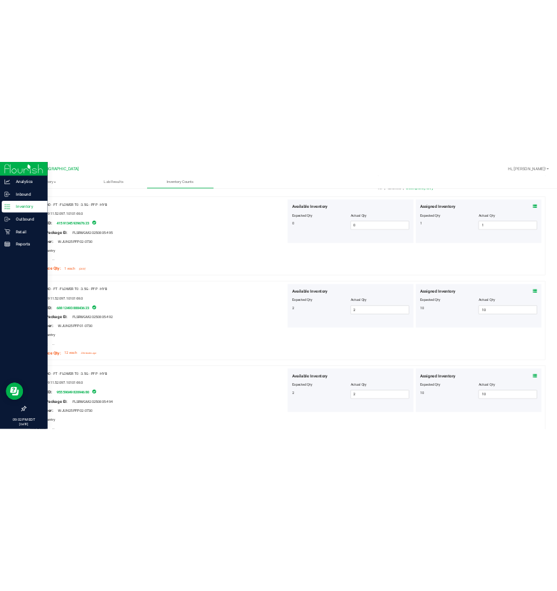
scroll to position [0, 0]
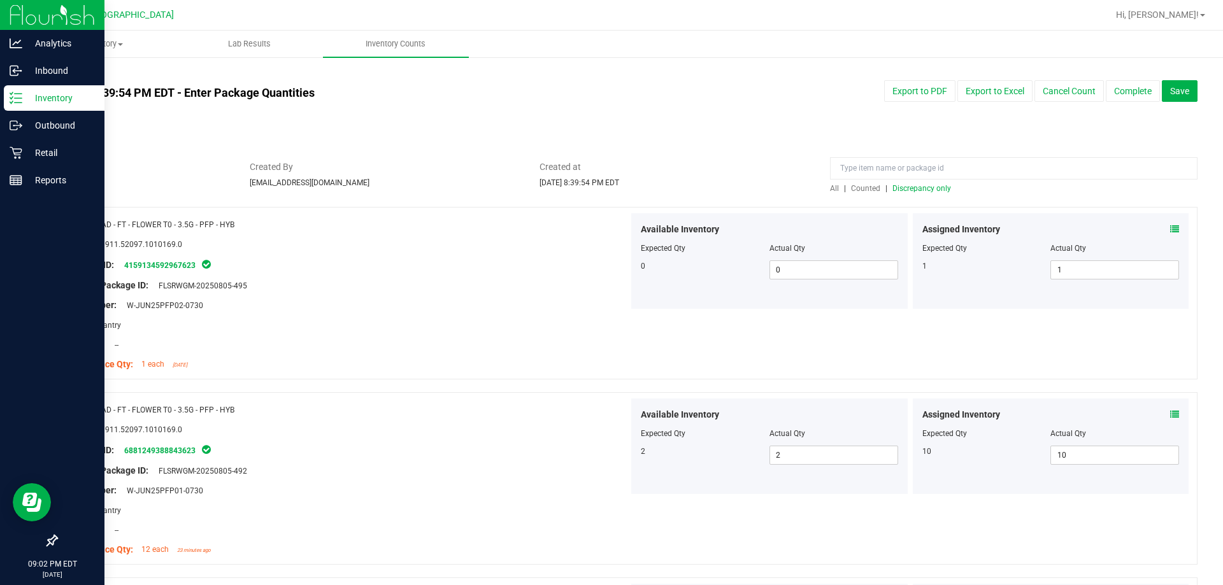
drag, startPoint x: 571, startPoint y: 454, endPoint x: 819, endPoint y: 190, distance: 361.4
click at [629, 190] on span "All" at bounding box center [834, 188] width 9 height 9
click at [629, 189] on span "Discrepancy only" at bounding box center [921, 188] width 59 height 9
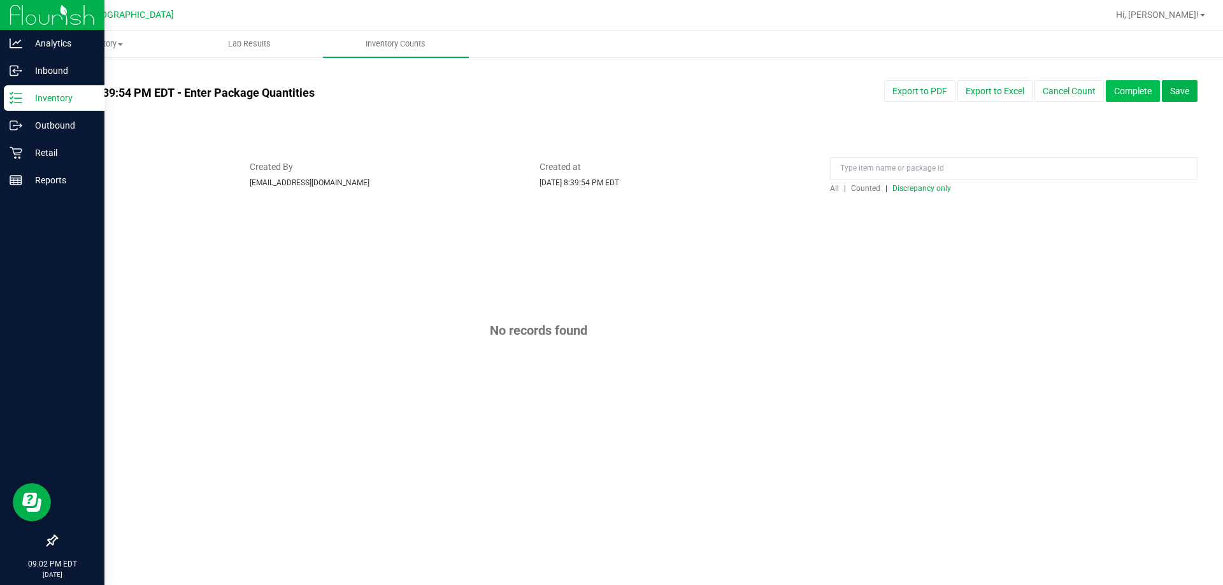
click at [629, 93] on button "Complete" at bounding box center [1133, 91] width 54 height 22
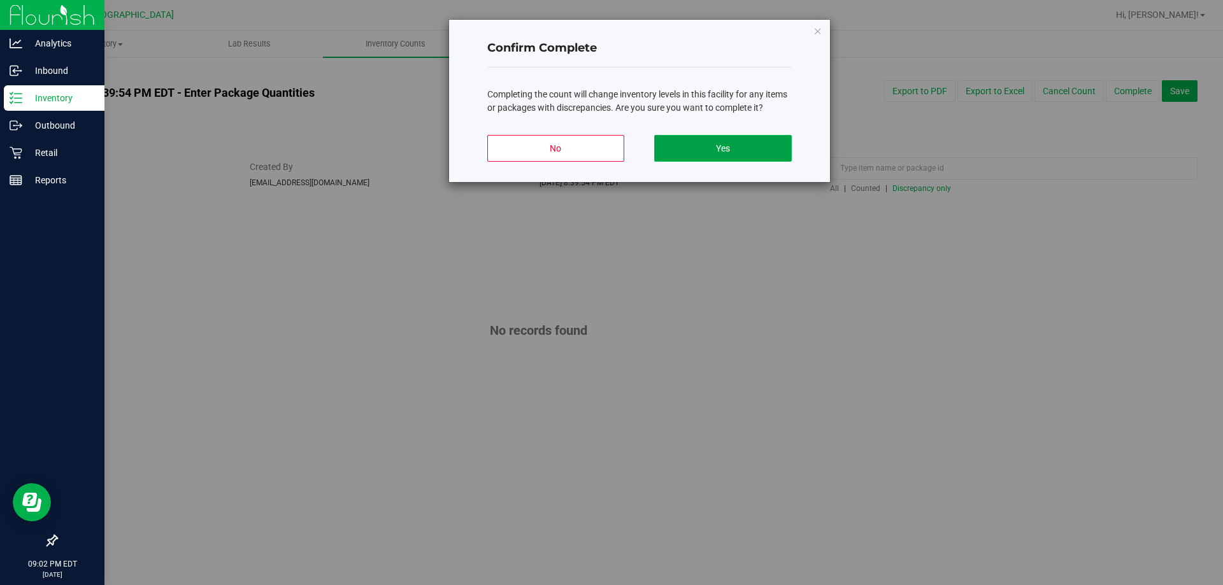
click at [629, 141] on button "Yes" at bounding box center [722, 148] width 137 height 27
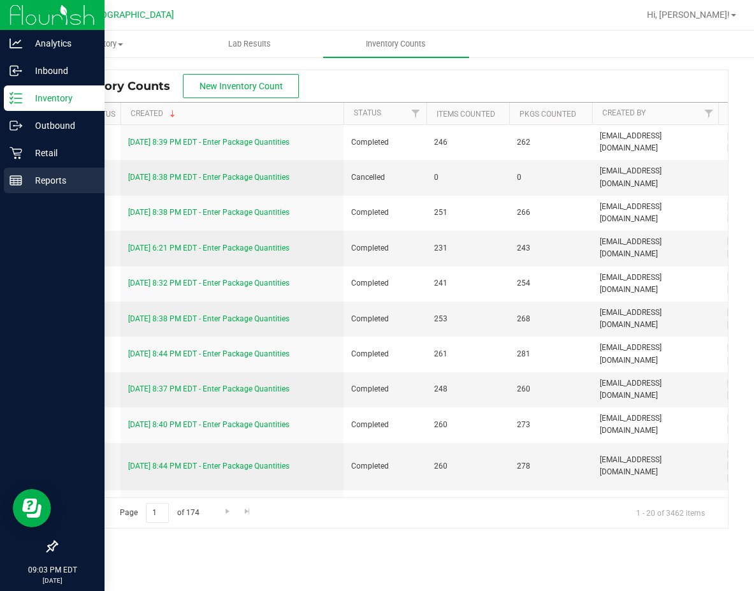
click at [22, 186] on icon at bounding box center [16, 180] width 13 height 13
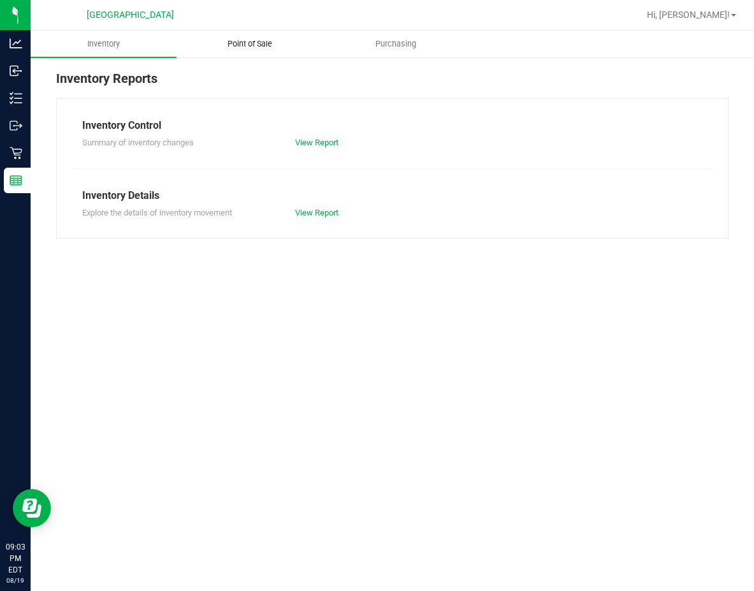
click at [254, 52] on uib-tab-heading "Point of Sale" at bounding box center [249, 43] width 145 height 25
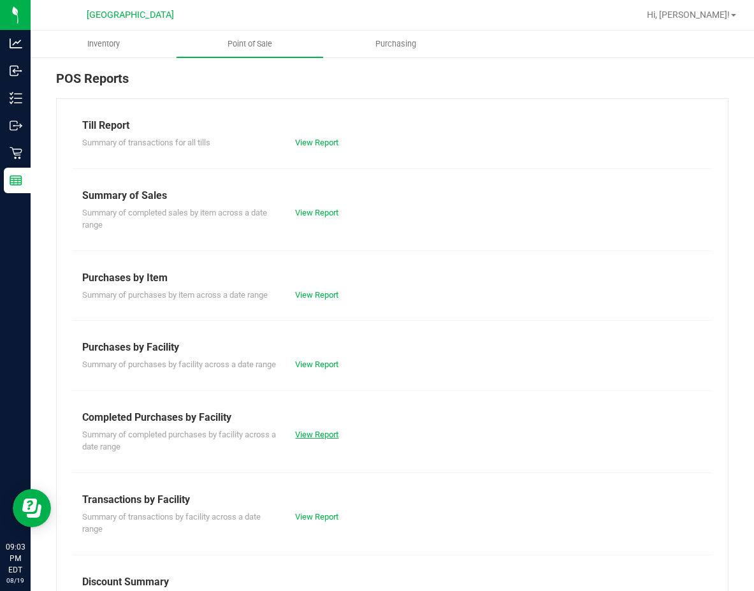
click at [319, 439] on link "View Report" at bounding box center [316, 434] width 43 height 10
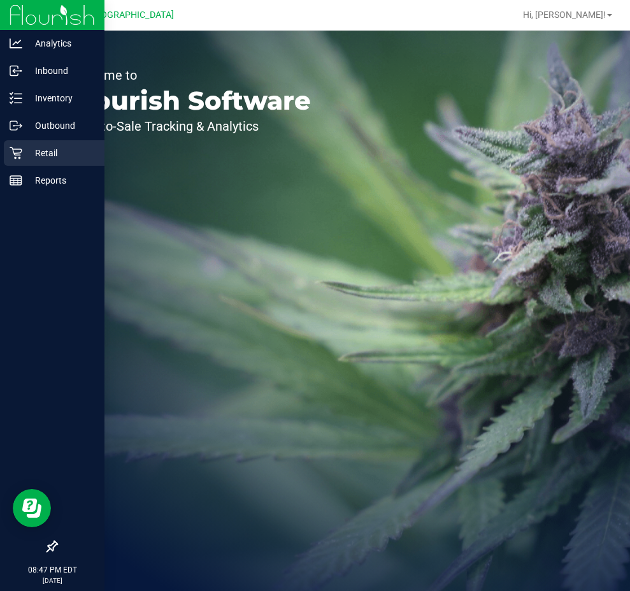
click at [34, 156] on p "Retail" at bounding box center [60, 152] width 76 height 15
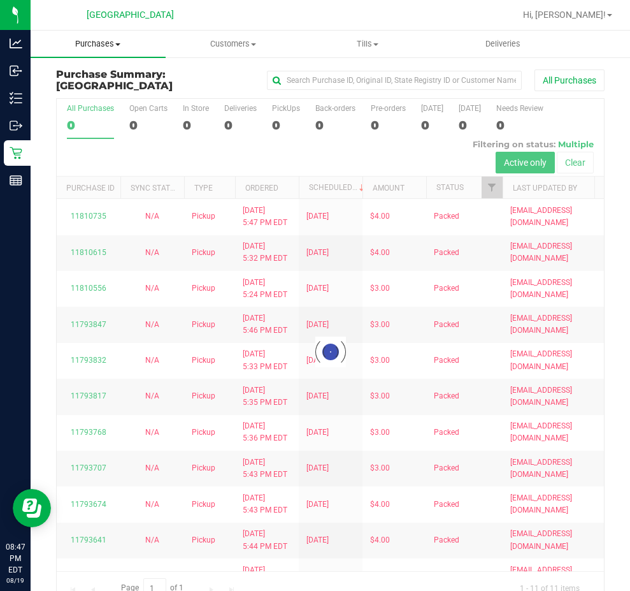
click at [106, 45] on span "Purchases" at bounding box center [98, 43] width 135 height 11
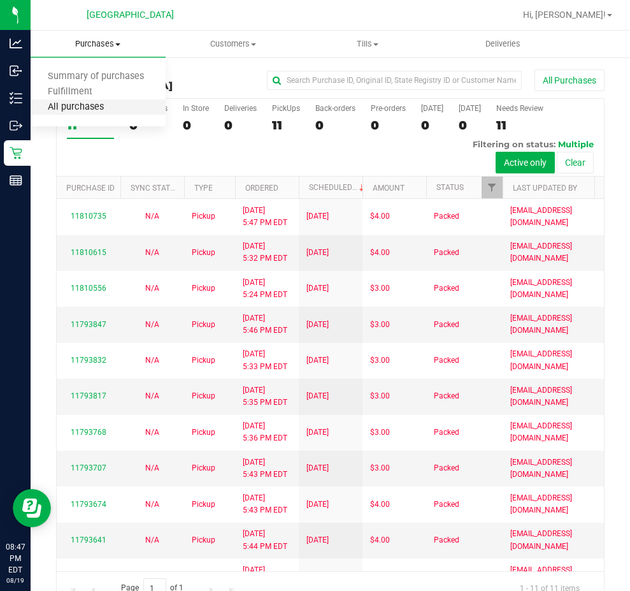
click at [83, 104] on span "All purchases" at bounding box center [76, 107] width 90 height 11
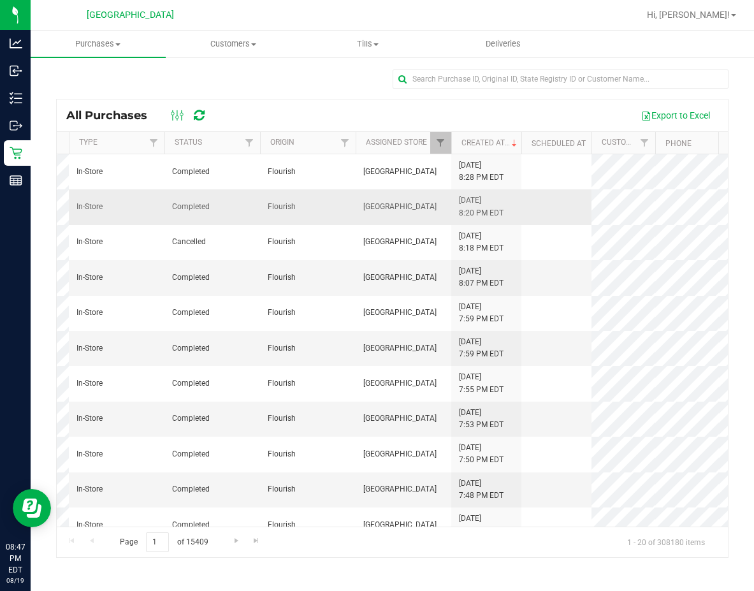
scroll to position [0, 358]
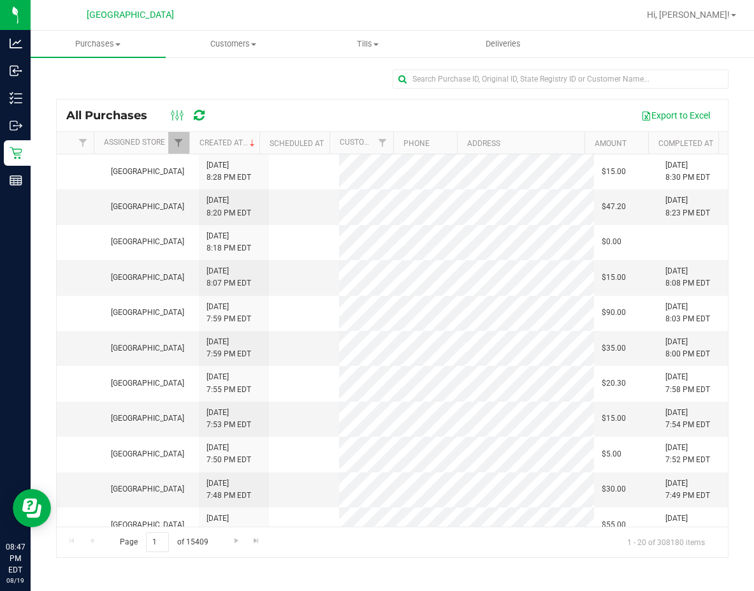
click at [629, 141] on th "Amount" at bounding box center [616, 143] width 64 height 22
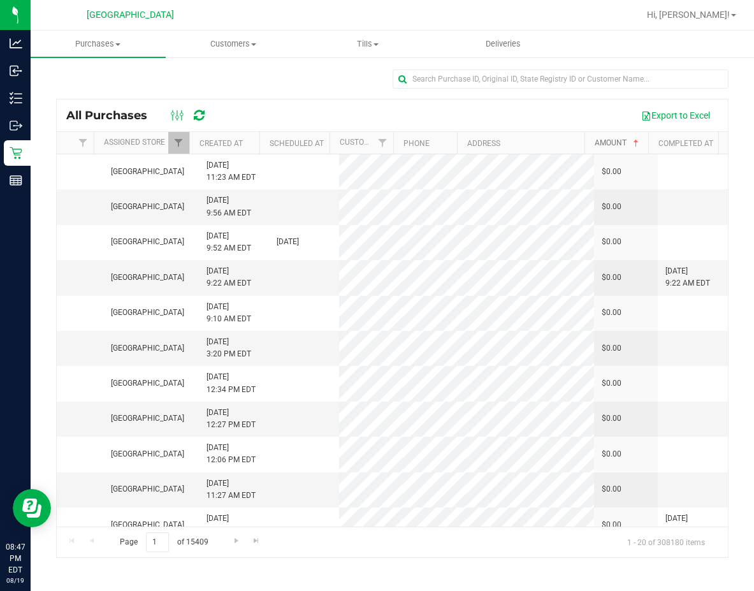
click at [629, 144] on span at bounding box center [636, 143] width 10 height 10
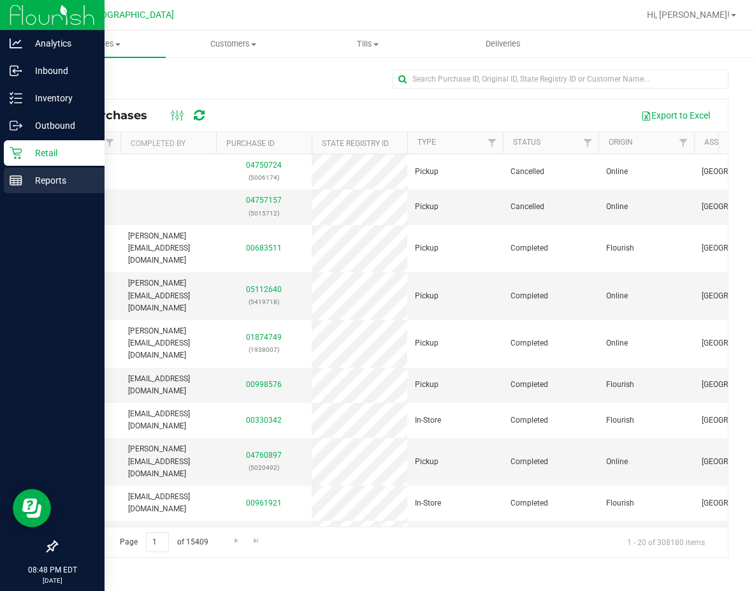
click at [38, 188] on div "Reports" at bounding box center [54, 180] width 101 height 25
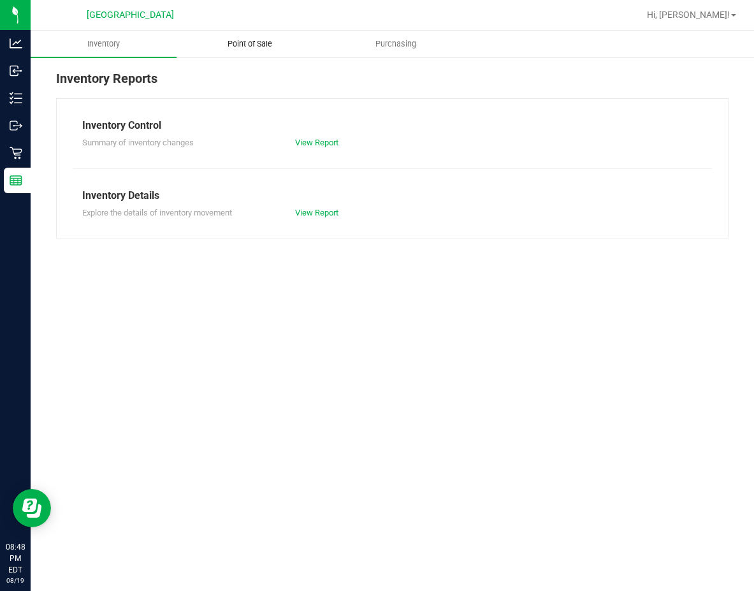
click at [252, 43] on span "Point of Sale" at bounding box center [249, 43] width 79 height 11
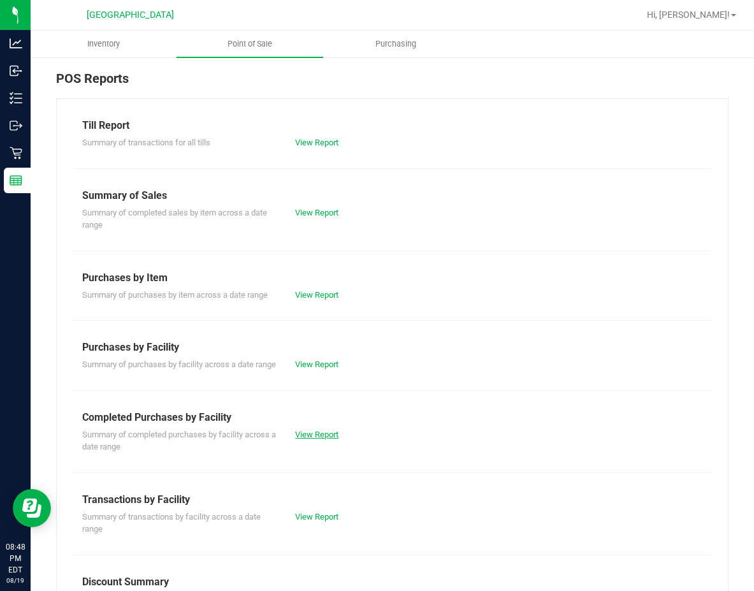
click at [316, 439] on link "View Report" at bounding box center [316, 434] width 43 height 10
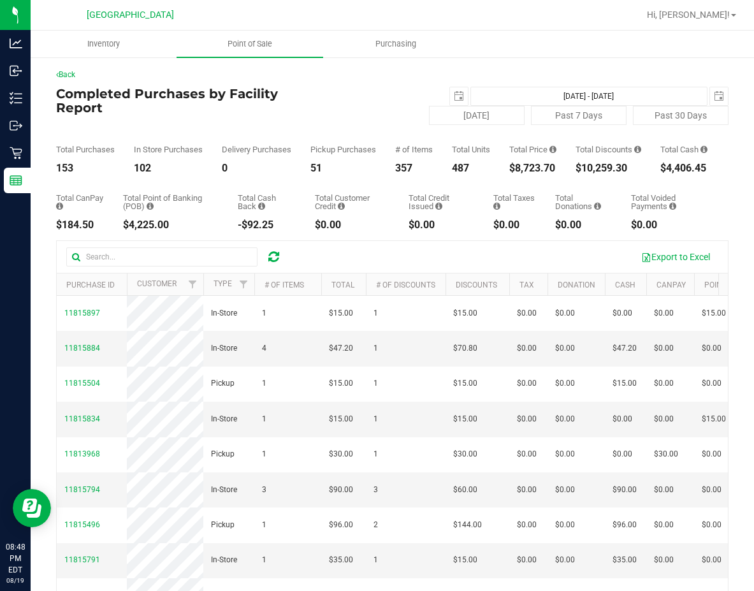
click at [357, 296] on th "Total" at bounding box center [343, 284] width 45 height 22
click at [327, 296] on th "Total" at bounding box center [343, 284] width 45 height 22
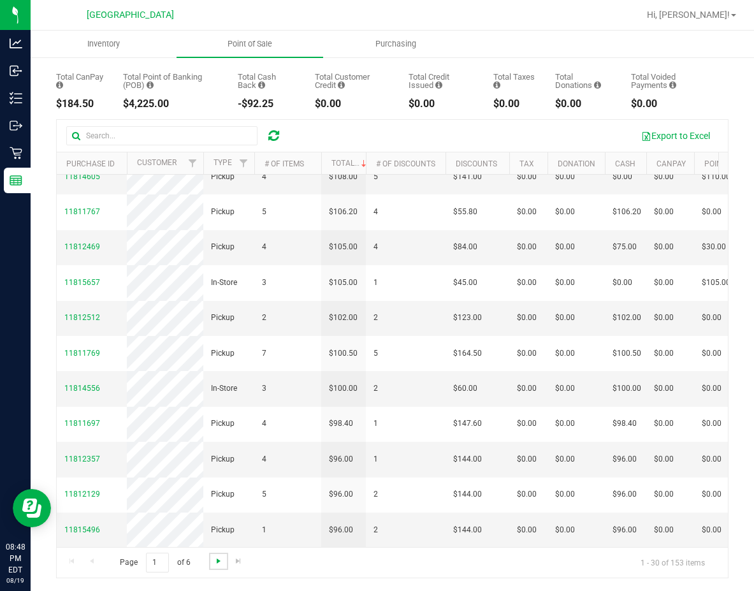
click at [217, 557] on span "Go to the next page" at bounding box center [218, 561] width 10 height 10
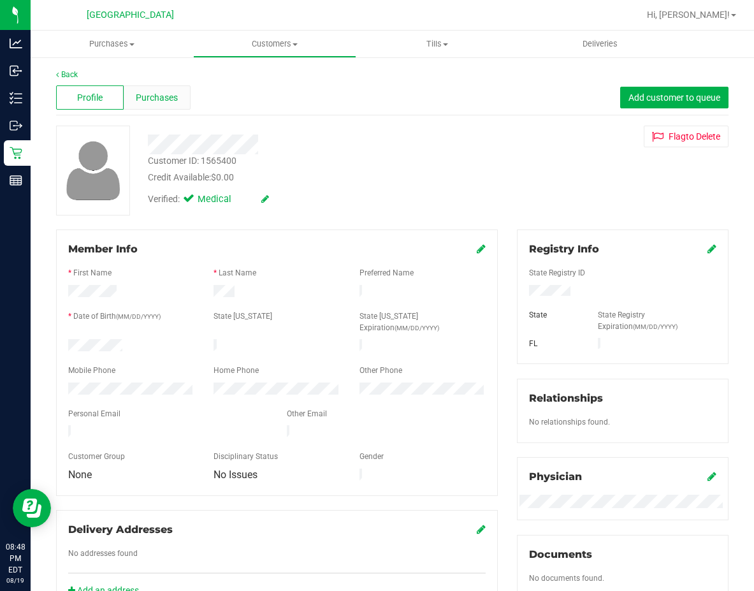
click at [168, 101] on span "Purchases" at bounding box center [157, 97] width 42 height 13
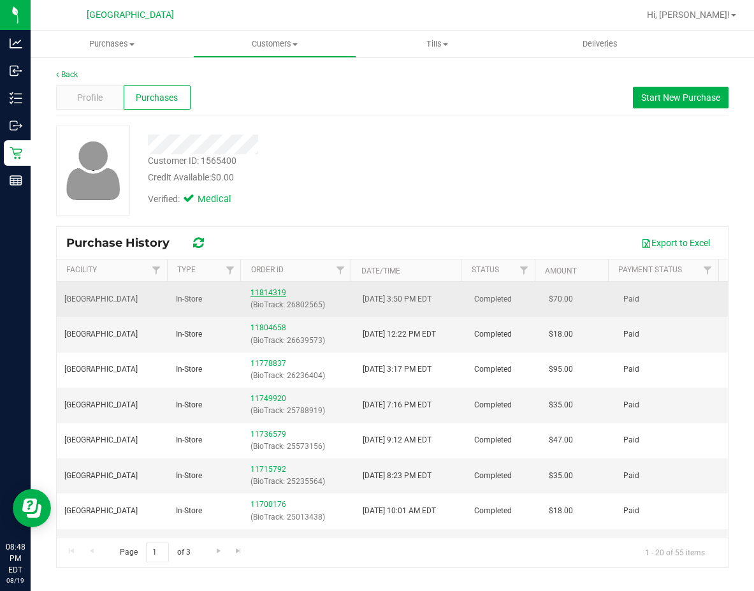
click at [259, 292] on link "11814319" at bounding box center [268, 292] width 36 height 9
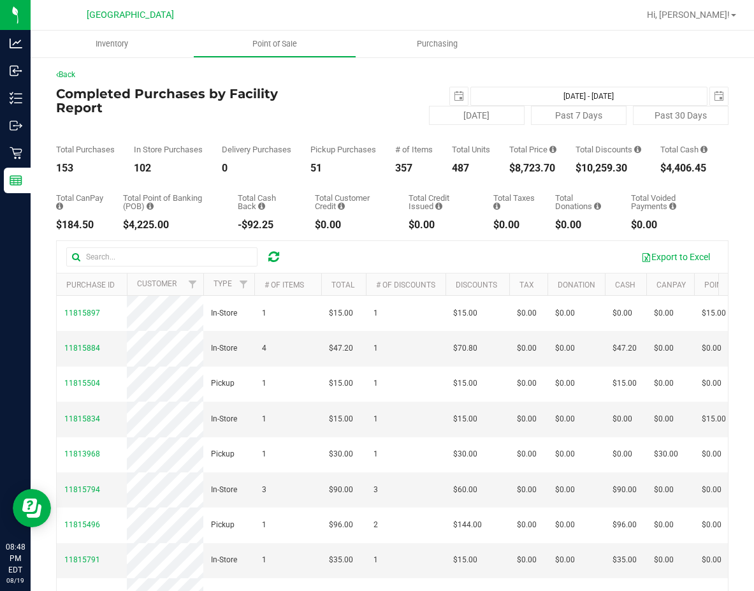
click at [358, 296] on th "Total" at bounding box center [343, 284] width 45 height 22
click at [324, 296] on th "Total" at bounding box center [343, 284] width 45 height 22
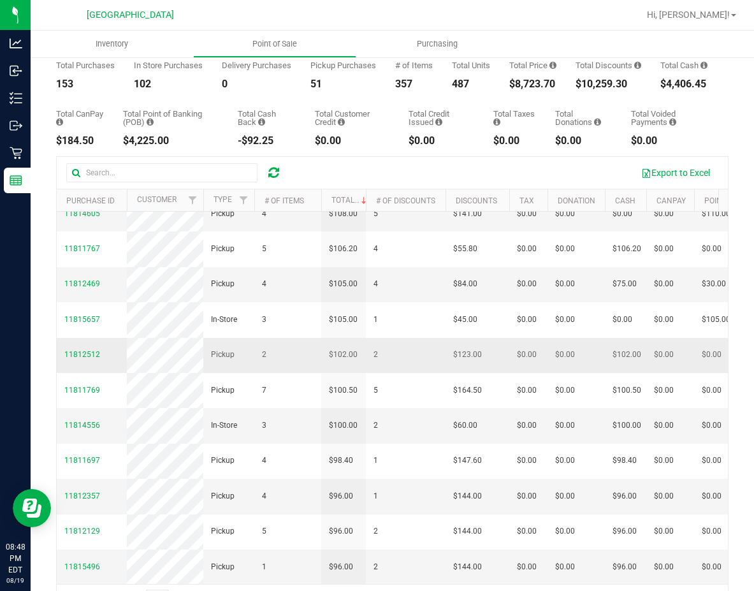
scroll to position [129, 0]
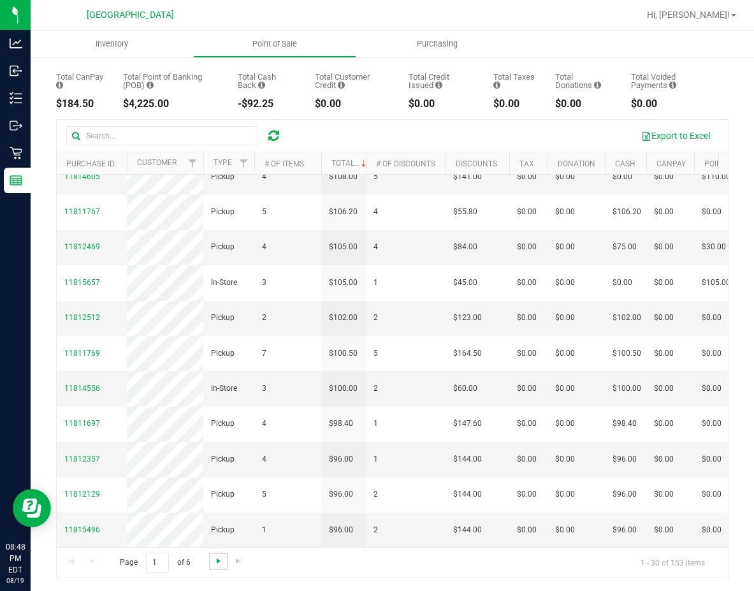
click at [219, 559] on span "Go to the next page" at bounding box center [218, 561] width 10 height 10
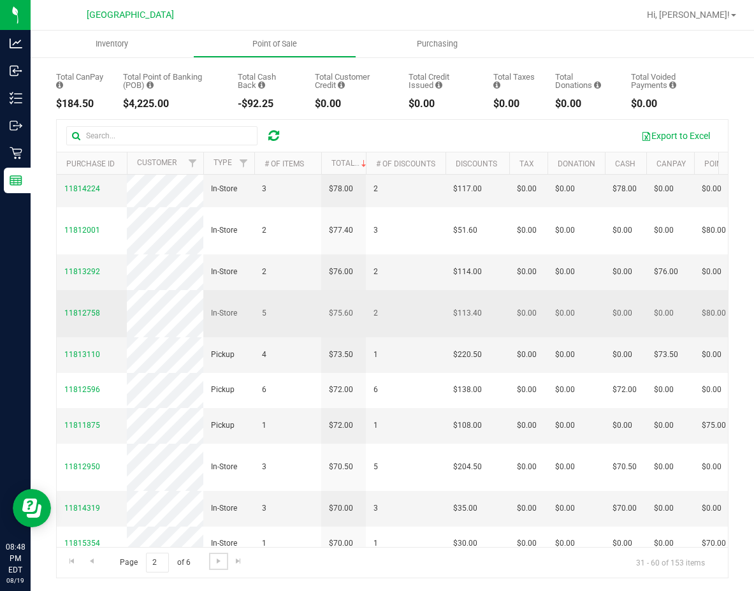
scroll to position [637, 0]
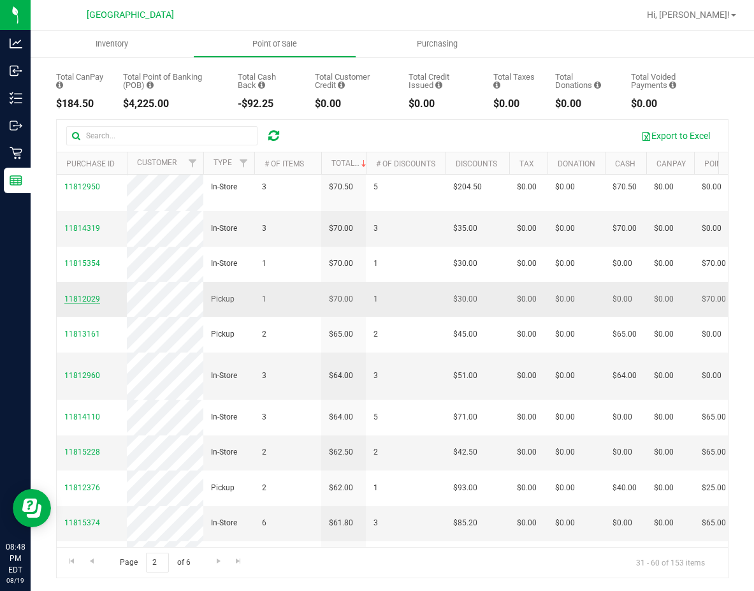
click at [94, 303] on span "11812029" at bounding box center [82, 298] width 36 height 9
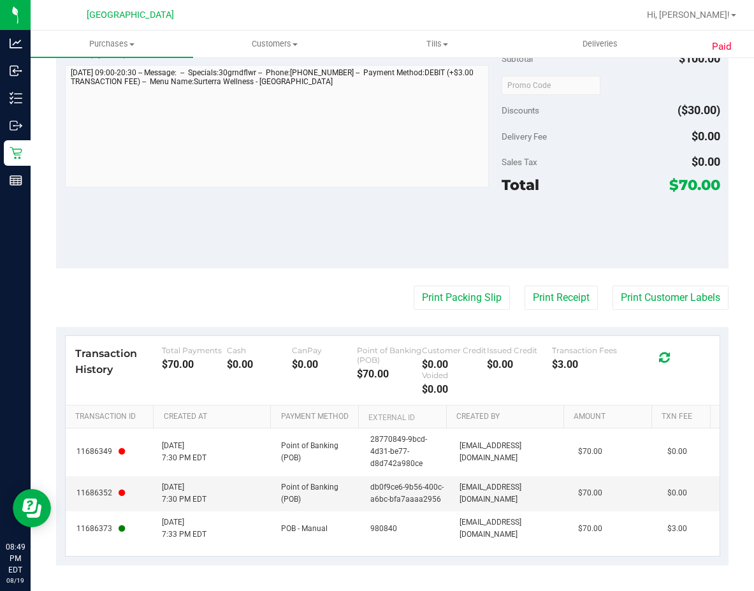
scroll to position [470, 0]
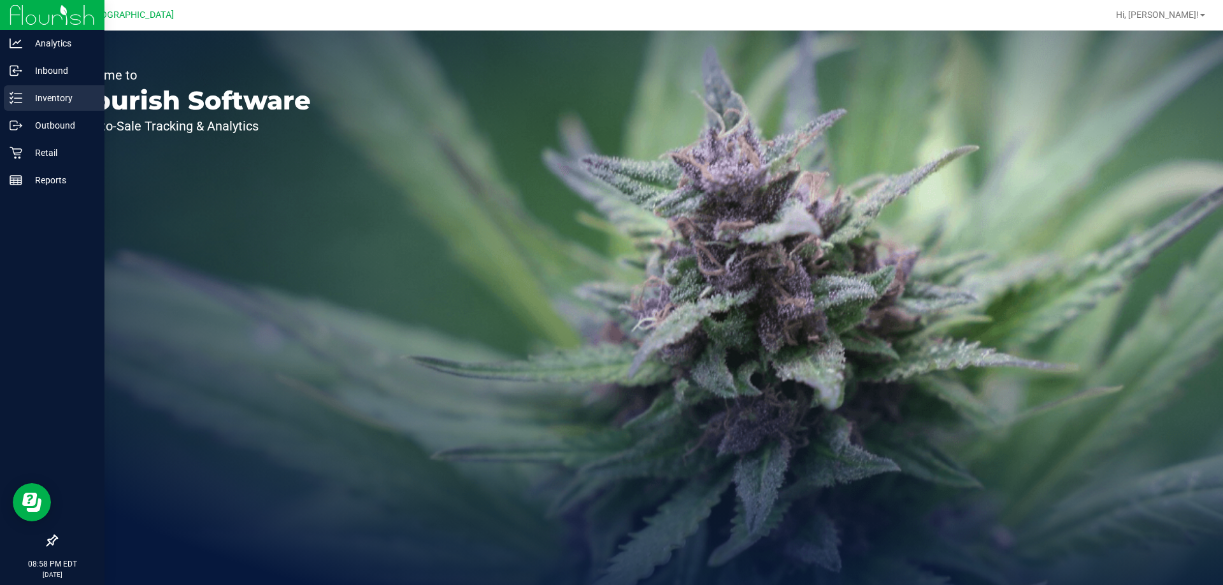
click at [20, 101] on icon at bounding box center [16, 98] width 13 height 13
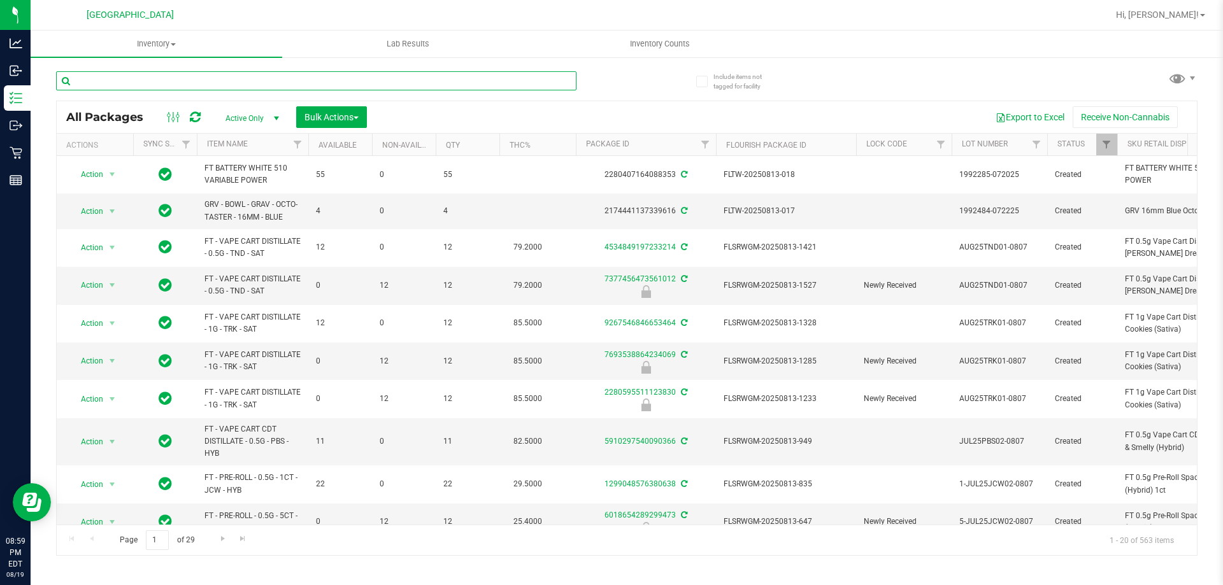
click at [150, 87] on input "text" at bounding box center [316, 80] width 520 height 19
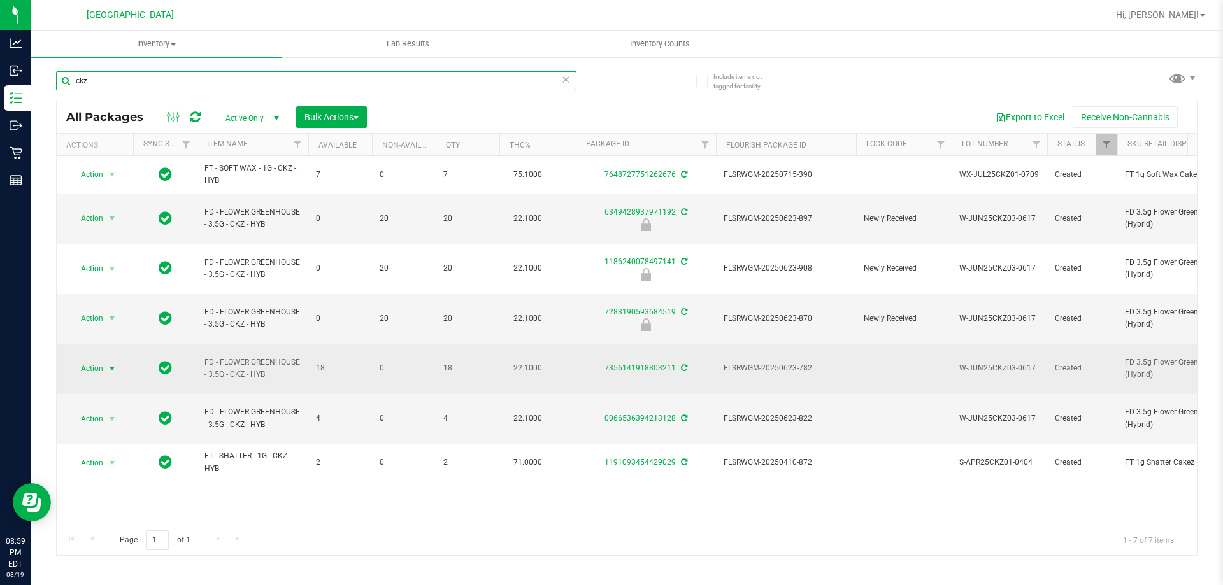
type input "ckz"
click at [115, 364] on span "select" at bounding box center [112, 369] width 10 height 10
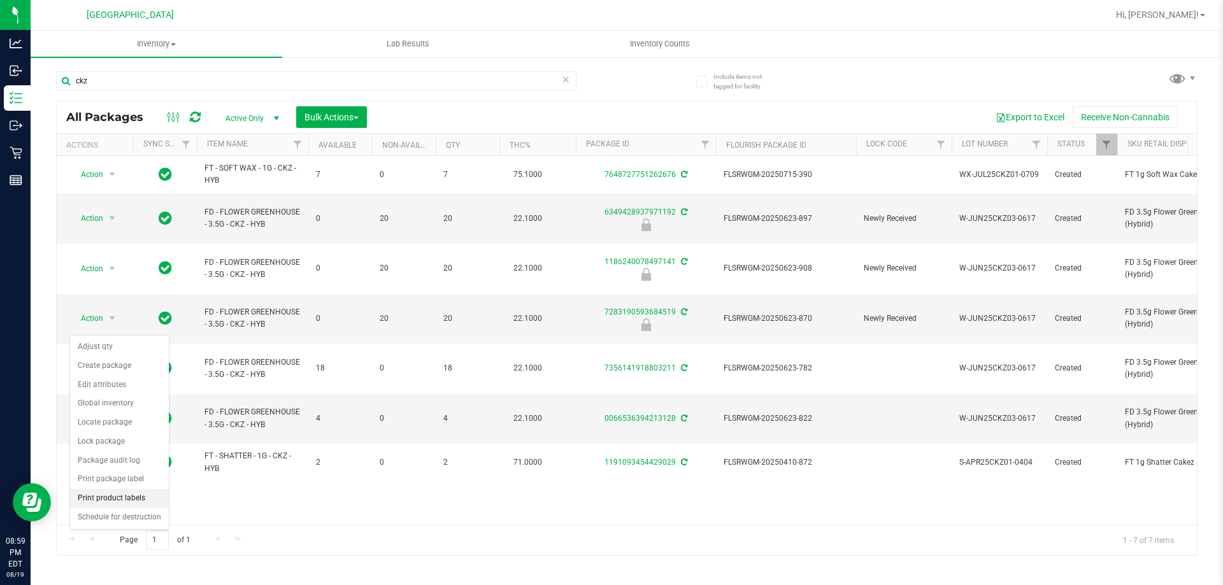
click at [118, 493] on li "Print product labels" at bounding box center [119, 498] width 99 height 19
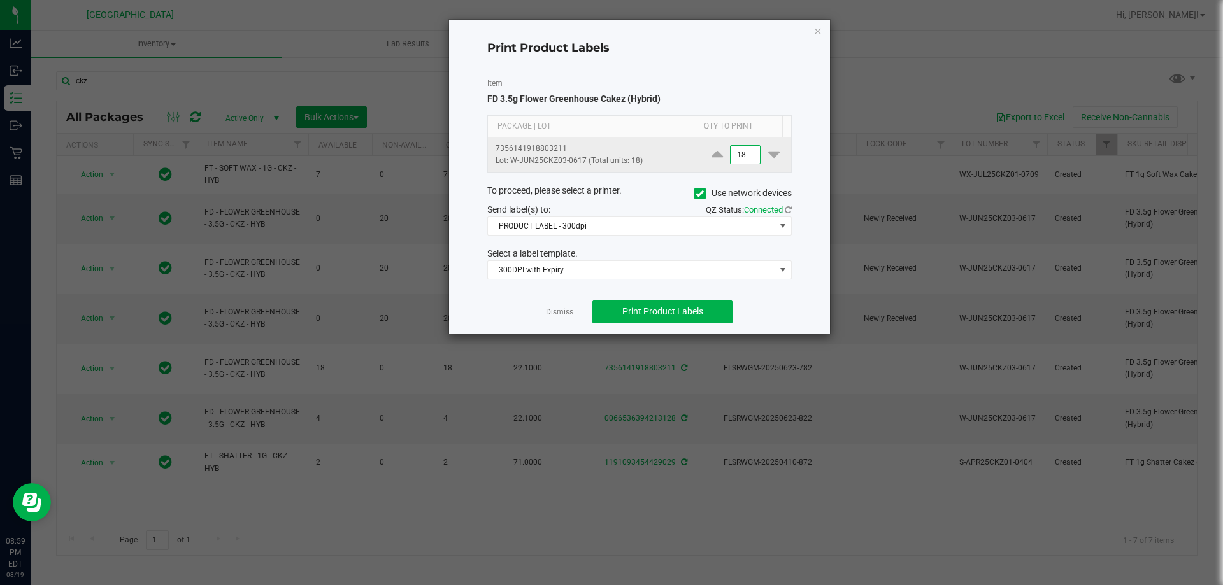
click at [737, 157] on input "18" at bounding box center [745, 155] width 29 height 18
type input "2"
click at [653, 189] on div "To proceed, please select a printer. Use network devices" at bounding box center [640, 193] width 324 height 19
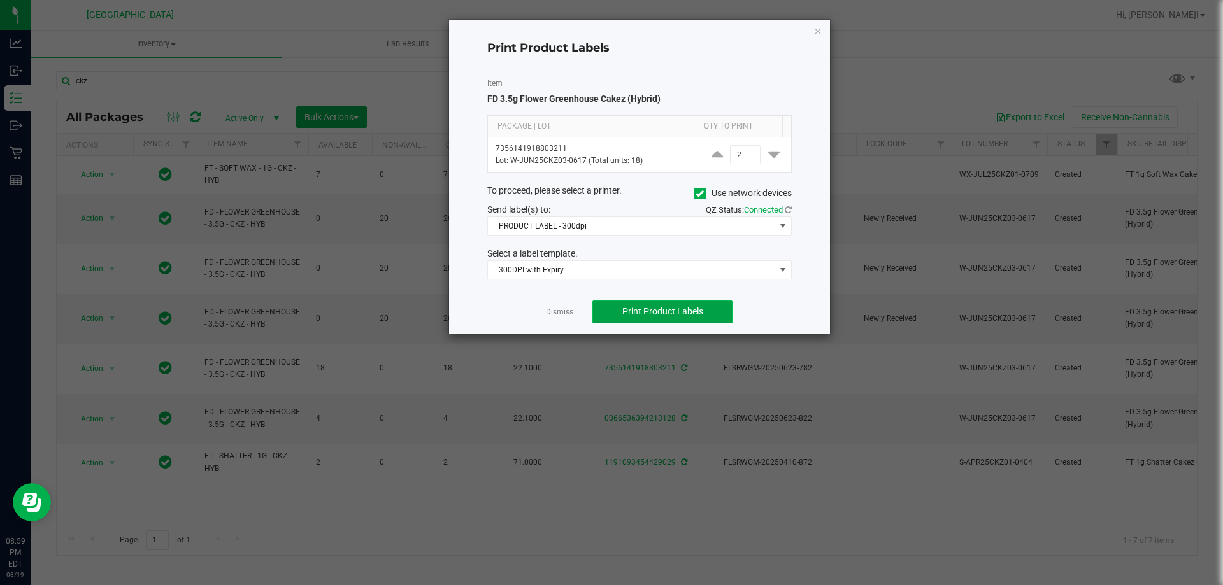
click at [657, 311] on span "Print Product Labels" at bounding box center [662, 311] width 81 height 10
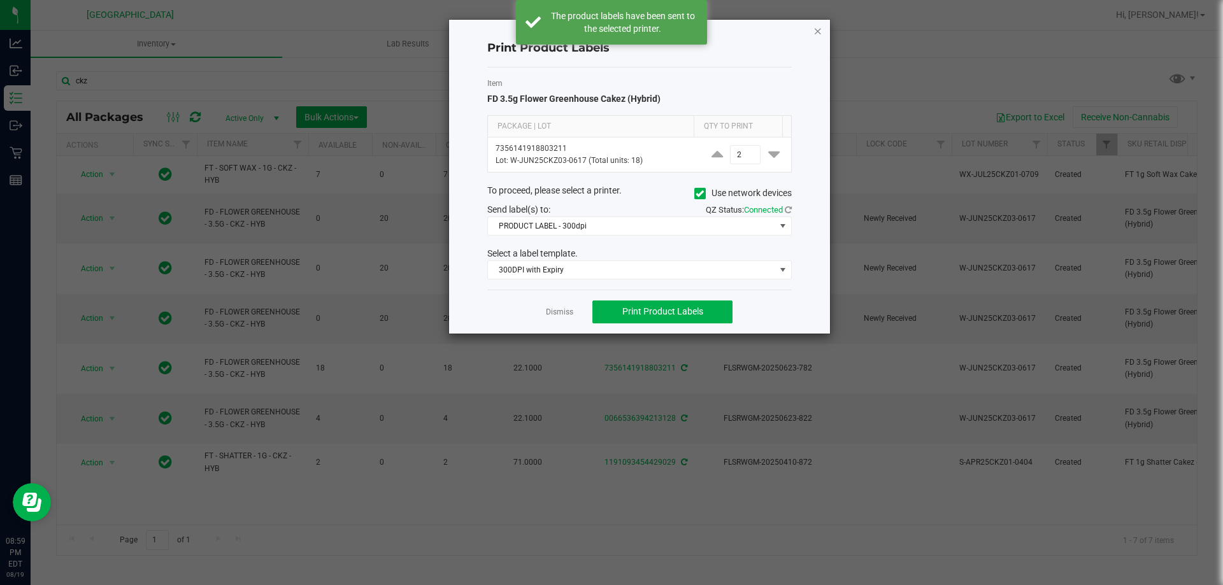
click at [815, 32] on icon "button" at bounding box center [818, 30] width 9 height 15
